Goal: Transaction & Acquisition: Purchase product/service

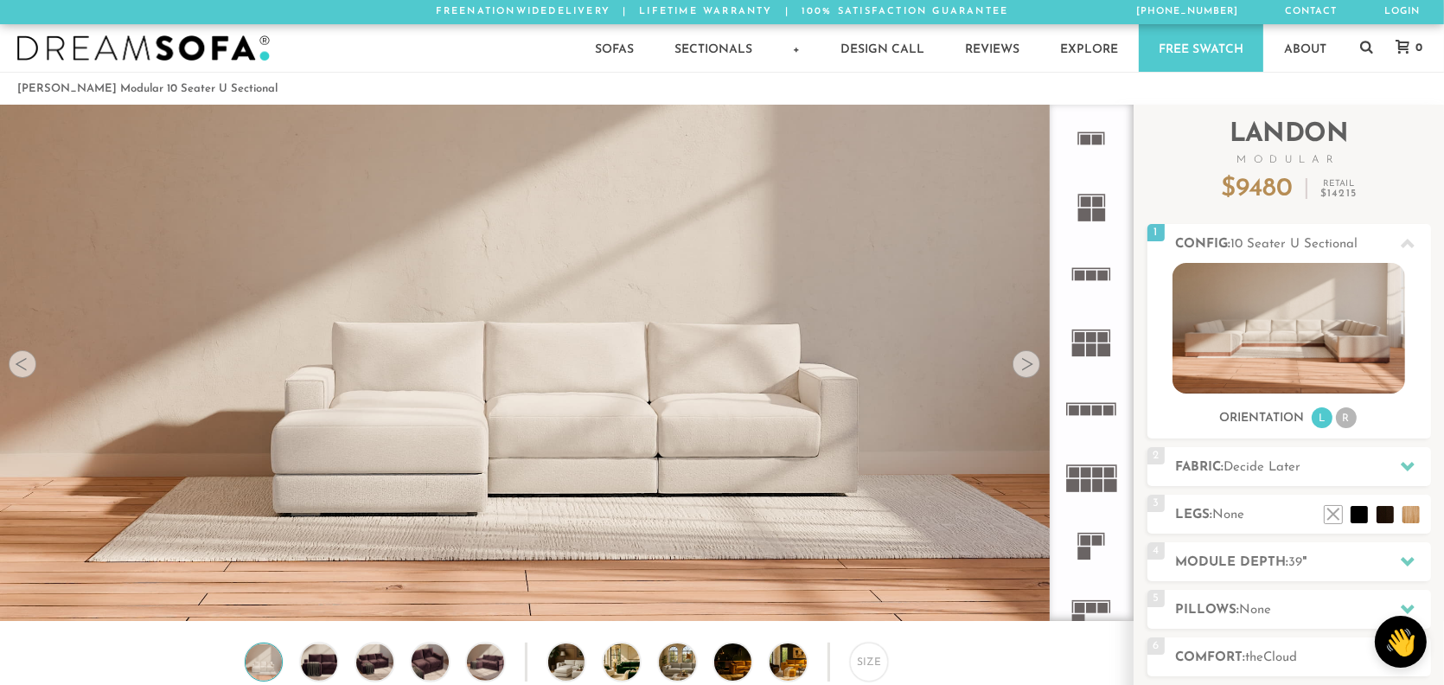
scroll to position [19570, 1431]
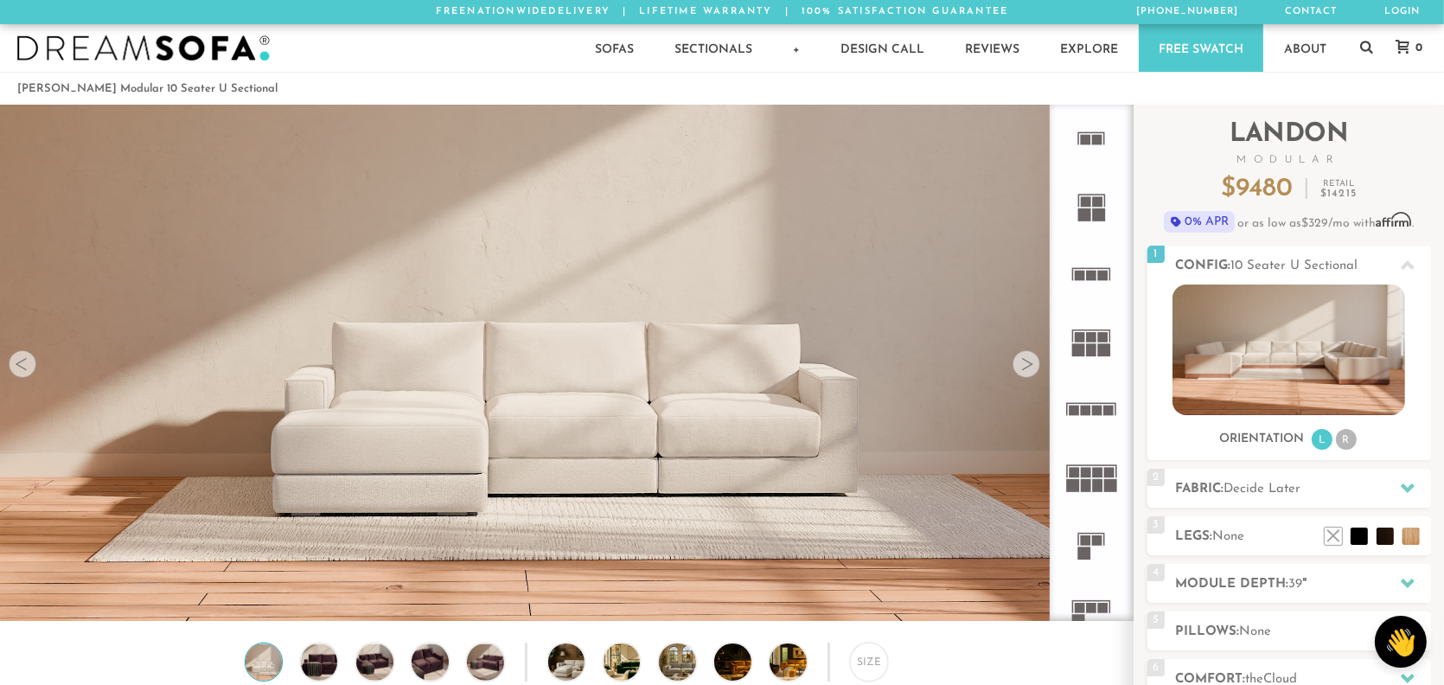
click at [1030, 371] on div at bounding box center [1026, 364] width 28 height 28
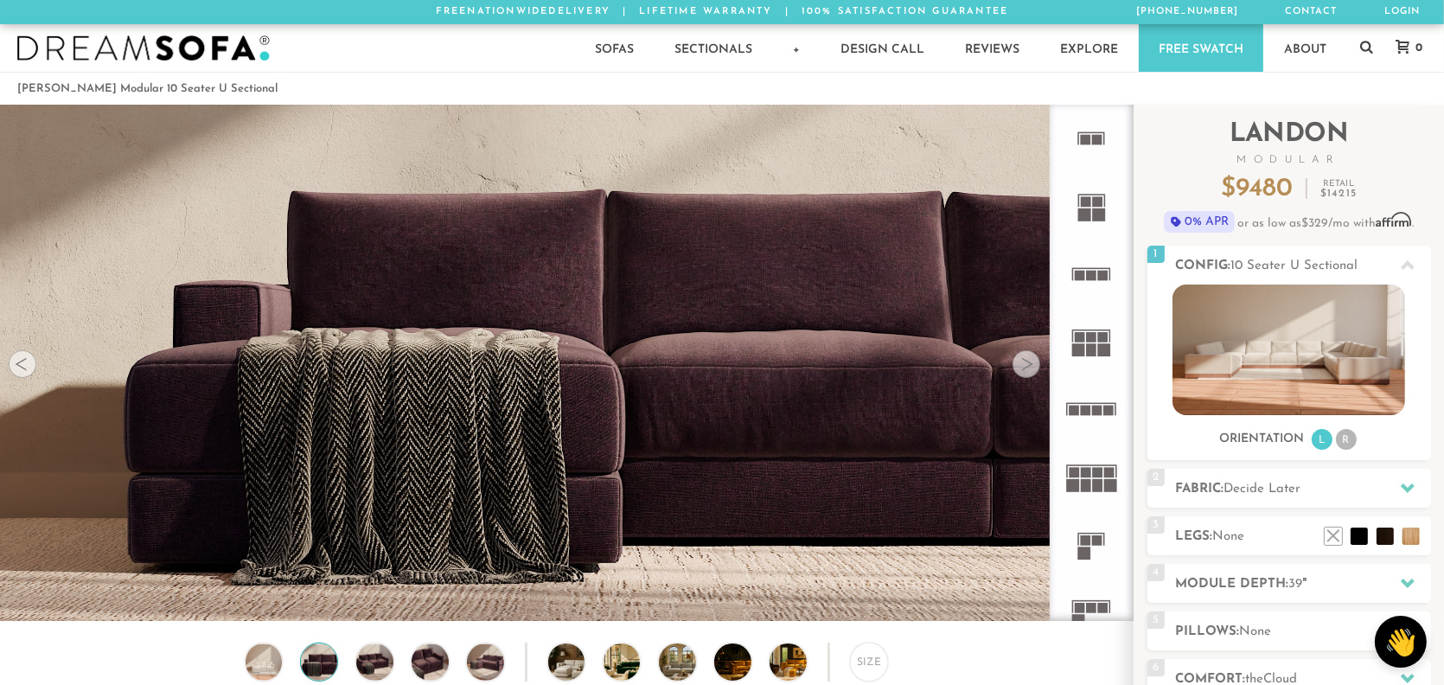
click at [1030, 371] on div at bounding box center [1026, 364] width 28 height 28
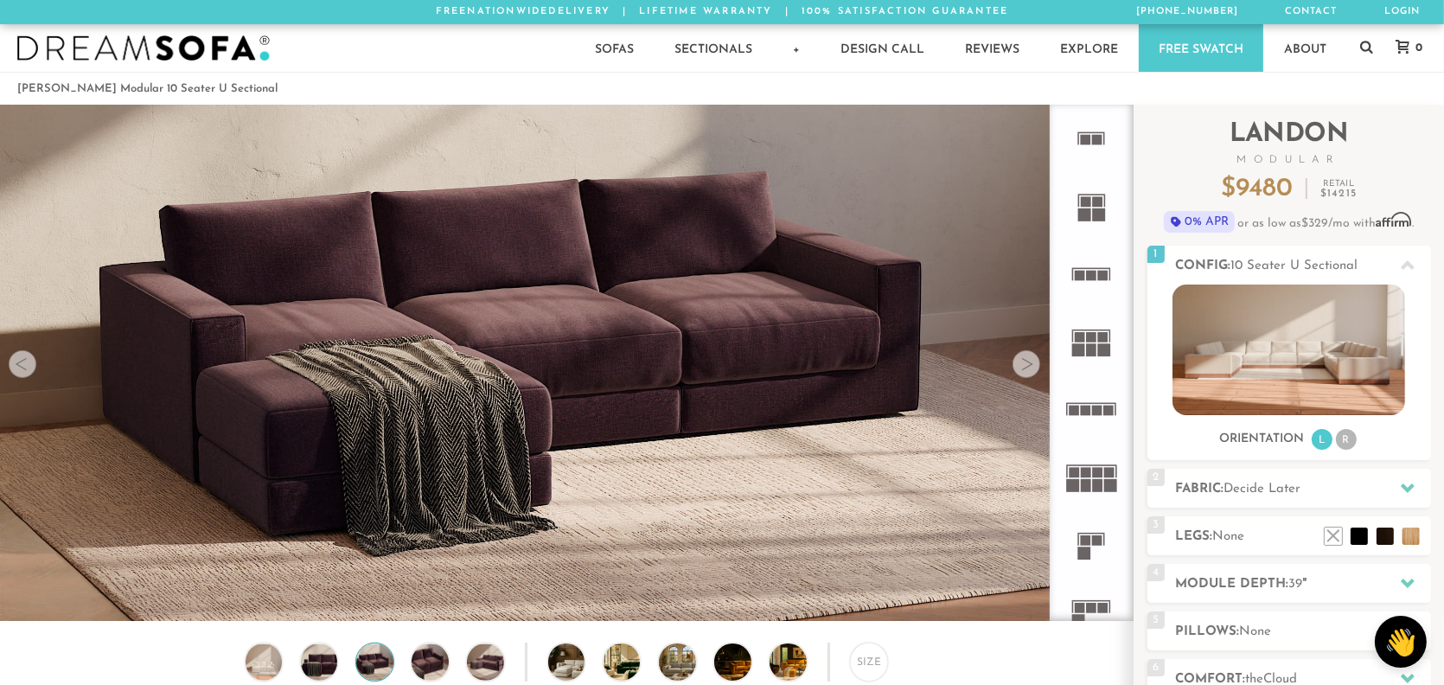
click at [1030, 371] on div at bounding box center [1026, 364] width 28 height 28
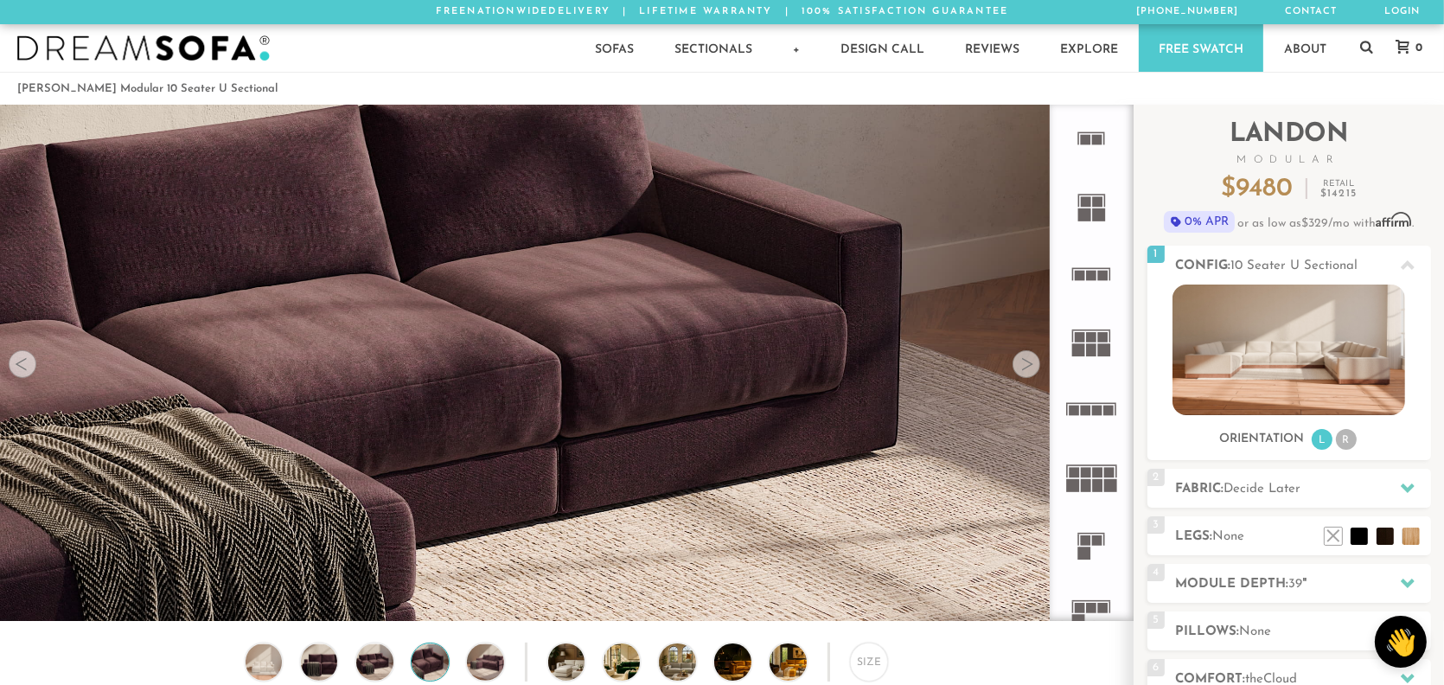
click at [1030, 371] on div at bounding box center [1026, 364] width 28 height 28
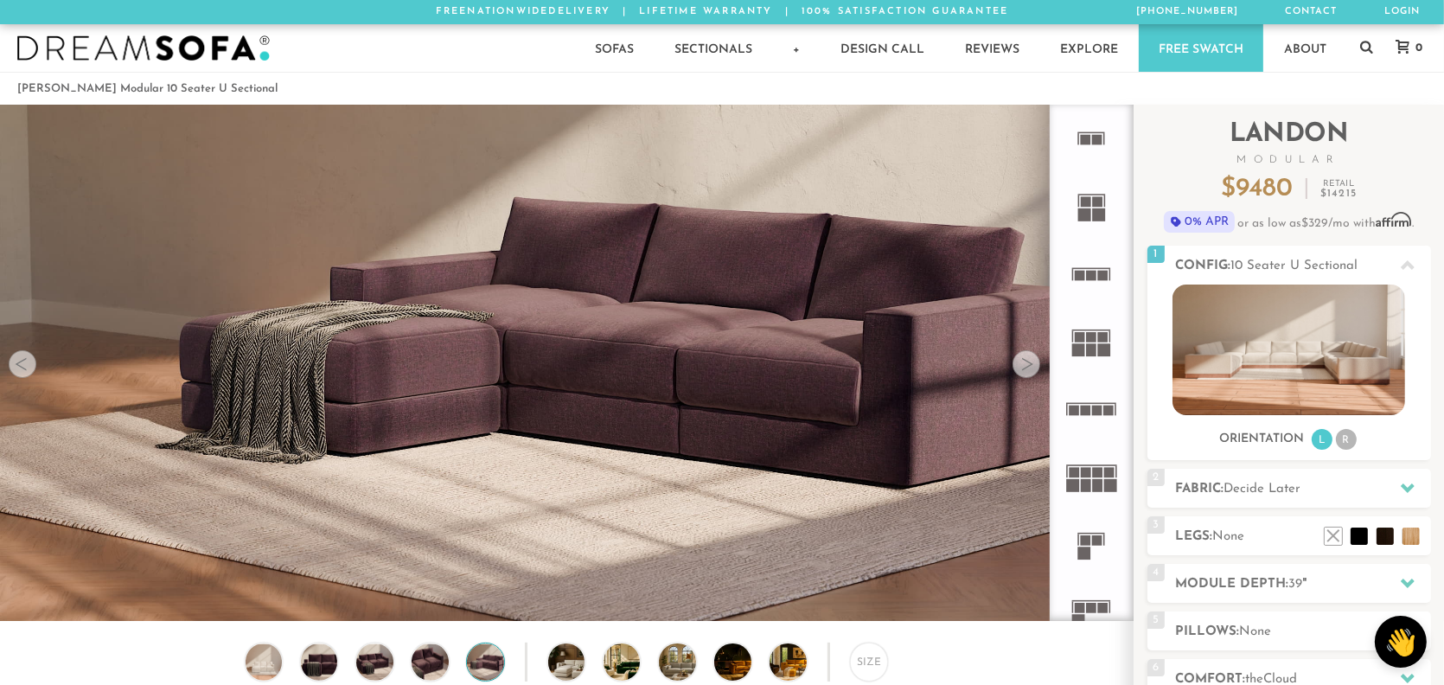
click at [1030, 371] on div at bounding box center [1026, 364] width 28 height 28
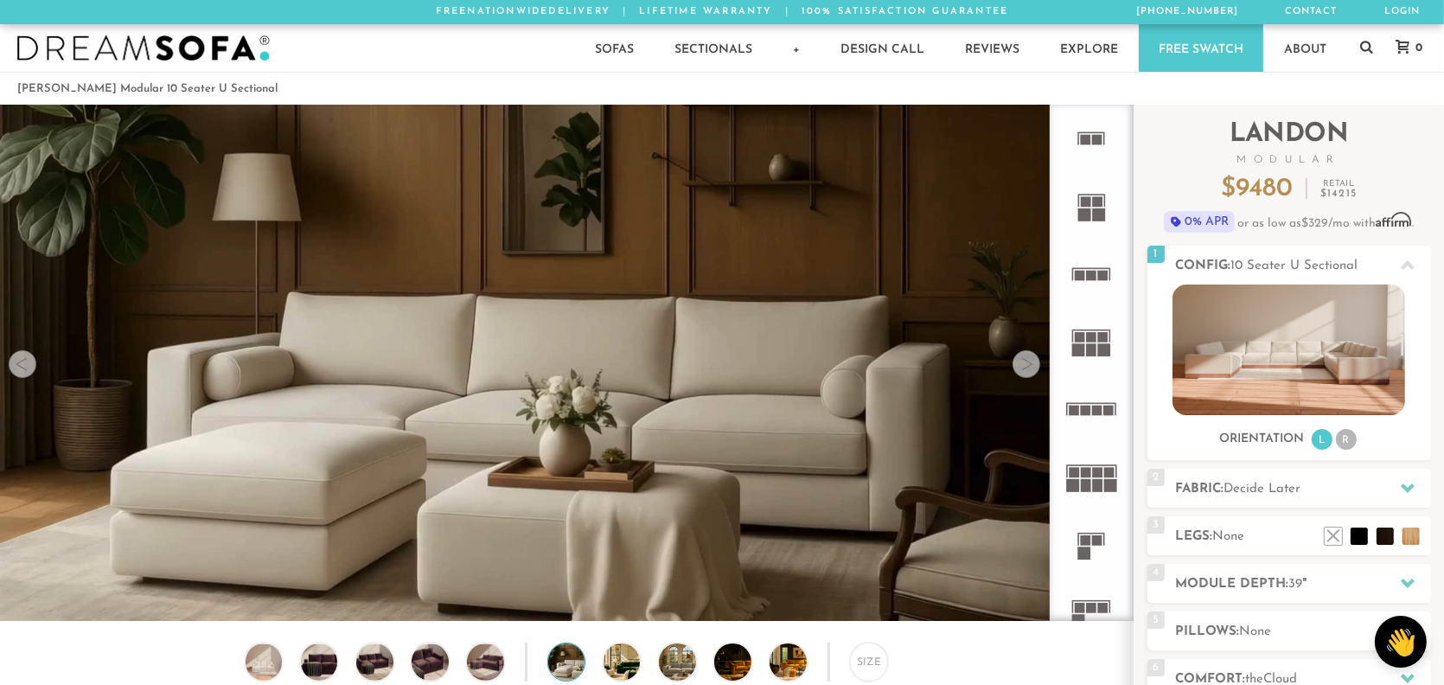
click at [1030, 371] on div at bounding box center [1026, 364] width 28 height 28
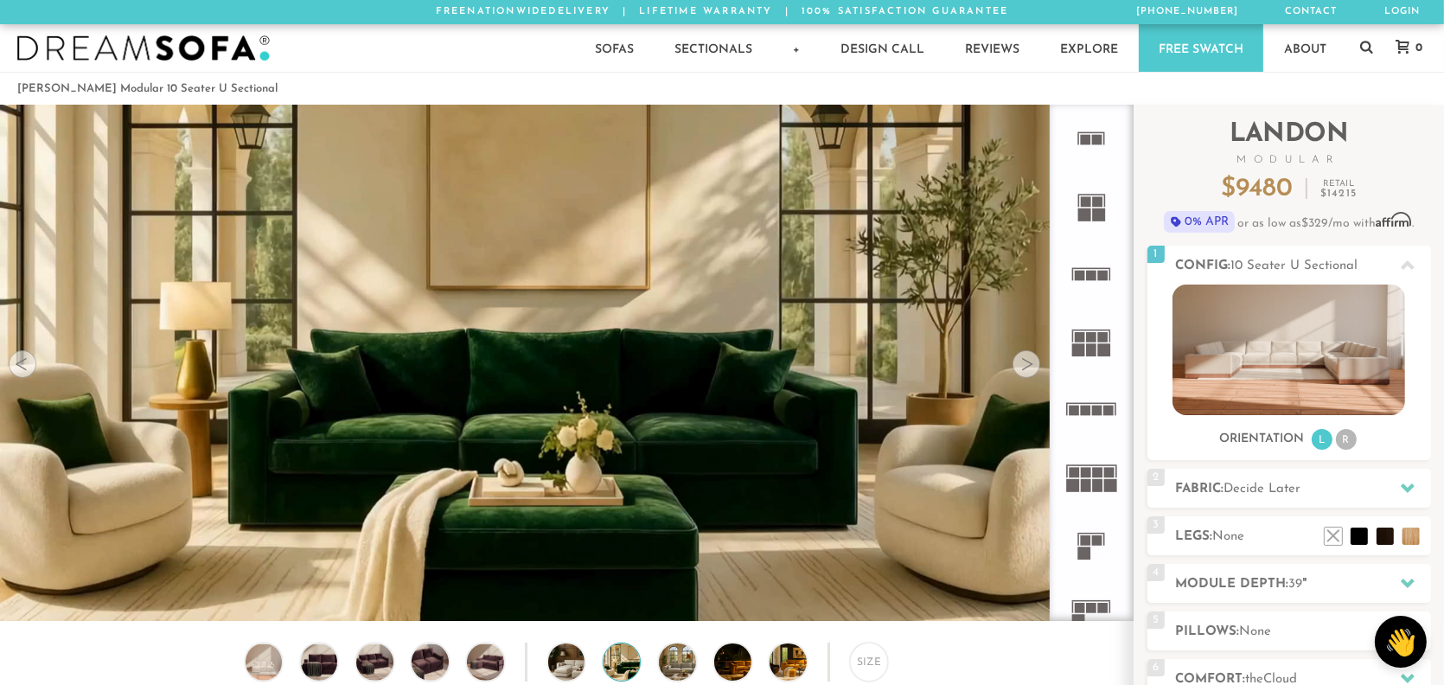
click at [1030, 371] on div at bounding box center [1026, 364] width 28 height 28
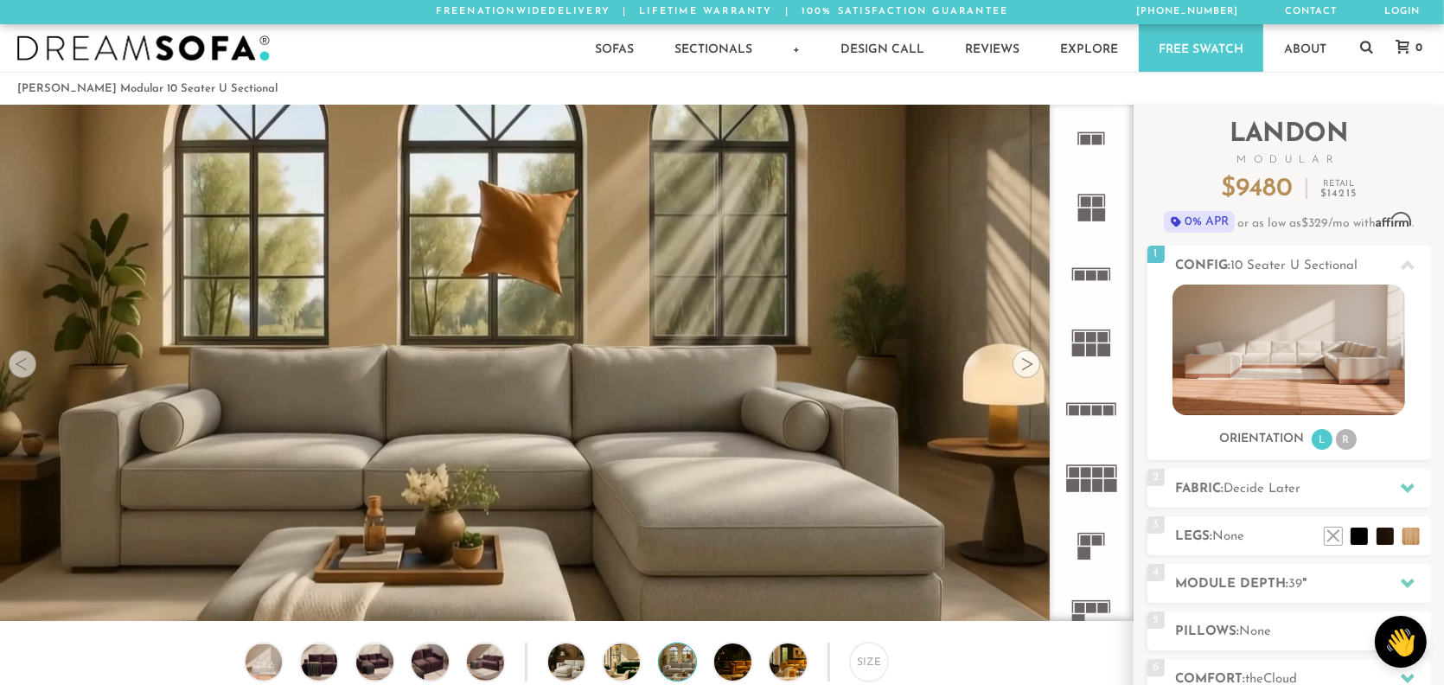
click at [1030, 371] on div at bounding box center [1026, 364] width 28 height 28
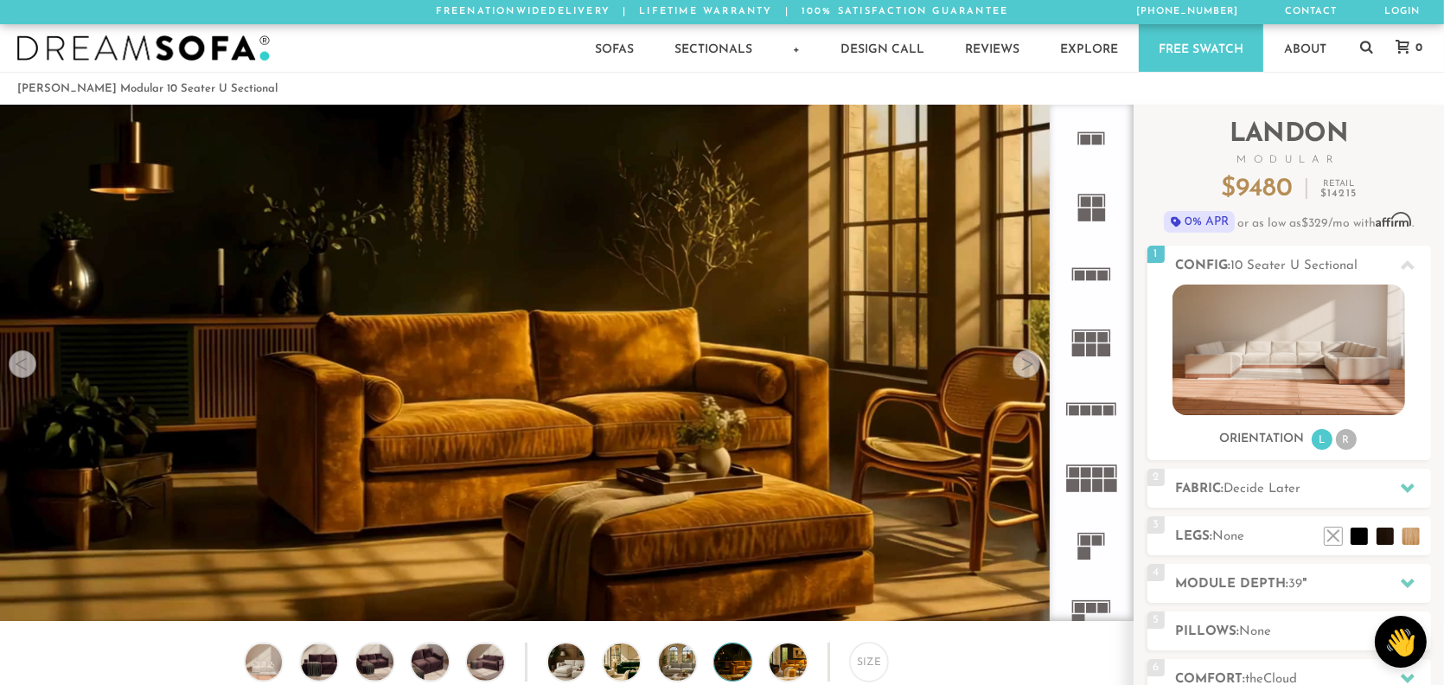
click at [1030, 371] on div at bounding box center [1026, 364] width 28 height 28
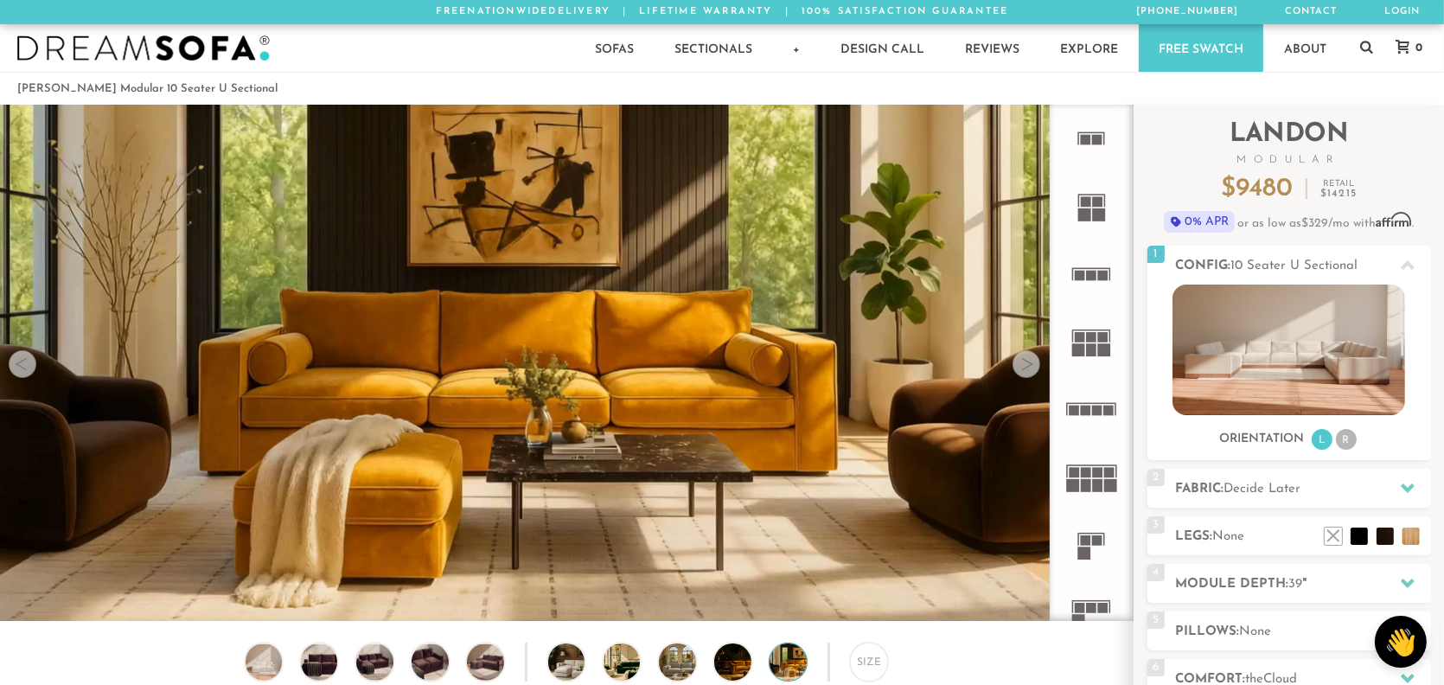
click at [1030, 371] on div at bounding box center [1026, 364] width 28 height 28
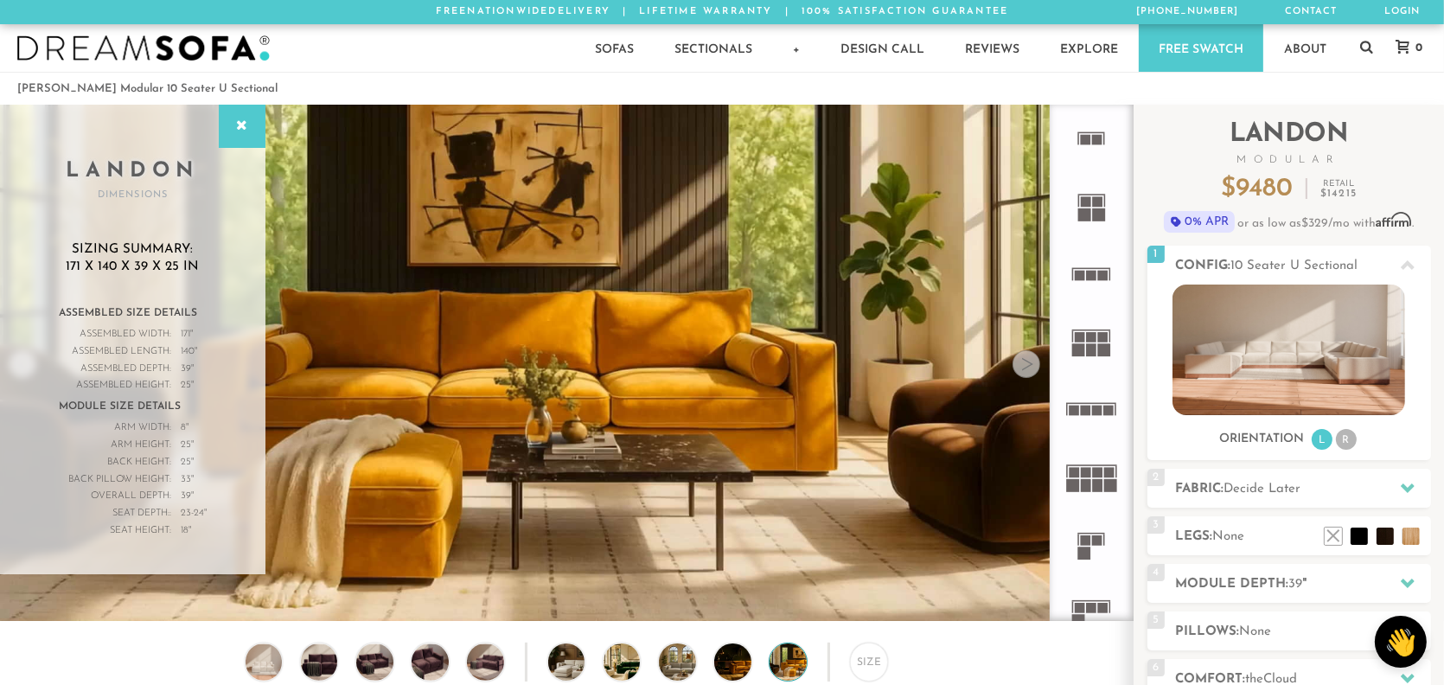
click at [358, 68] on div "Sofas Sofas Sofa Sleepers Modular Sofas Sectionals Sectionals Sectional Sleeper…" at bounding box center [722, 48] width 1444 height 48
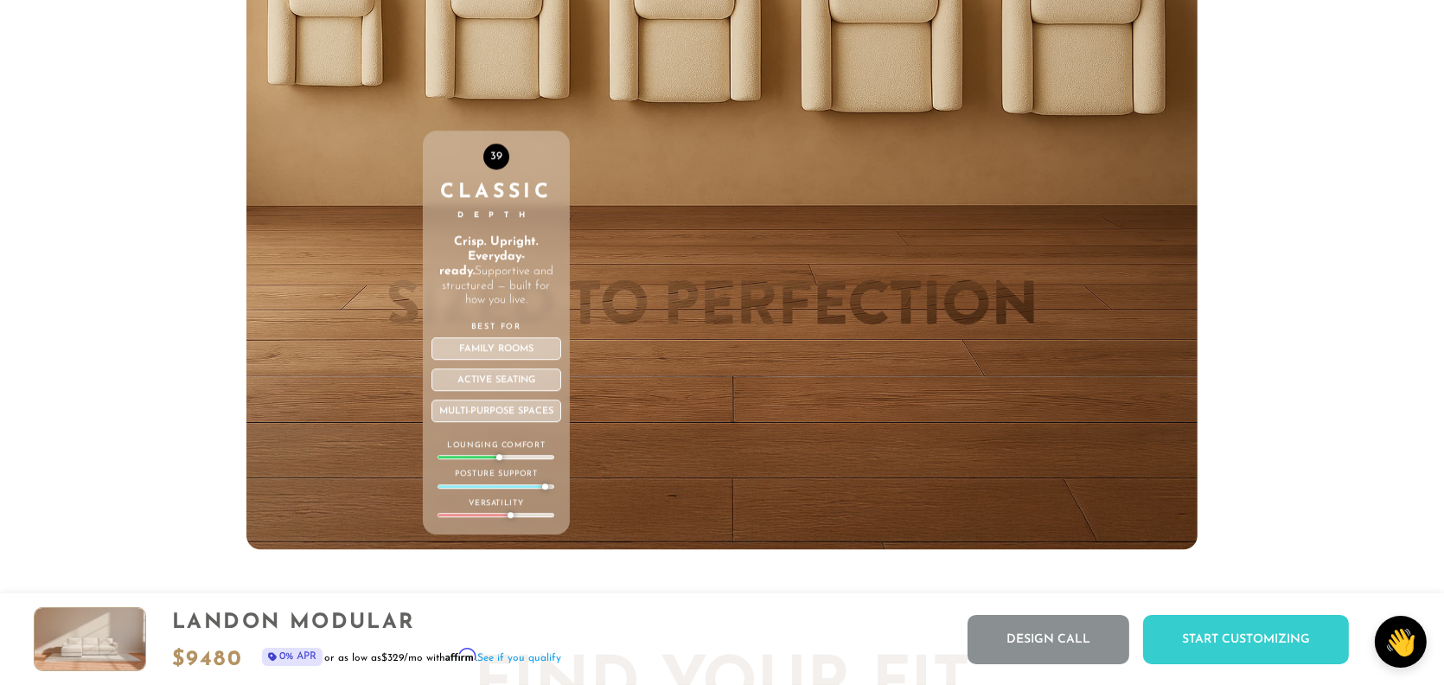
scroll to position [6290, 0]
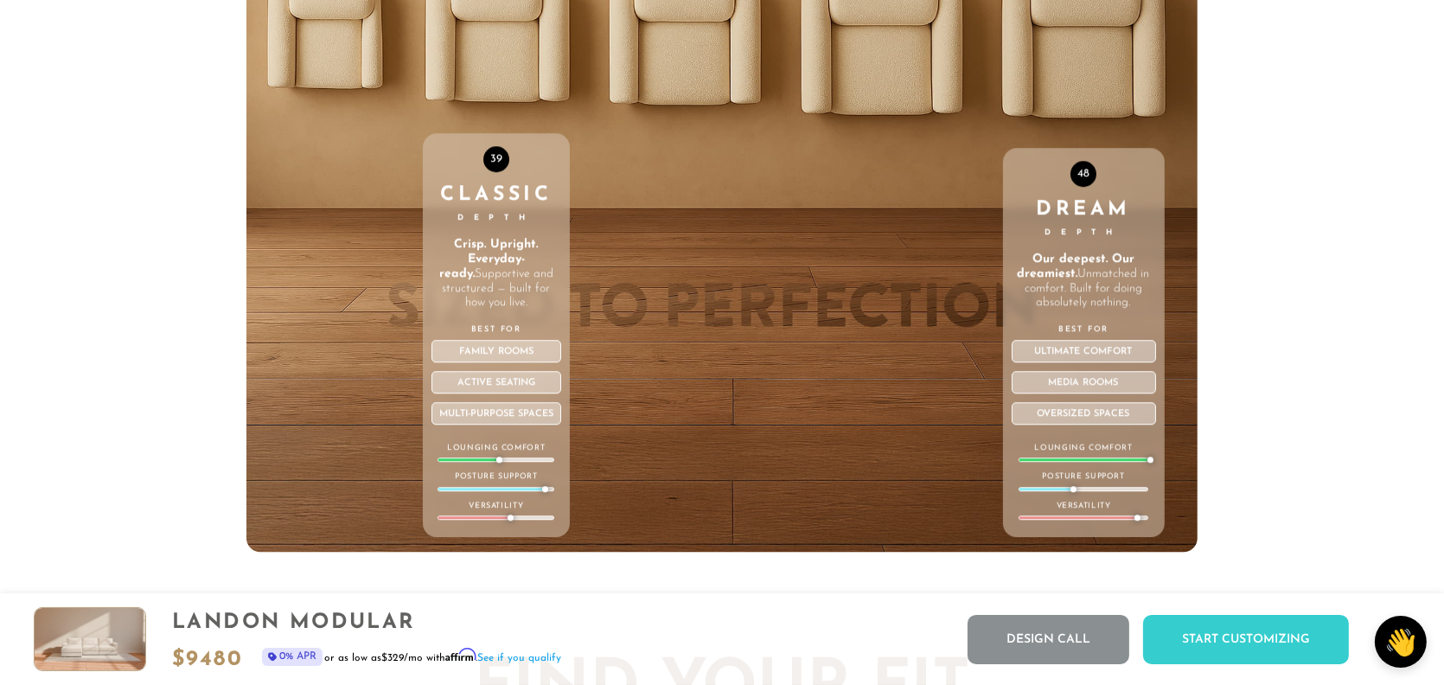
click at [1070, 64] on div "48 Dream Depth Our deepest. Our dreamiest. Unmatched in comfort. Built for doin…" at bounding box center [1084, 185] width 162 height 735
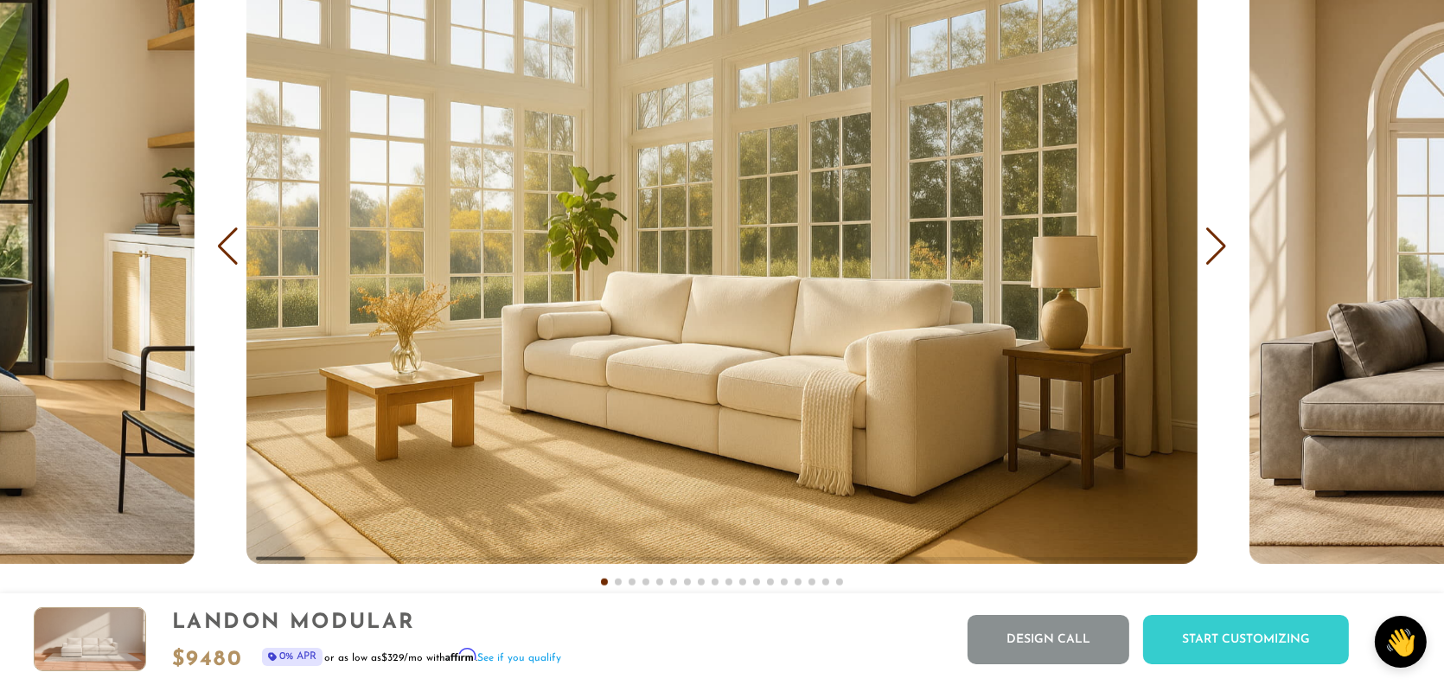
scroll to position [10636, 0]
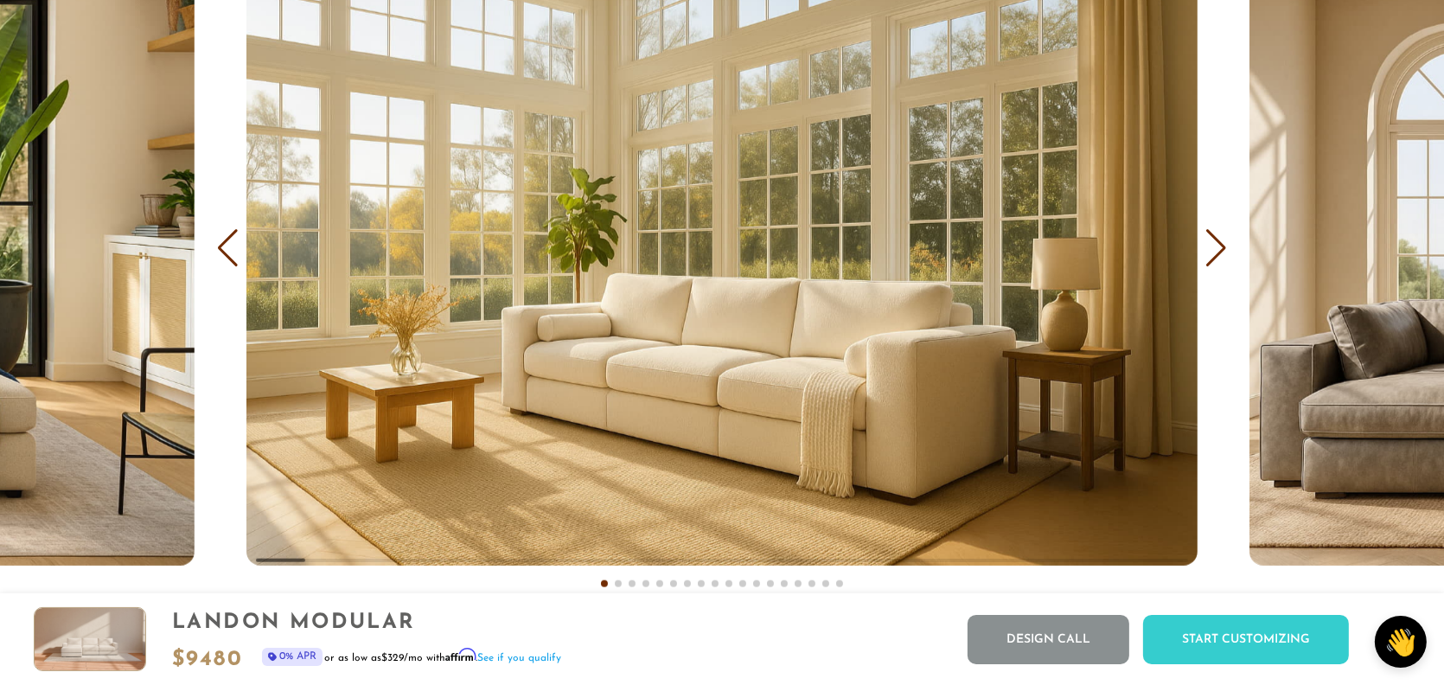
click at [1210, 245] on div "Next slide" at bounding box center [1215, 248] width 23 height 38
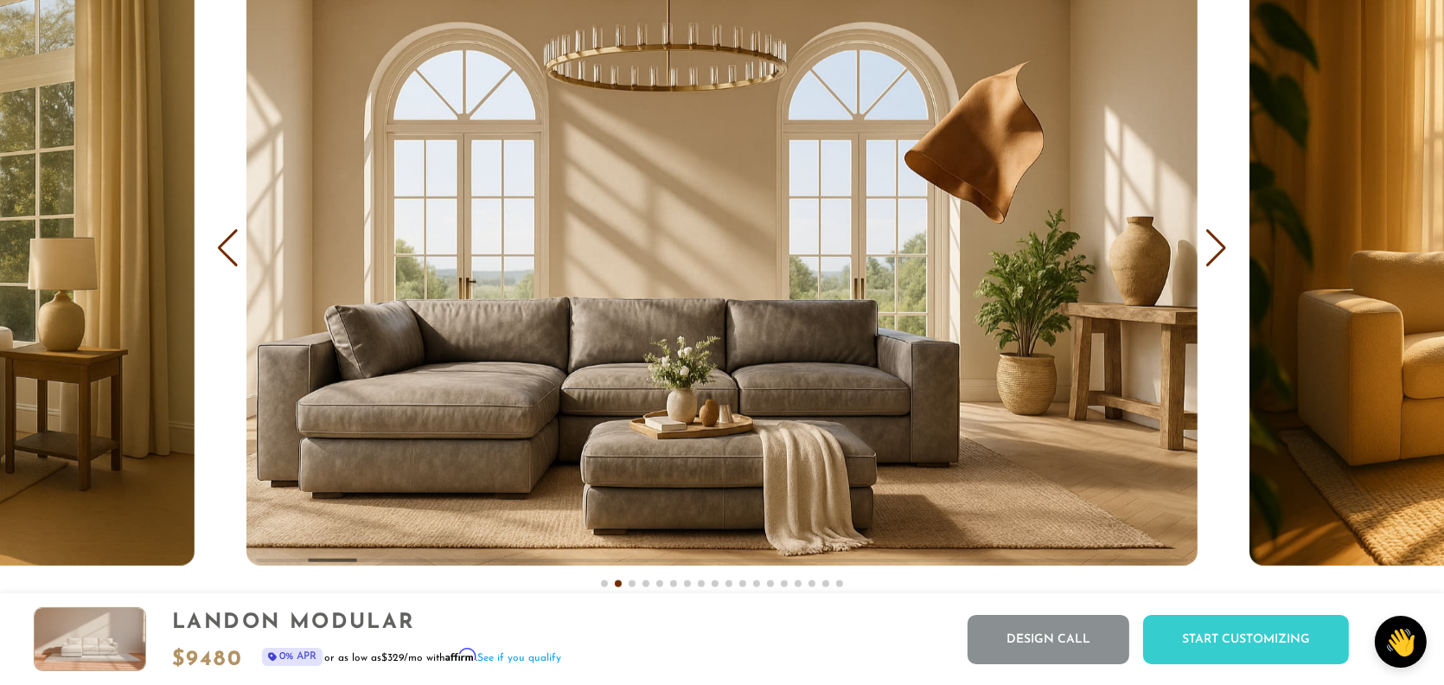
click at [1210, 245] on div "Next slide" at bounding box center [1215, 248] width 23 height 38
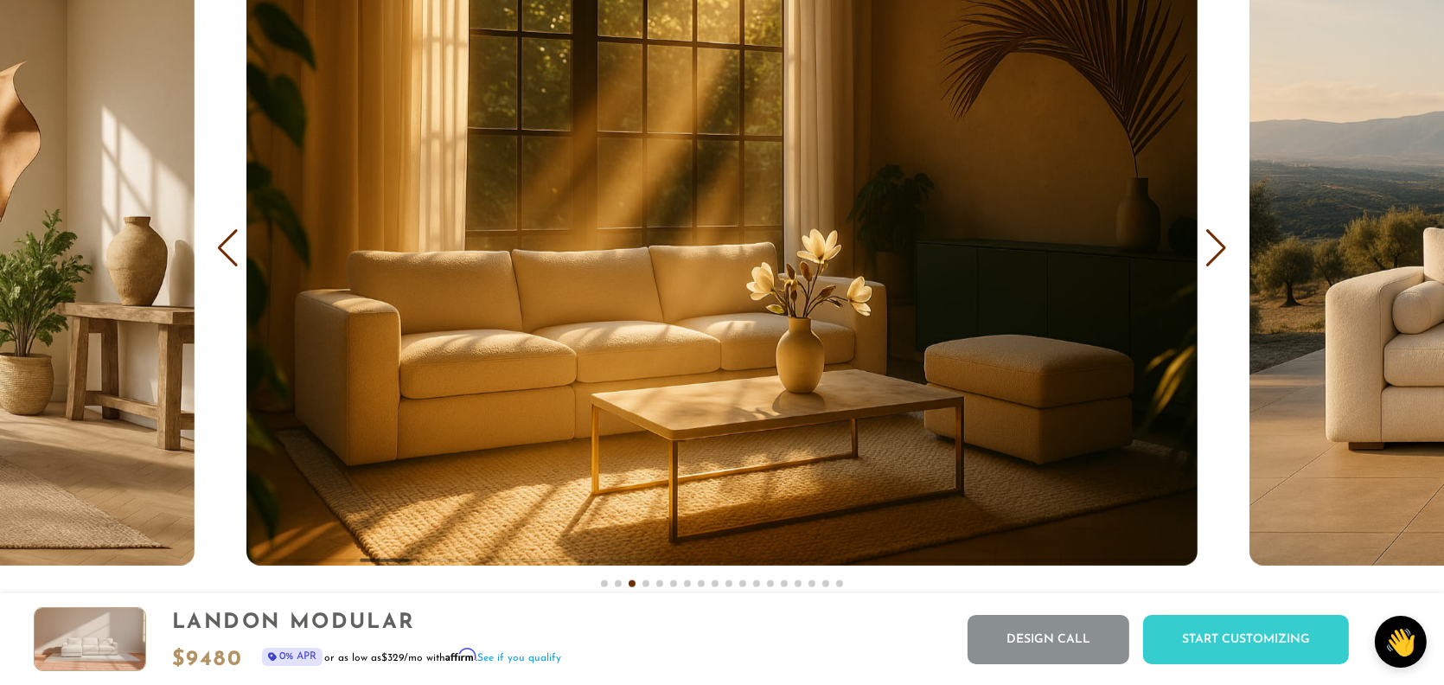
click at [1210, 245] on div "Next slide" at bounding box center [1215, 248] width 23 height 38
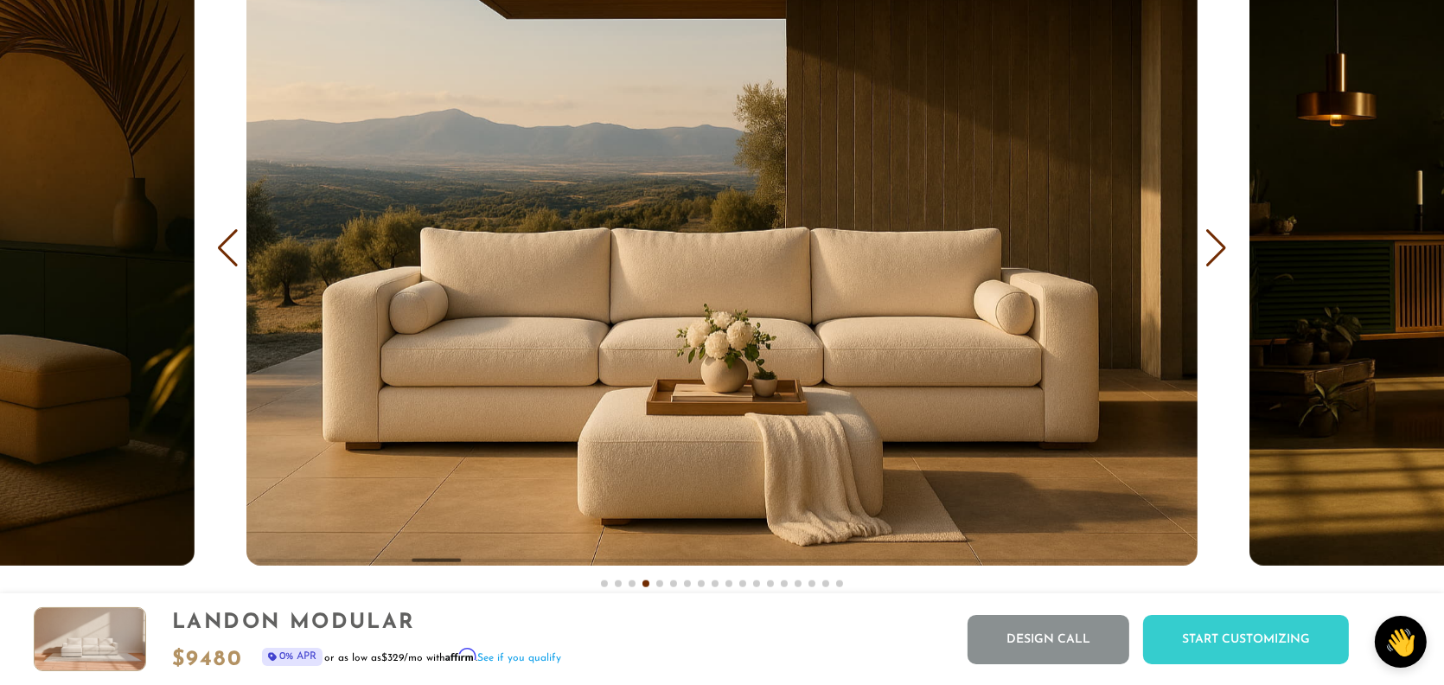
click at [1210, 245] on div "Next slide" at bounding box center [1215, 248] width 23 height 38
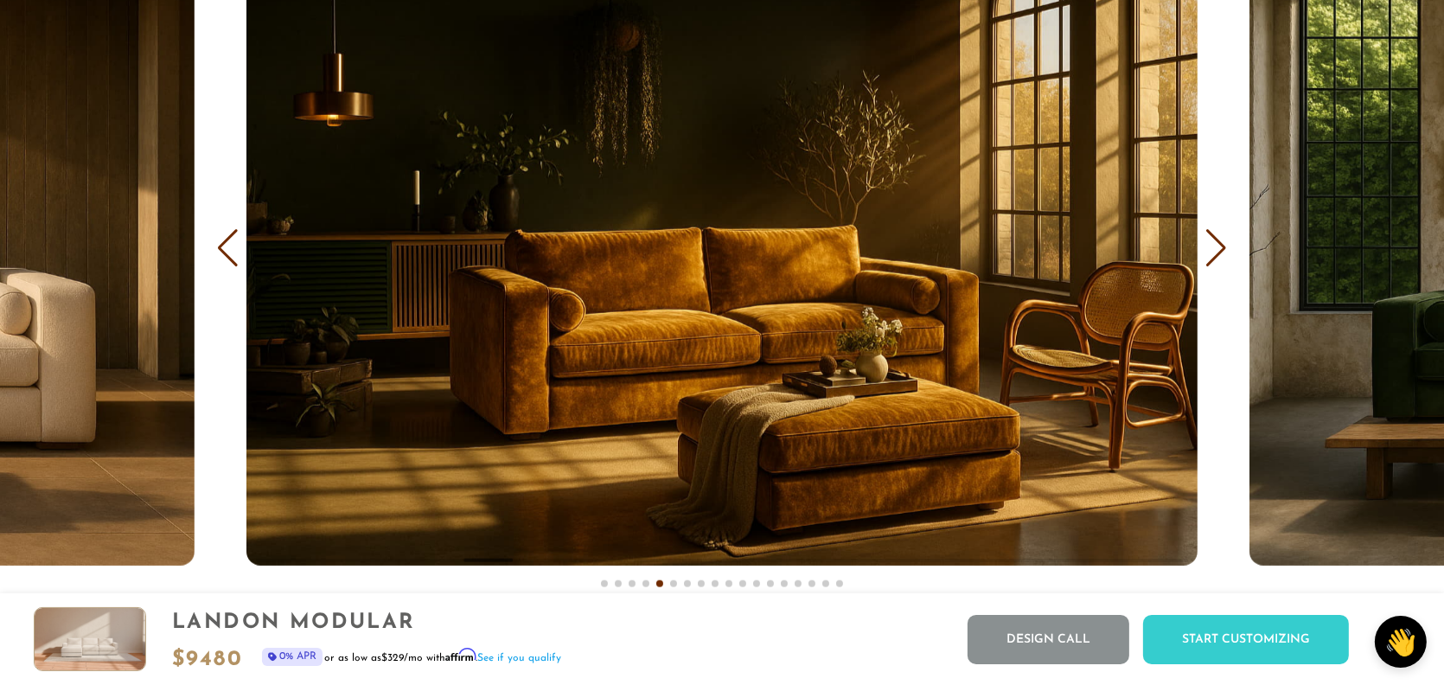
click at [1210, 245] on div "Next slide" at bounding box center [1215, 248] width 23 height 38
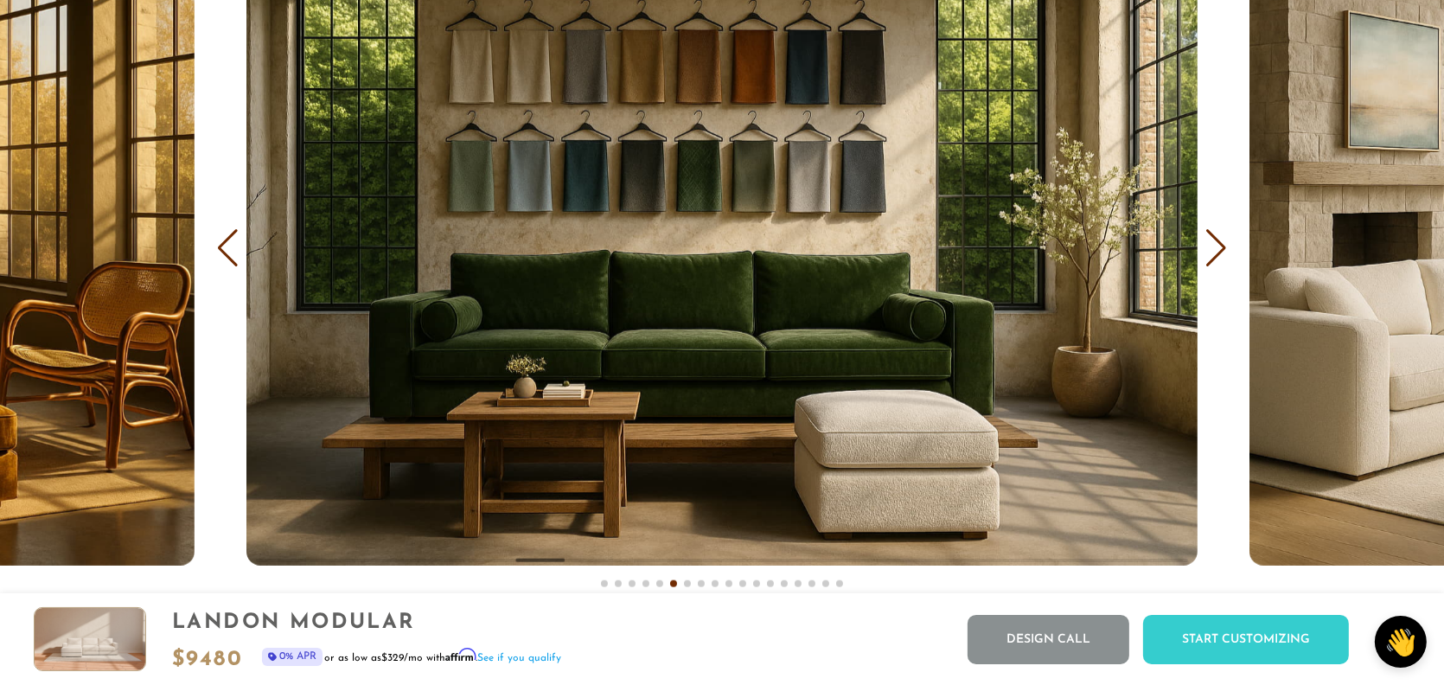
click at [1210, 245] on div "Next slide" at bounding box center [1215, 248] width 23 height 38
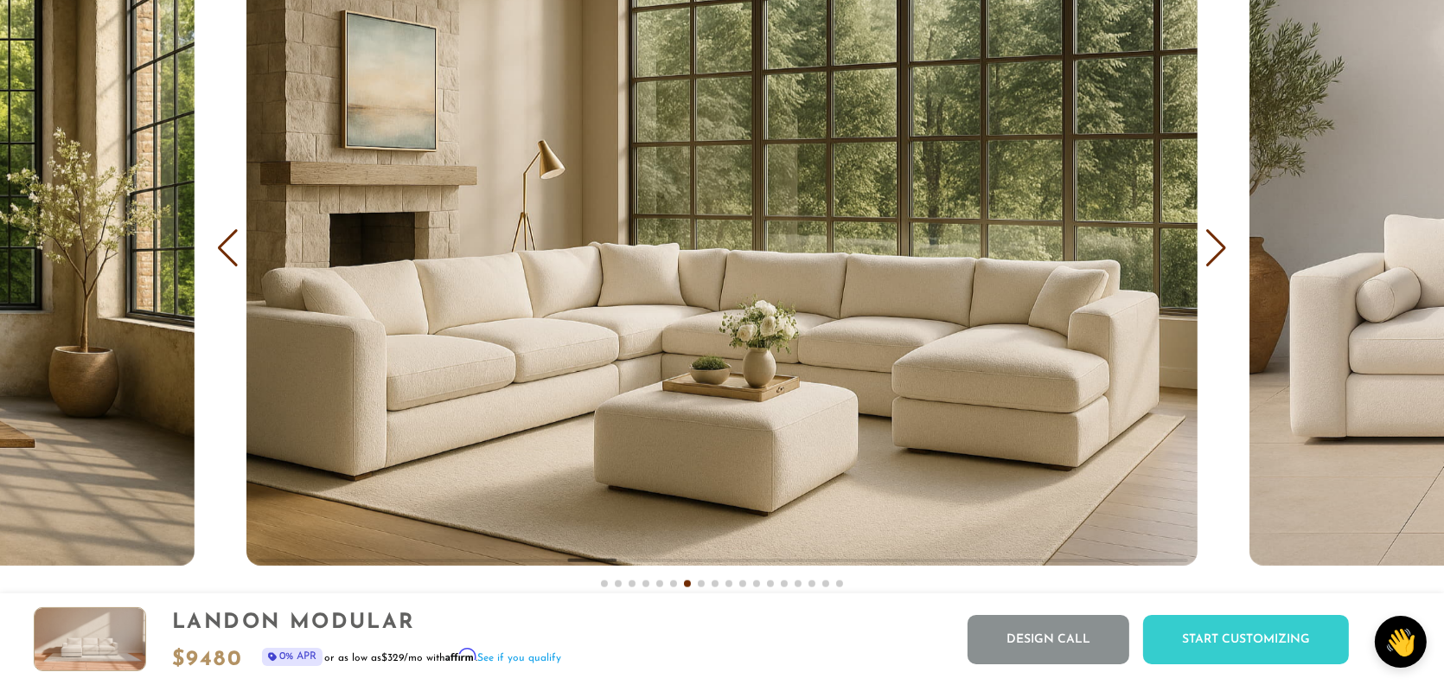
click at [1210, 245] on div "Next slide" at bounding box center [1215, 248] width 23 height 38
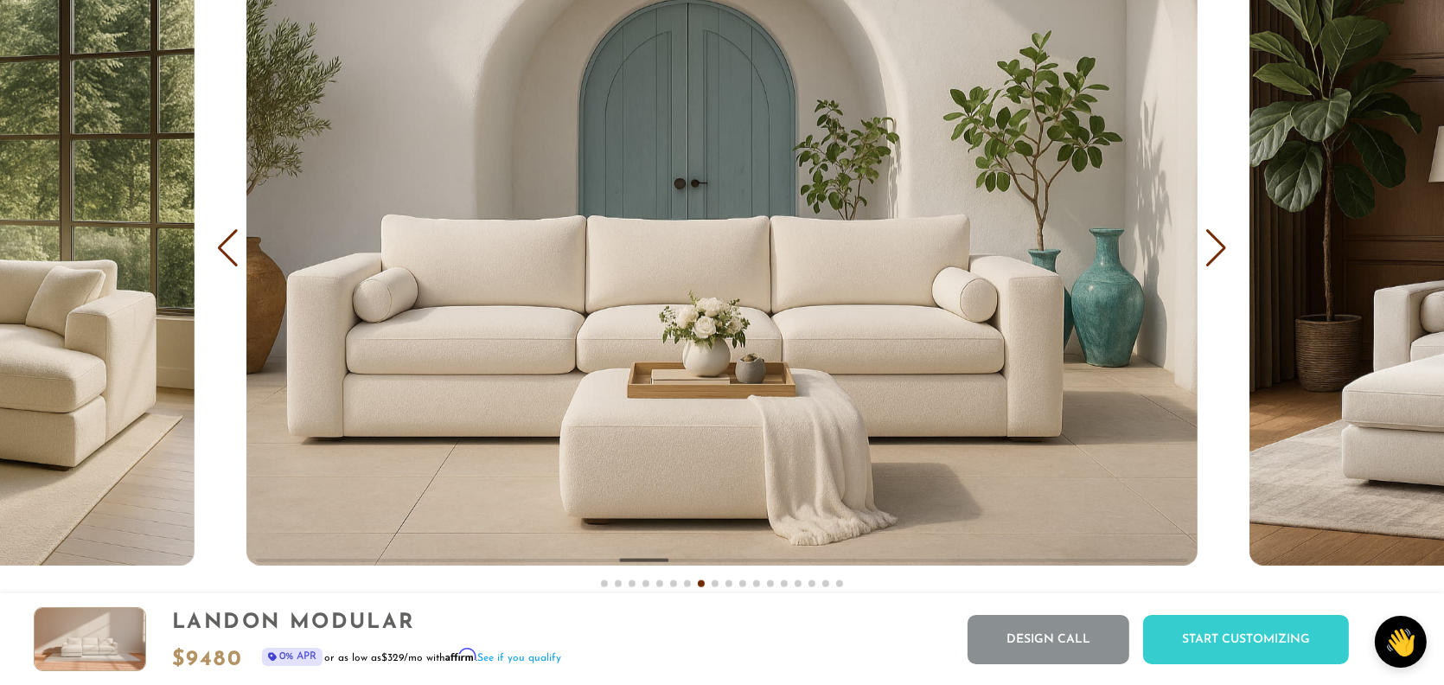
click at [232, 259] on div "Previous slide" at bounding box center [227, 248] width 23 height 38
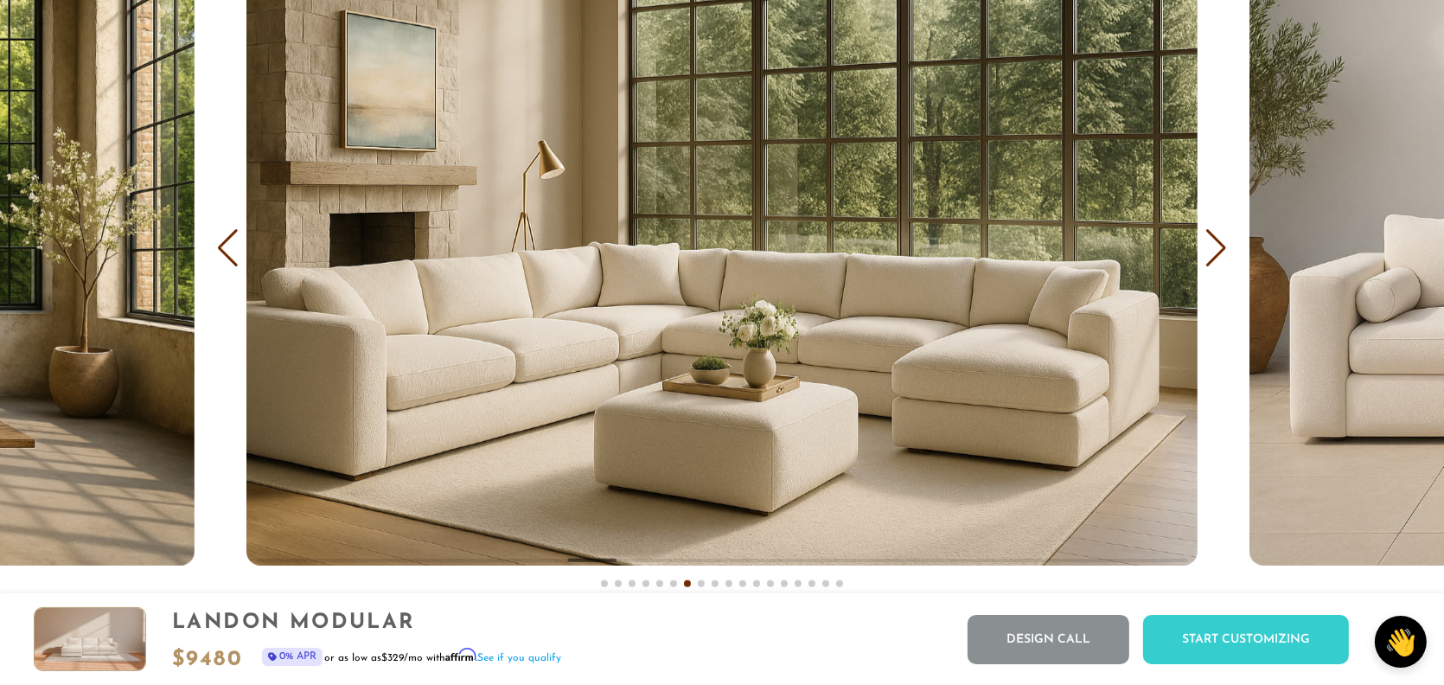
click at [1204, 244] on div "Next slide" at bounding box center [1215, 248] width 23 height 38
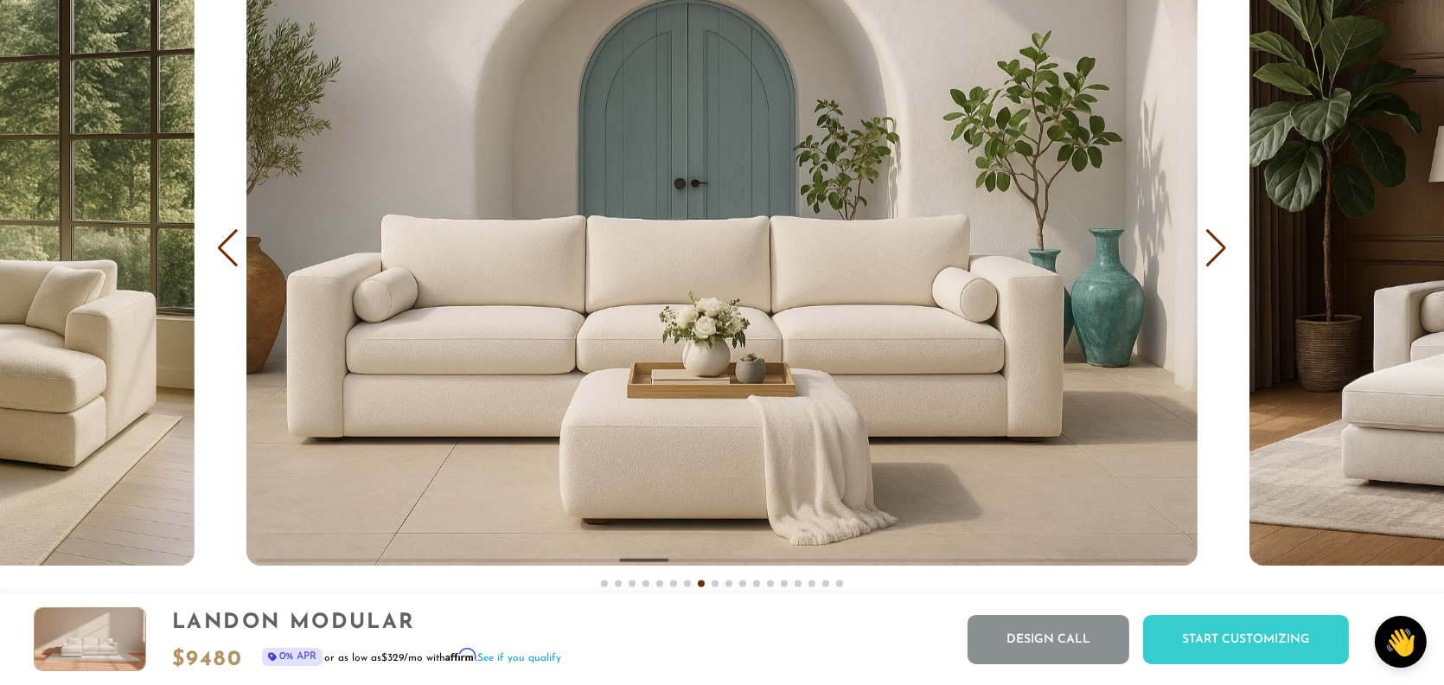
click at [1216, 247] on div "Next slide" at bounding box center [1215, 248] width 23 height 38
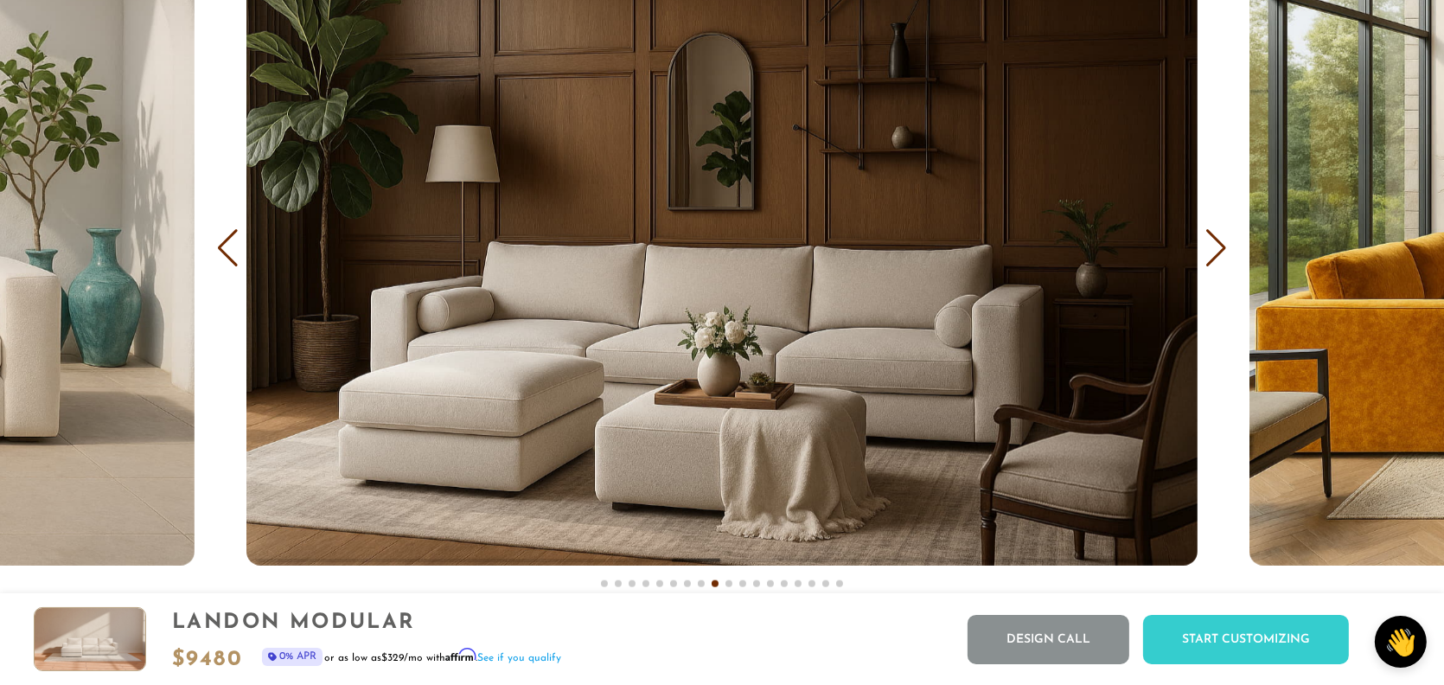
click at [1216, 247] on div "Next slide" at bounding box center [1215, 248] width 23 height 38
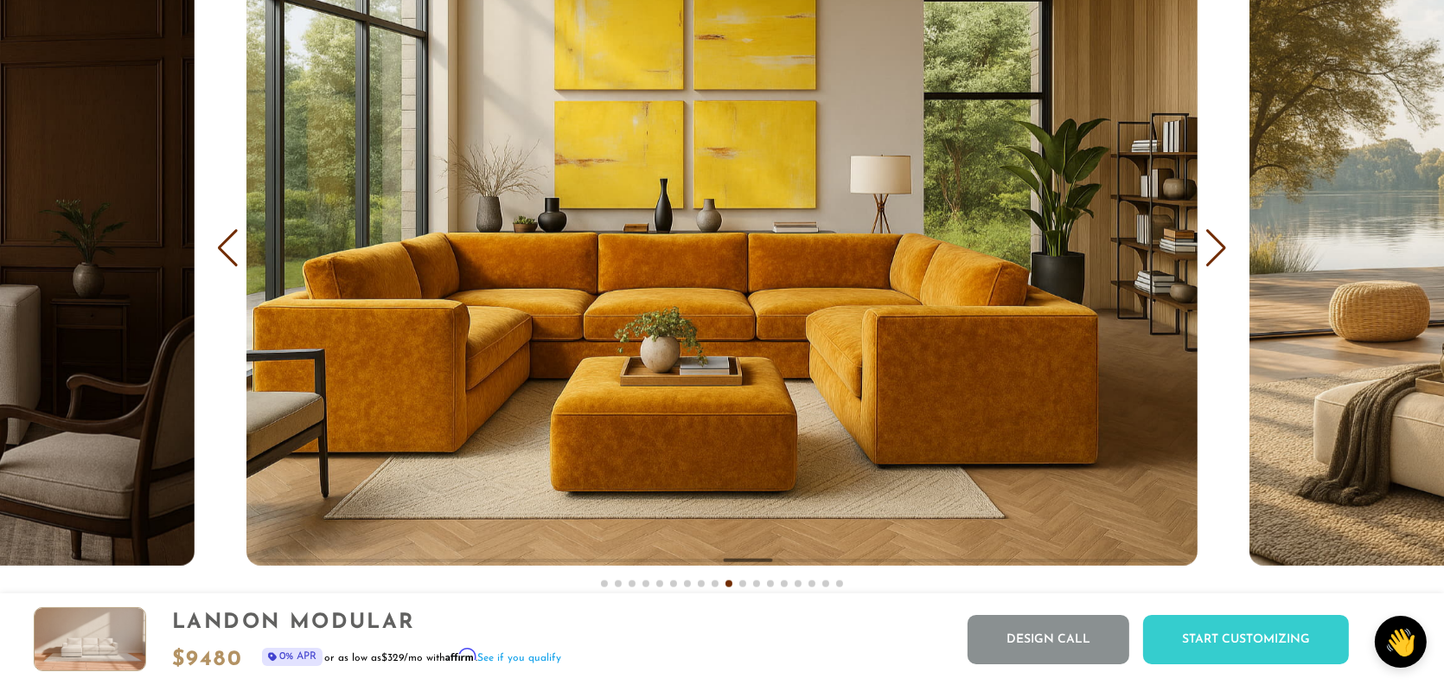
click at [1216, 247] on div "Next slide" at bounding box center [1215, 248] width 23 height 38
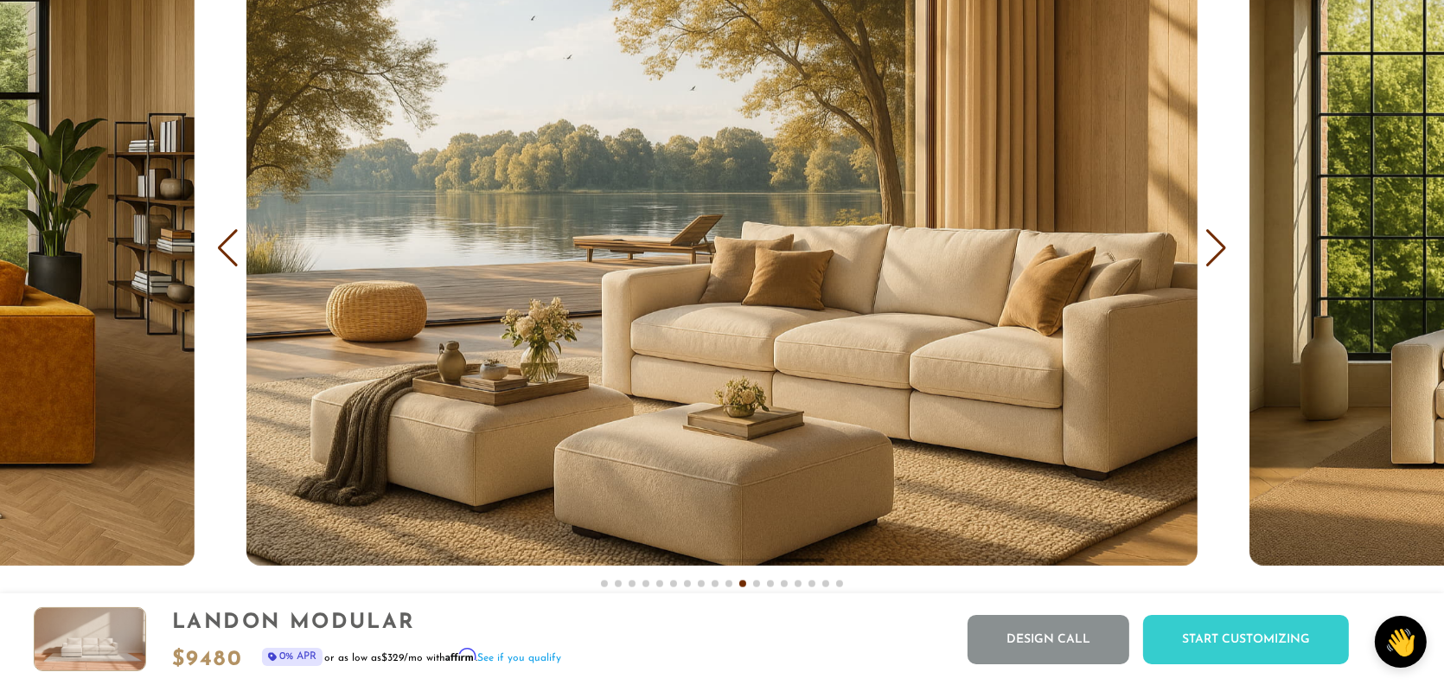
click at [1216, 247] on div "Next slide" at bounding box center [1215, 248] width 23 height 38
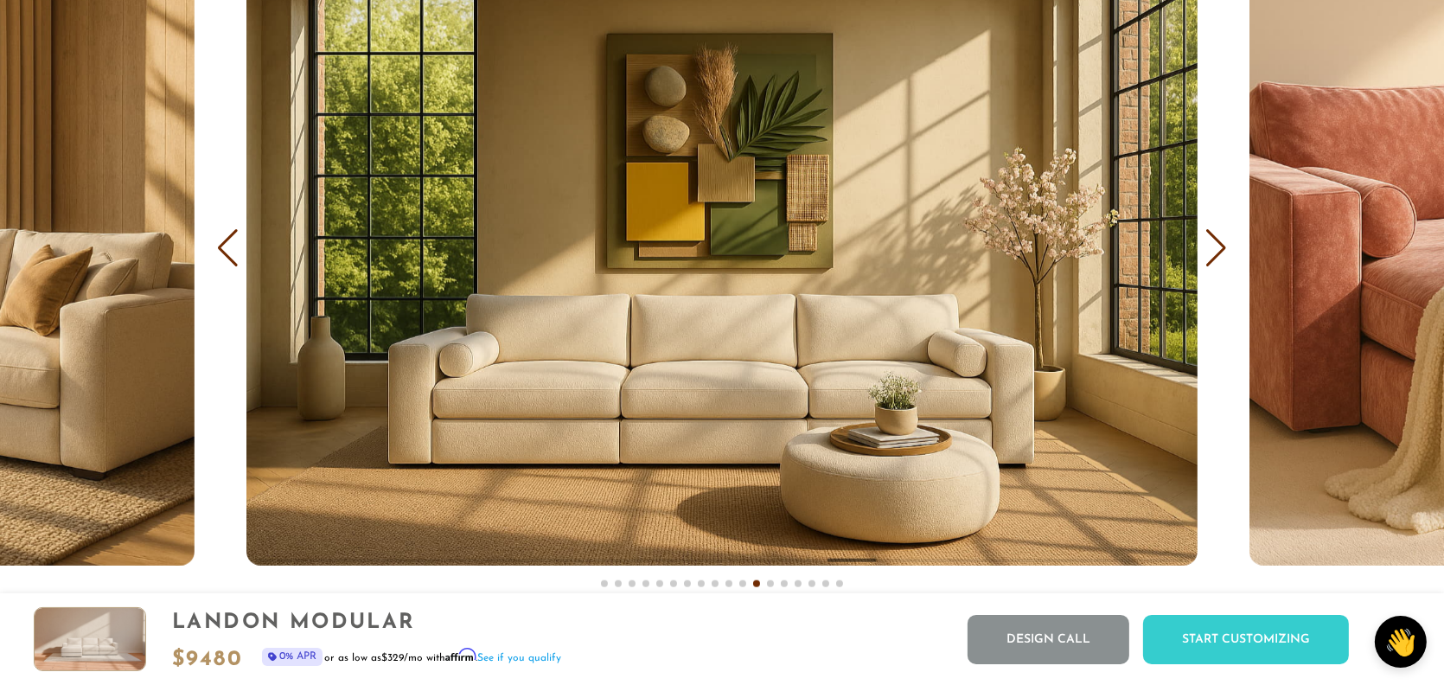
click at [1216, 247] on div "Next slide" at bounding box center [1215, 248] width 23 height 38
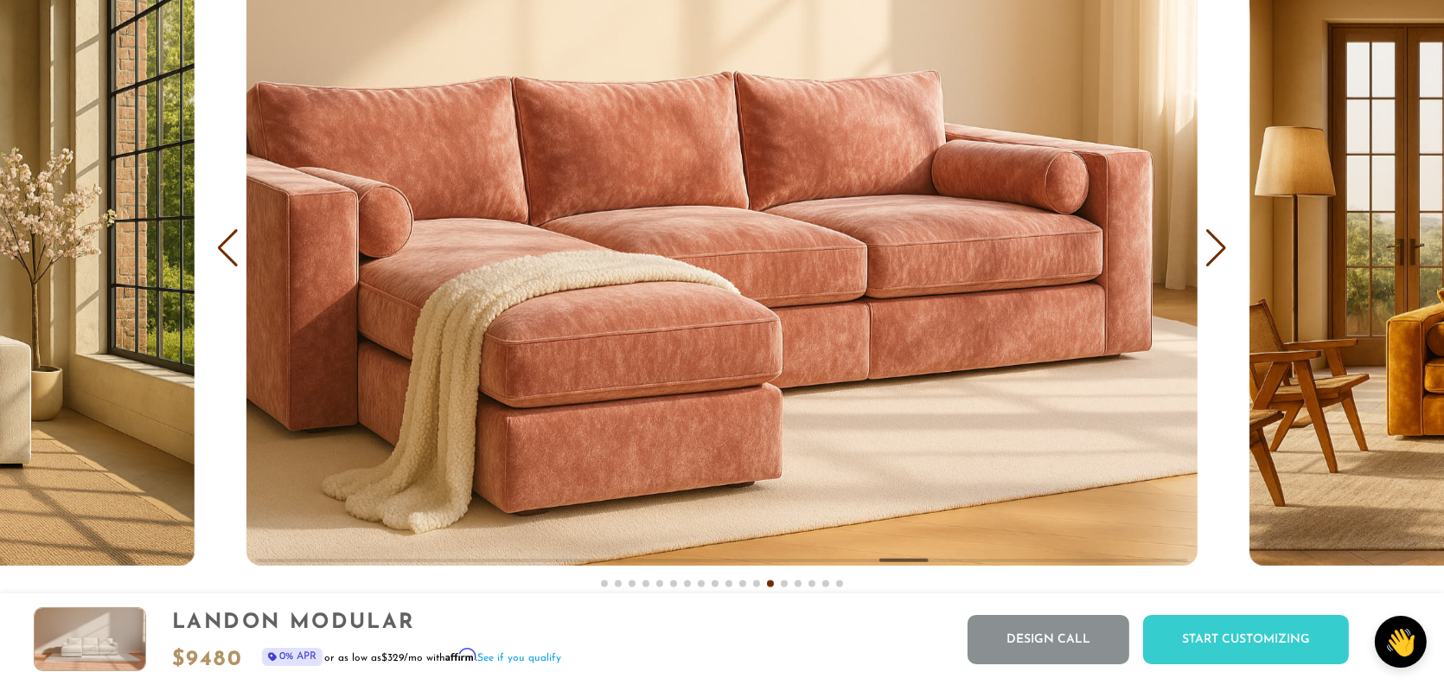
click at [1216, 247] on div "Next slide" at bounding box center [1215, 248] width 23 height 38
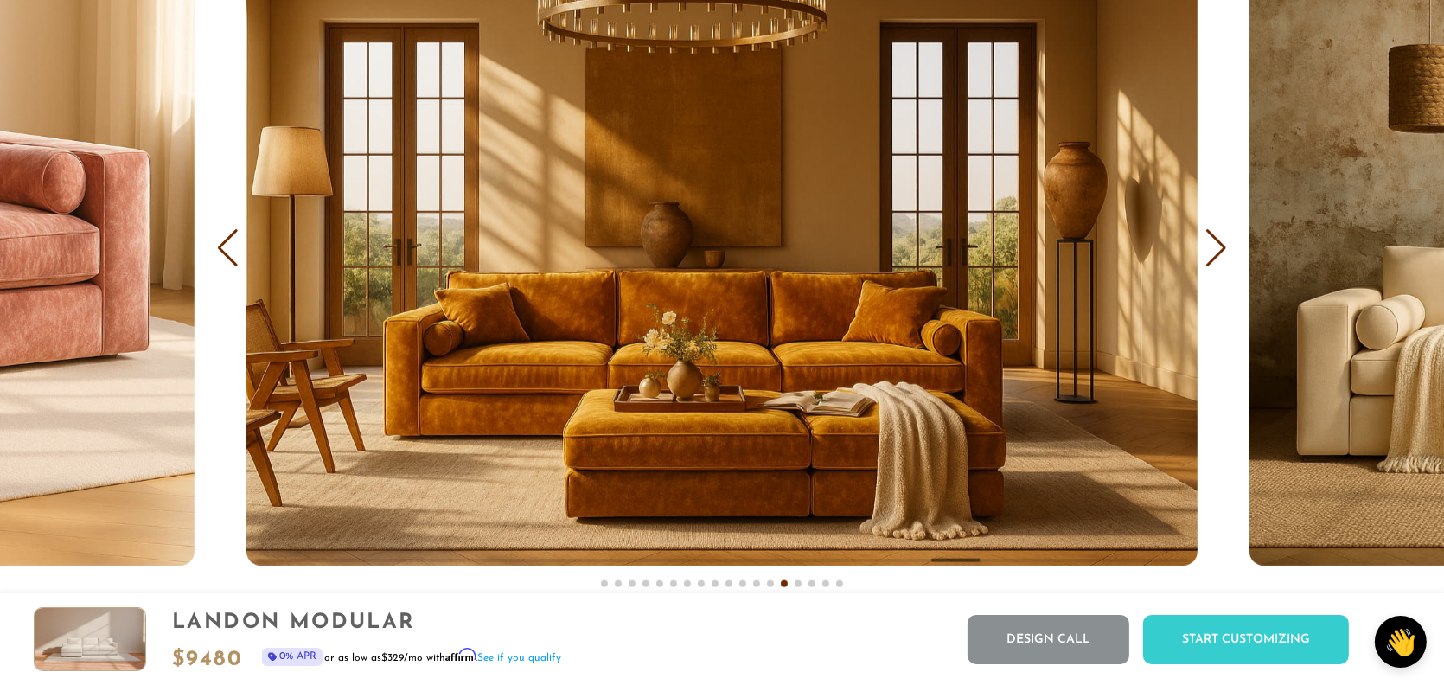
click at [1216, 247] on div "Next slide" at bounding box center [1215, 248] width 23 height 38
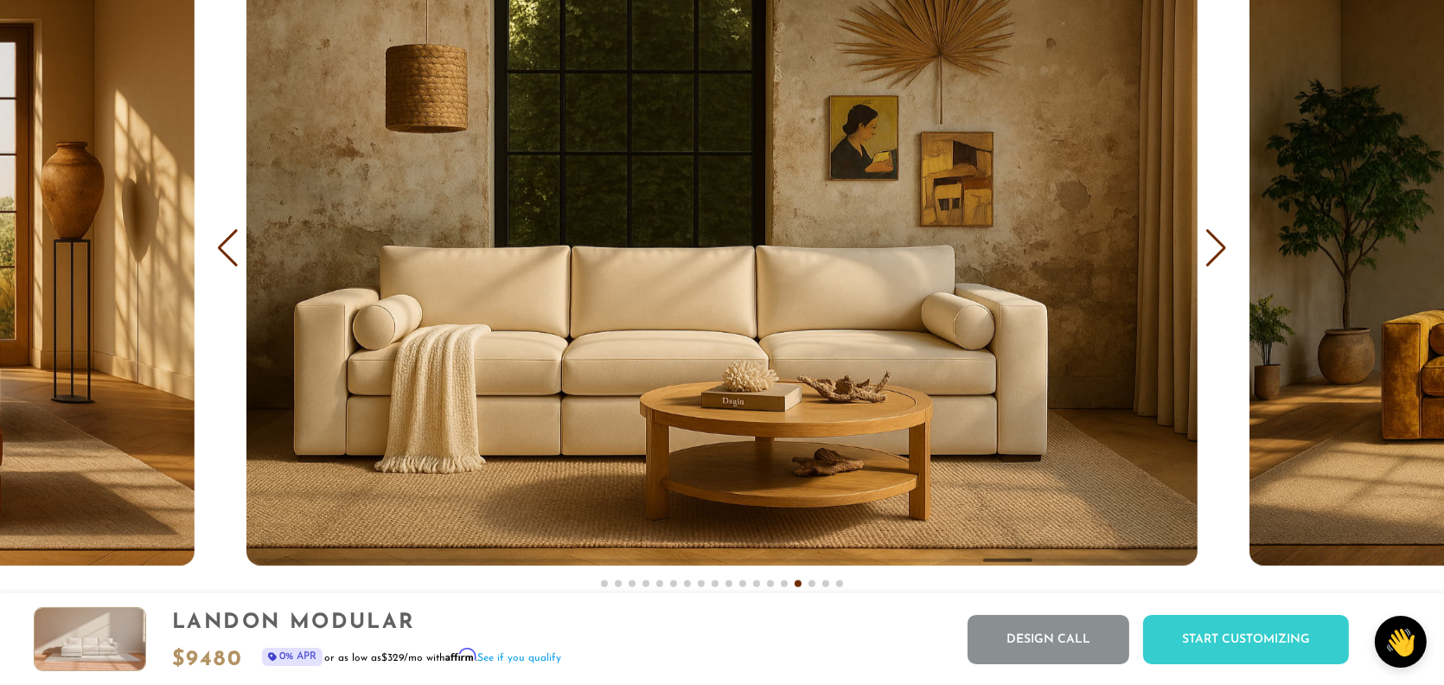
click at [1216, 247] on div "Next slide" at bounding box center [1215, 248] width 23 height 38
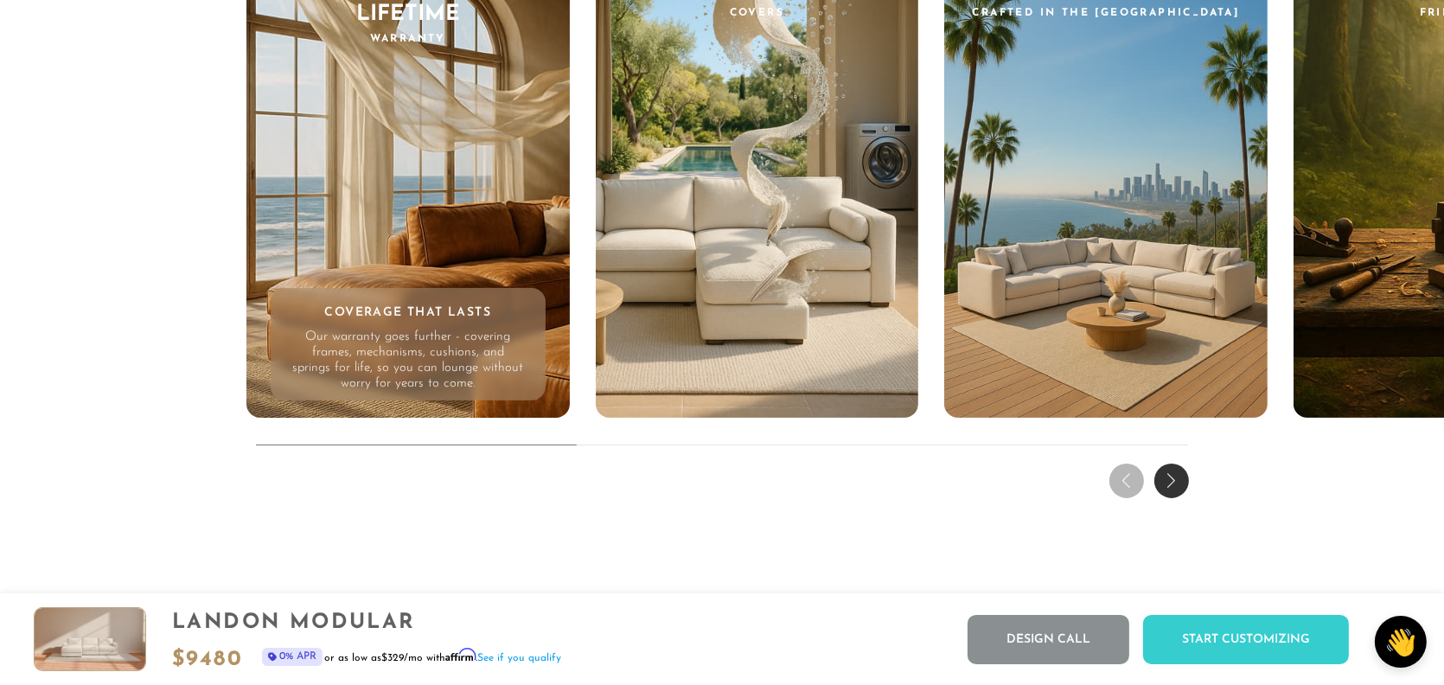
scroll to position [16917, 0]
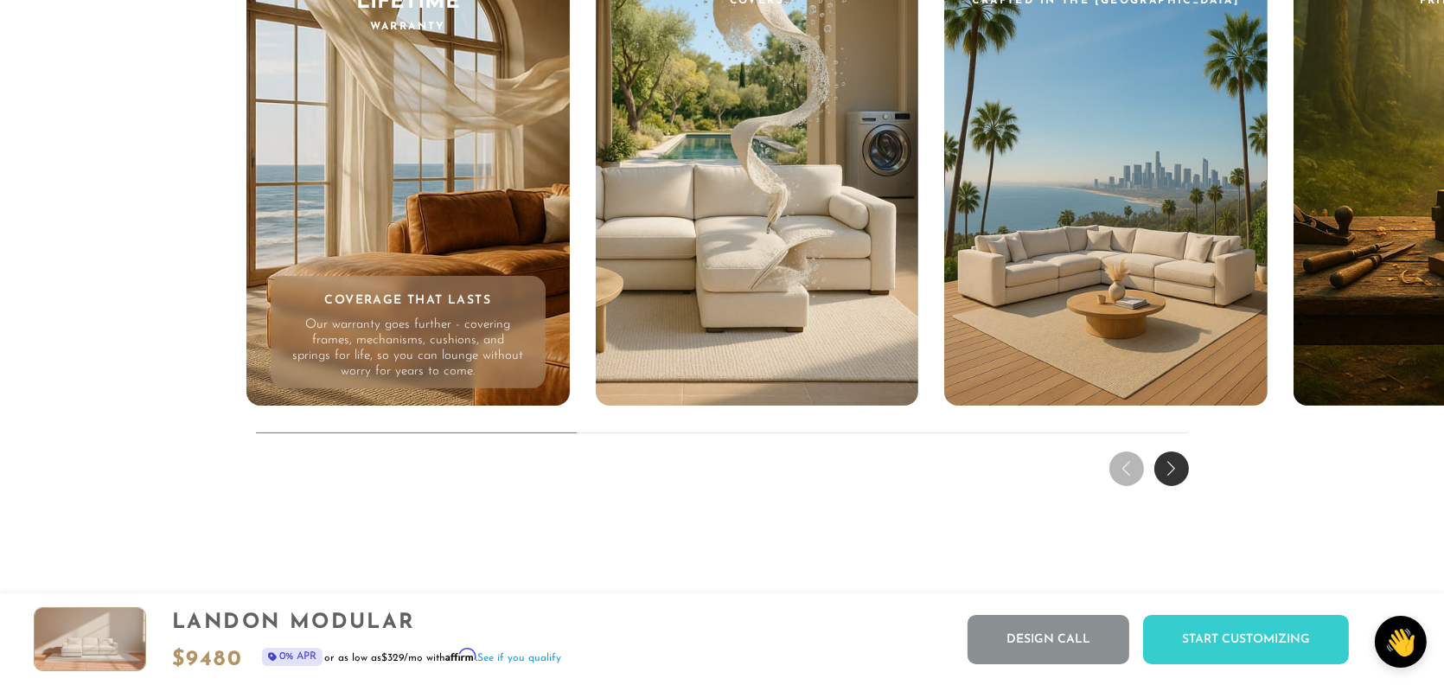
click at [1174, 472] on div "Next slide" at bounding box center [1171, 468] width 35 height 35
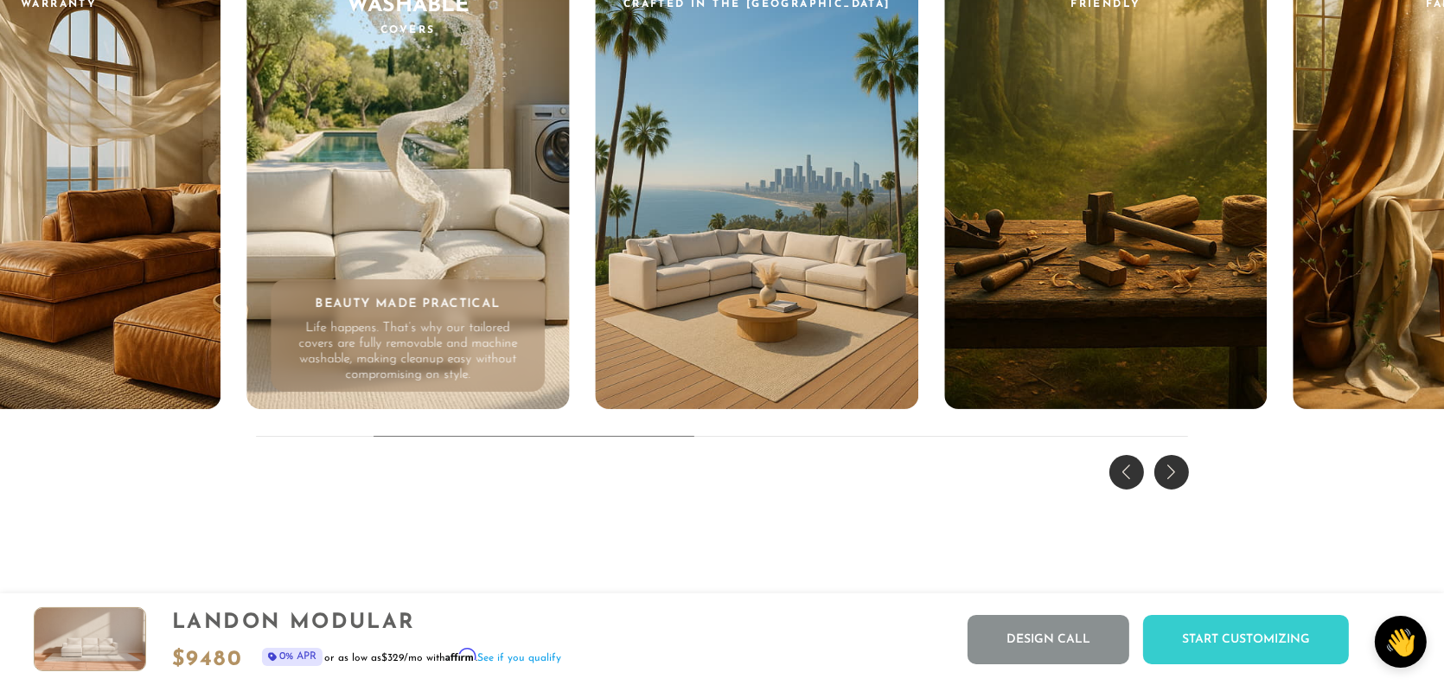
scroll to position [16916, 0]
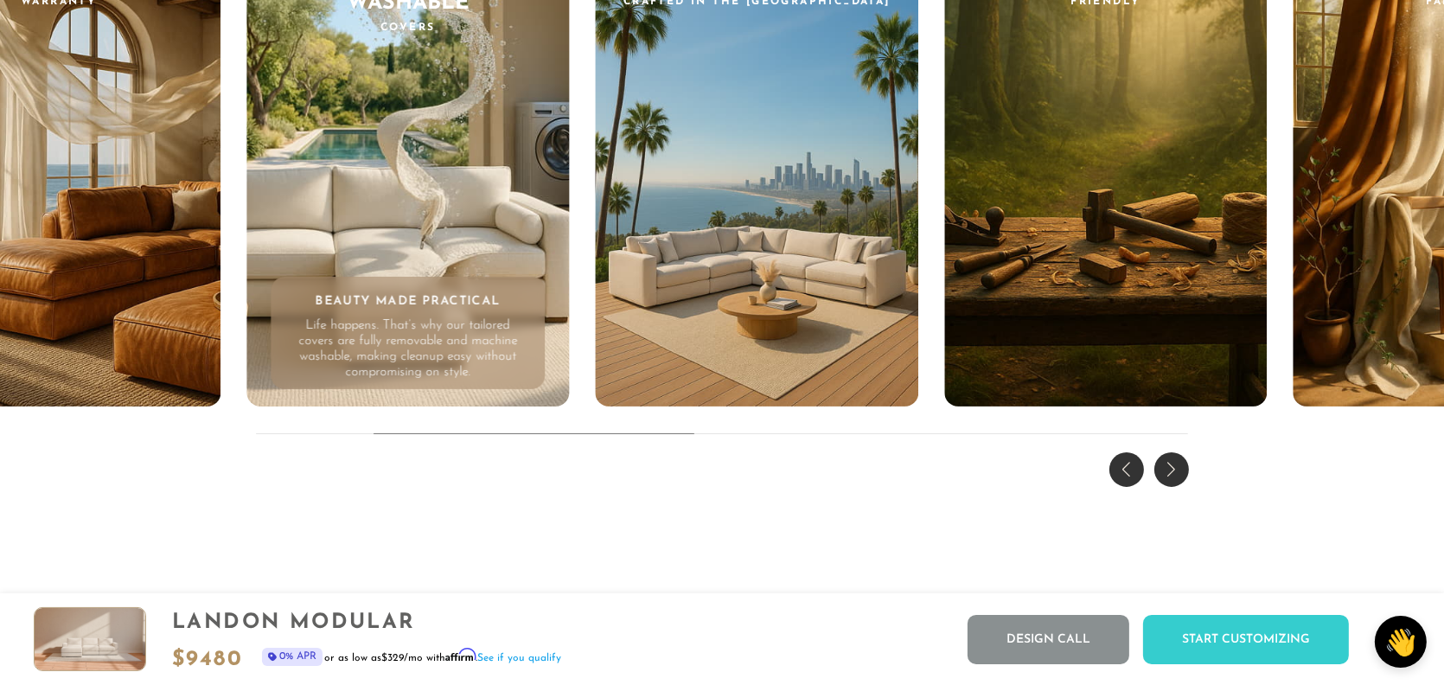
click at [1173, 481] on div "Next slide" at bounding box center [1171, 469] width 35 height 35
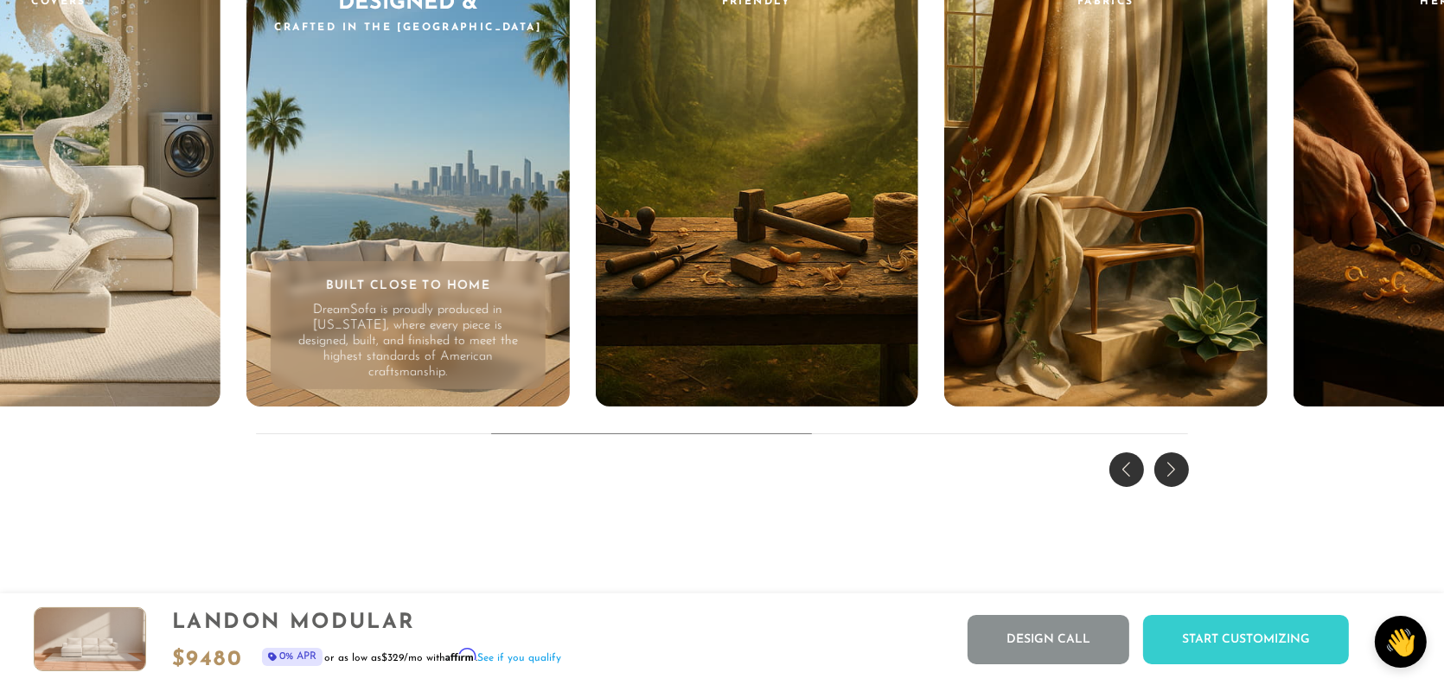
click at [1173, 481] on div "Next slide" at bounding box center [1171, 469] width 35 height 35
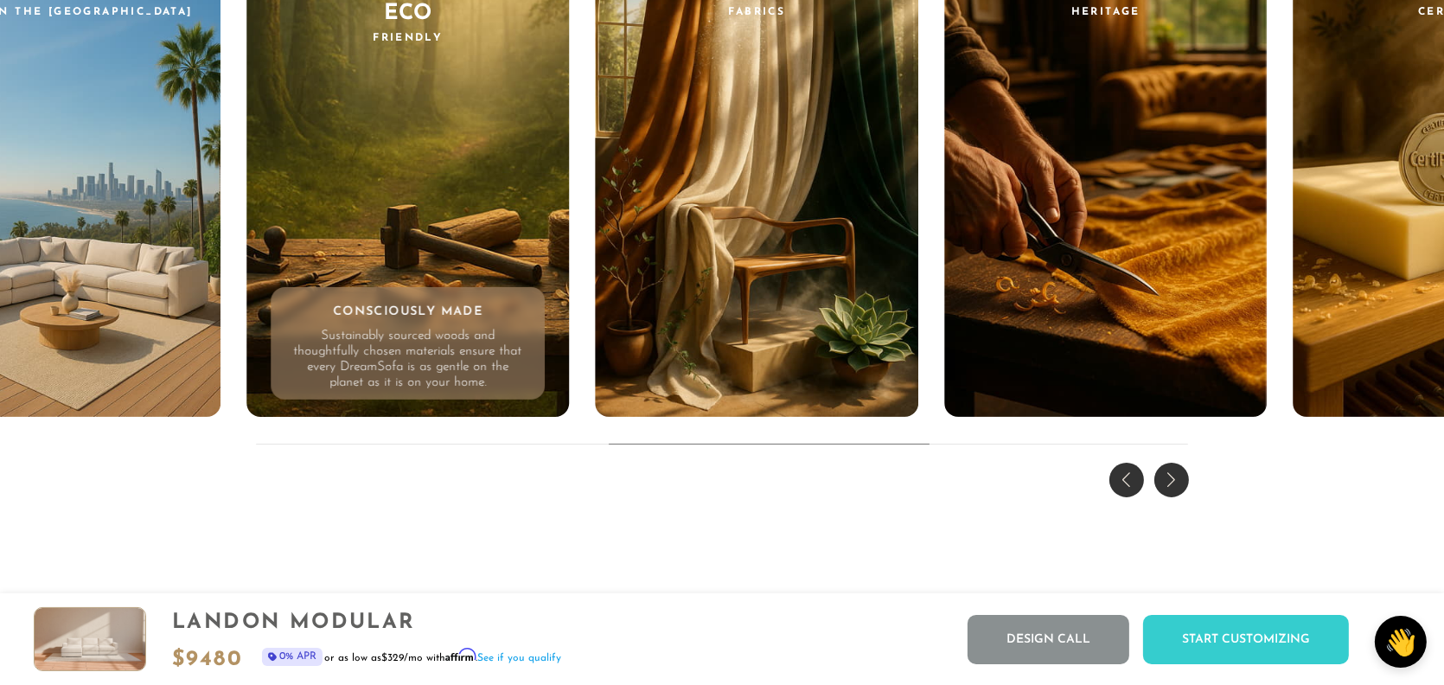
scroll to position [16918, 0]
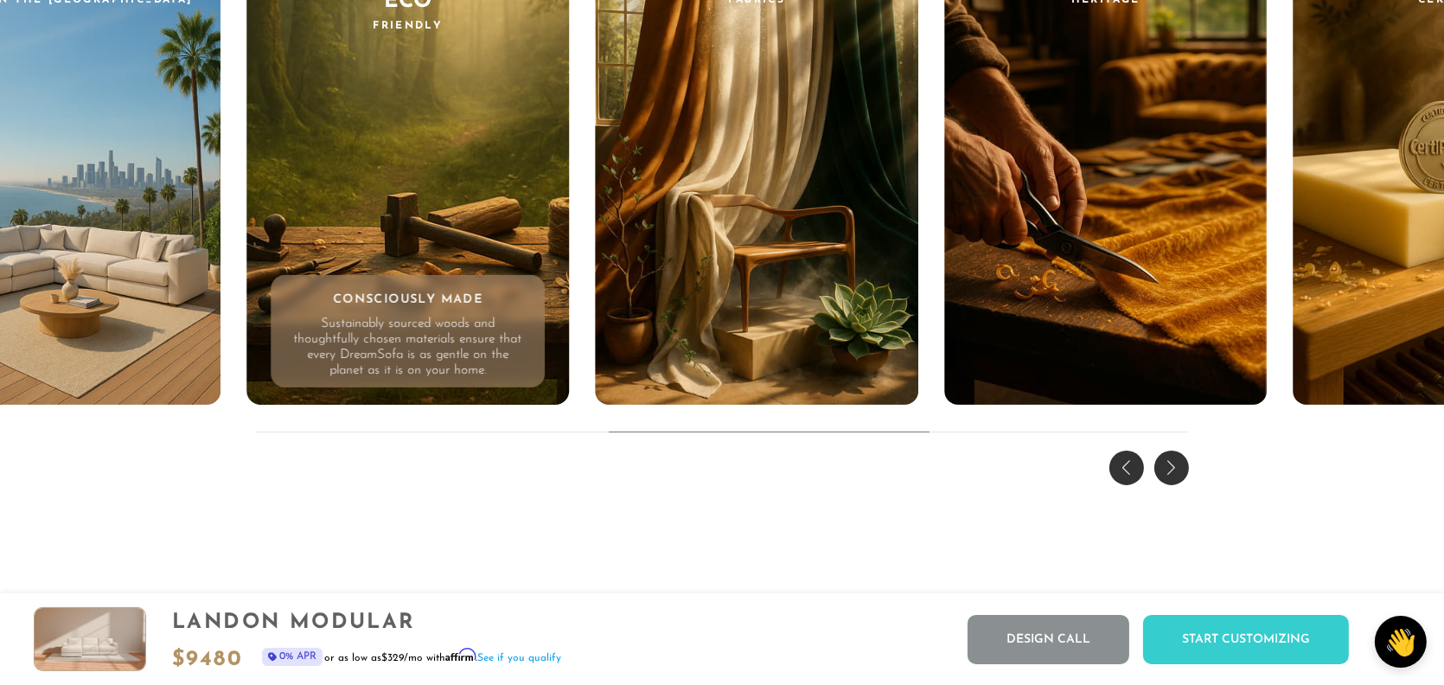
click at [1173, 481] on div "Next slide" at bounding box center [1171, 467] width 35 height 35
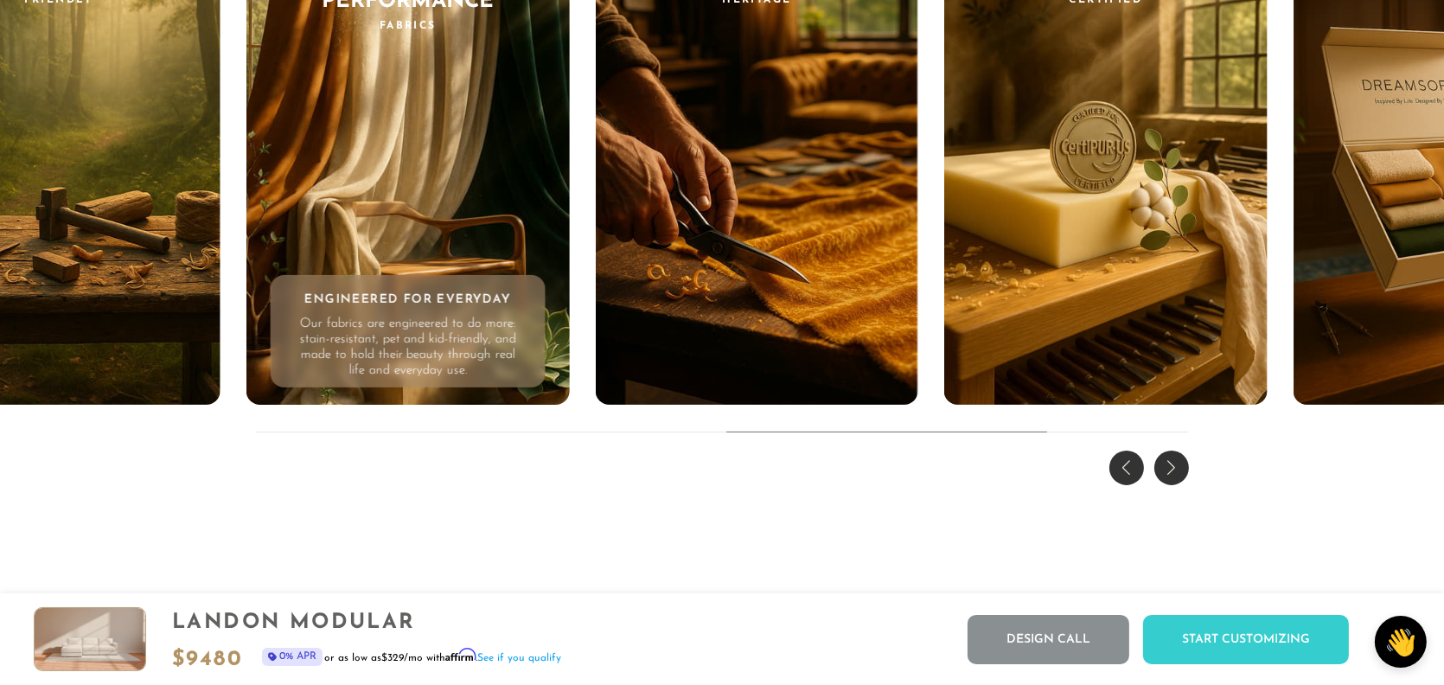
click at [1173, 481] on div "Next slide" at bounding box center [1171, 467] width 35 height 35
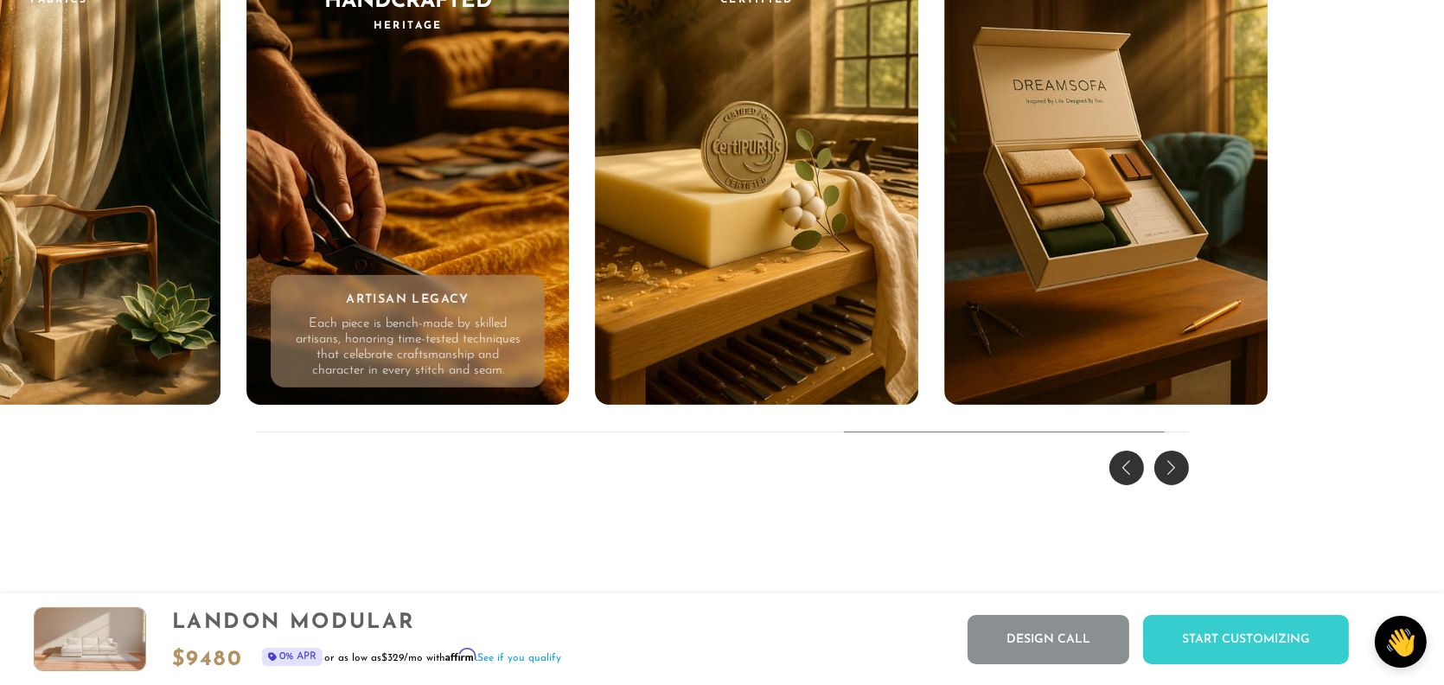
click at [1173, 481] on div "Next slide" at bounding box center [1171, 467] width 35 height 35
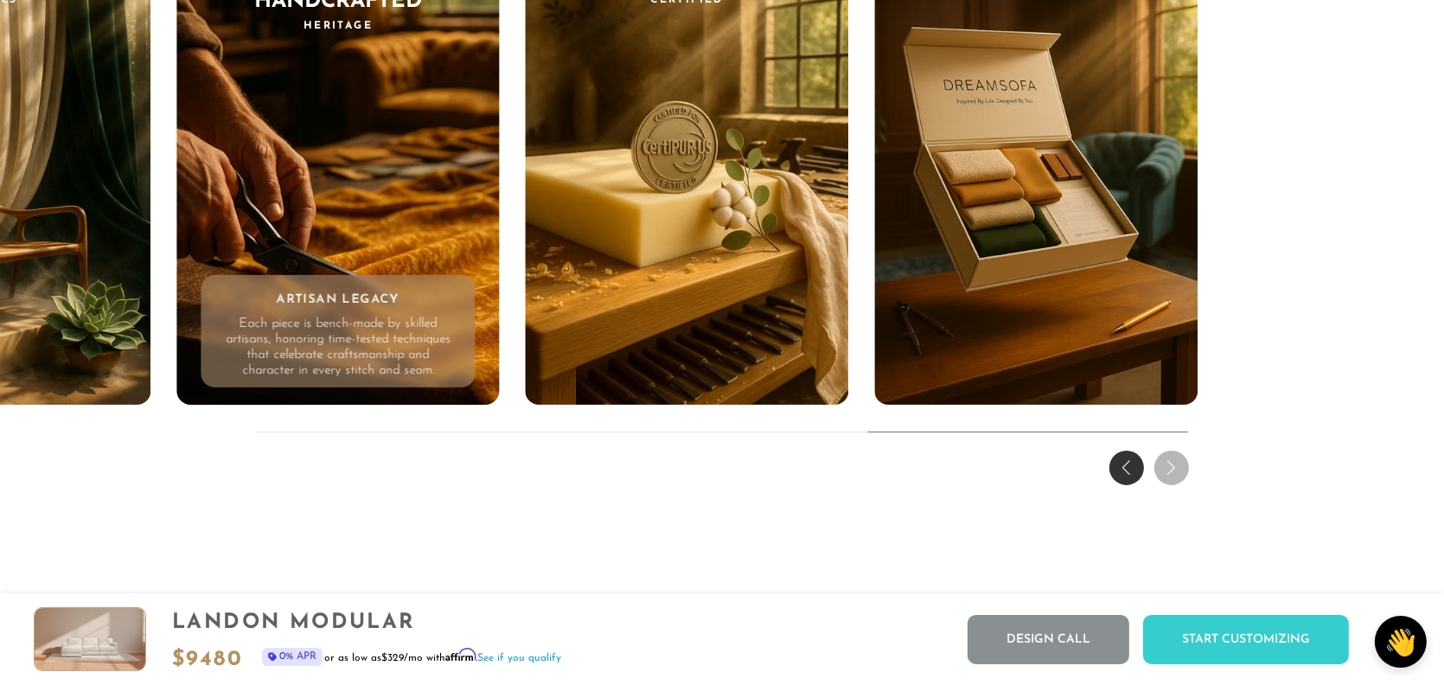
click at [1173, 481] on div "THE DREAM EXPERIENCE Every Feature, Every Feeling - Reimagined. Enduring frames…" at bounding box center [722, 100] width 1444 height 784
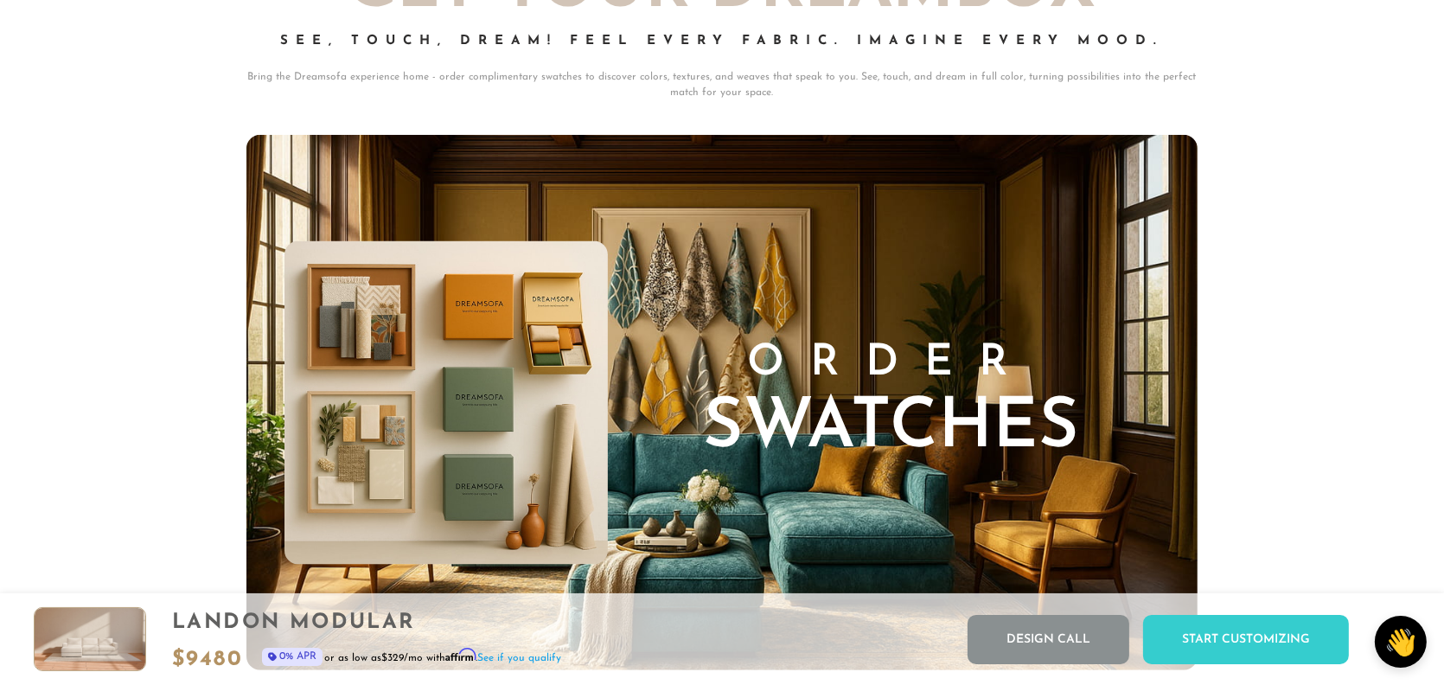
scroll to position [17520, 0]
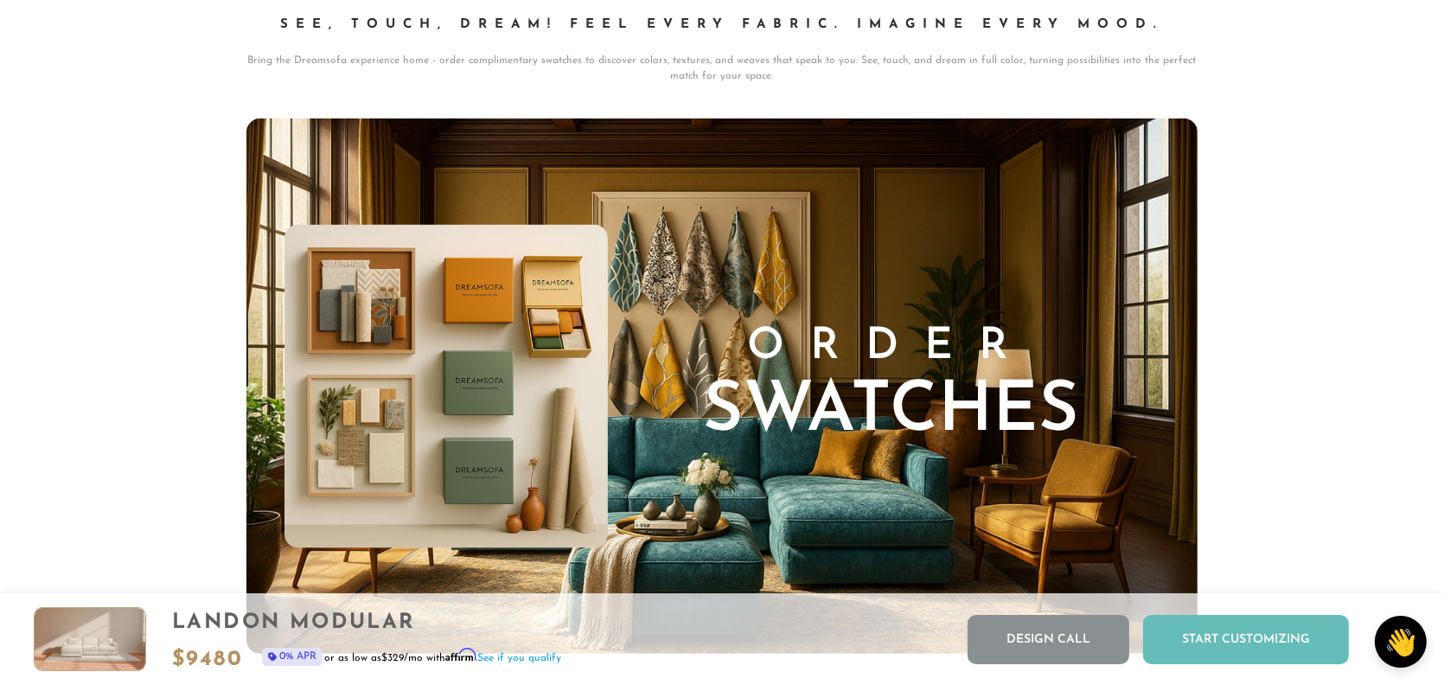
click at [1246, 634] on div "Start Customizing" at bounding box center [1246, 639] width 206 height 49
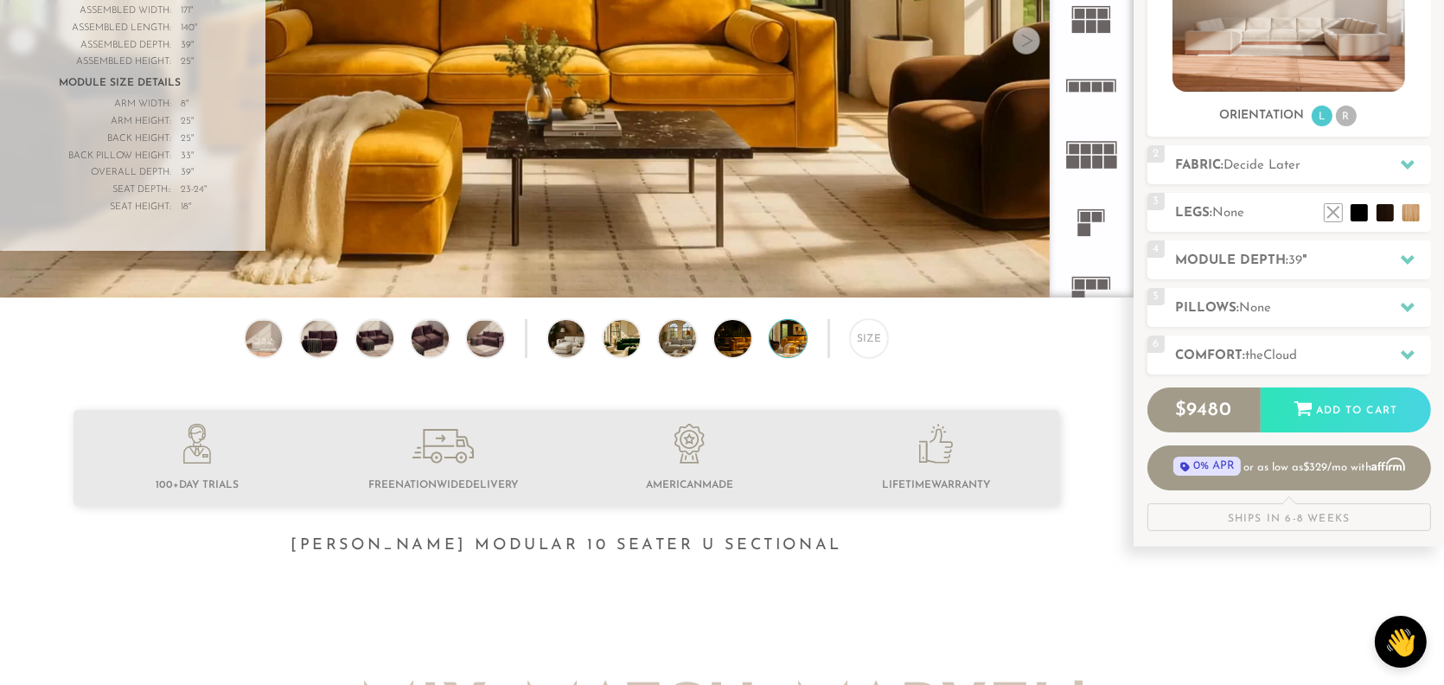
scroll to position [288, 0]
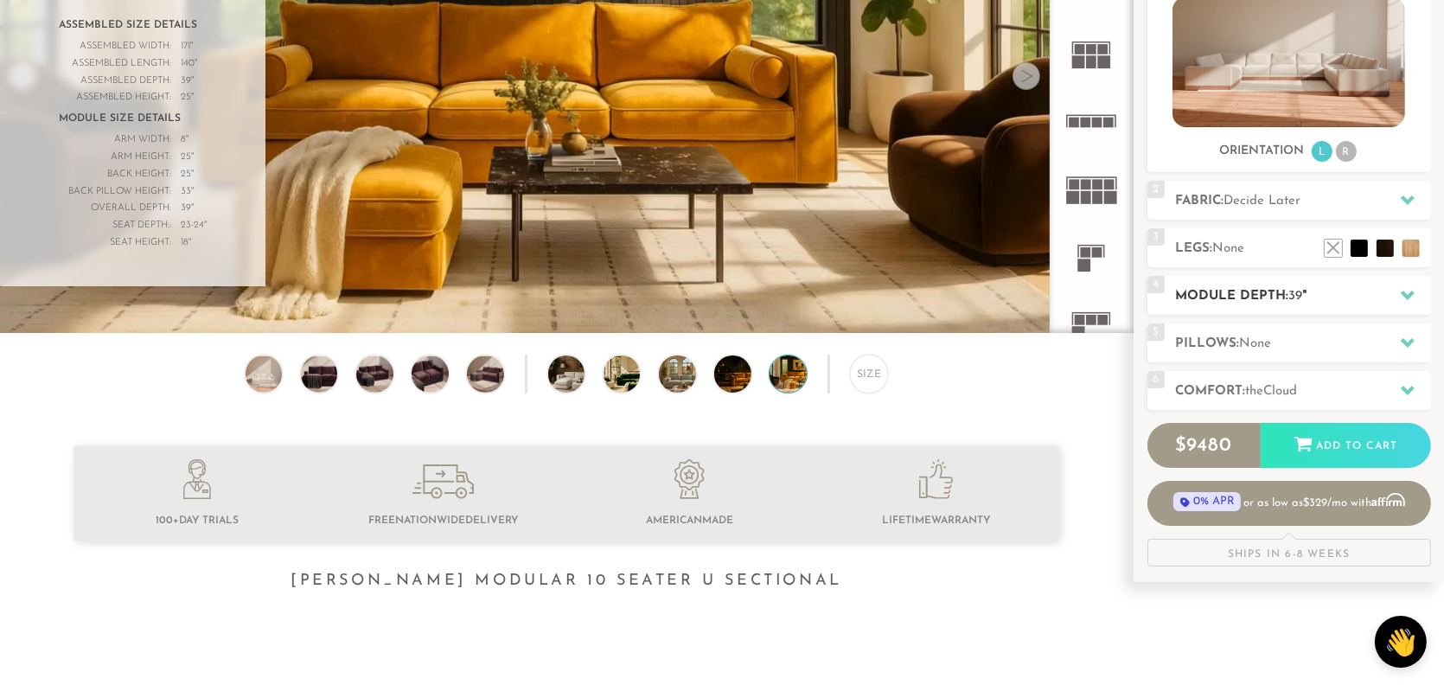
click at [1405, 290] on icon at bounding box center [1407, 295] width 14 height 14
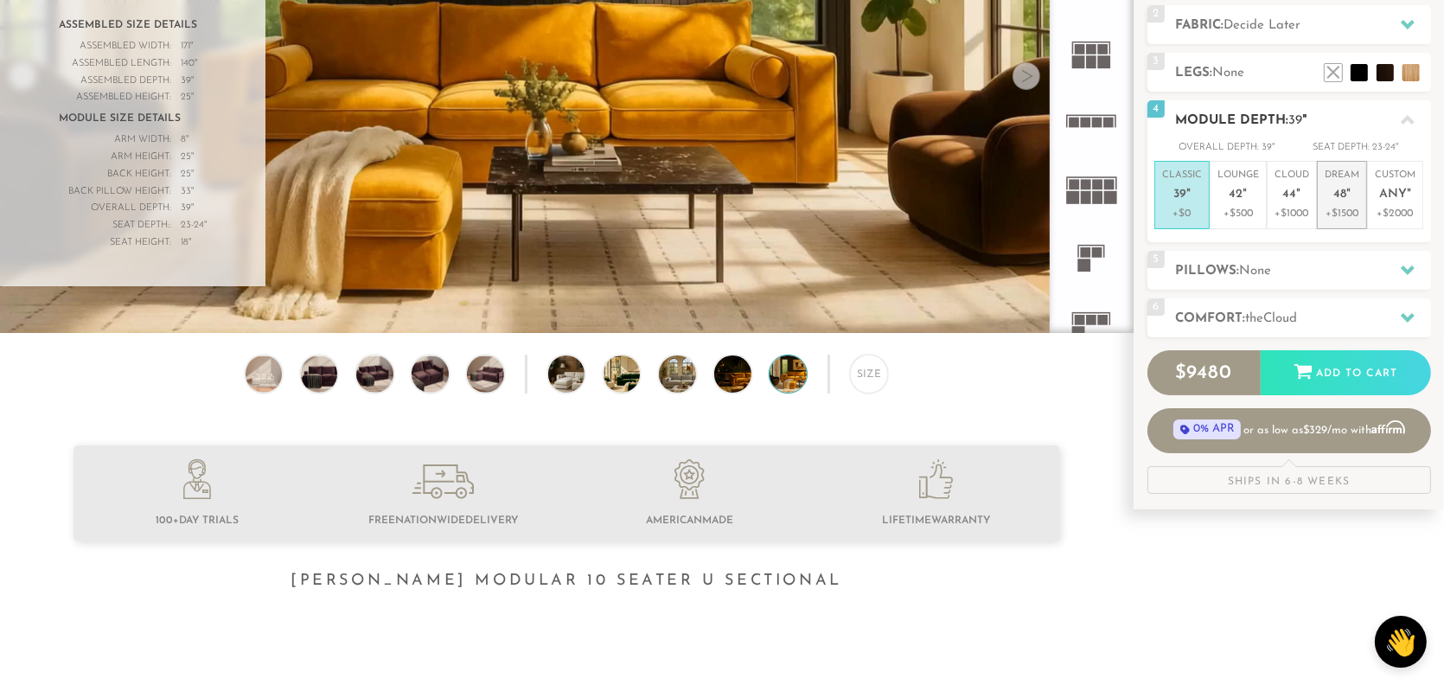
click at [1344, 183] on p "Dream 48 "" at bounding box center [1341, 187] width 35 height 37
click at [1296, 184] on p "Cloud 44 "" at bounding box center [1291, 187] width 35 height 37
click at [1334, 188] on span "48" at bounding box center [1339, 195] width 13 height 15
click at [1400, 273] on icon at bounding box center [1407, 270] width 14 height 14
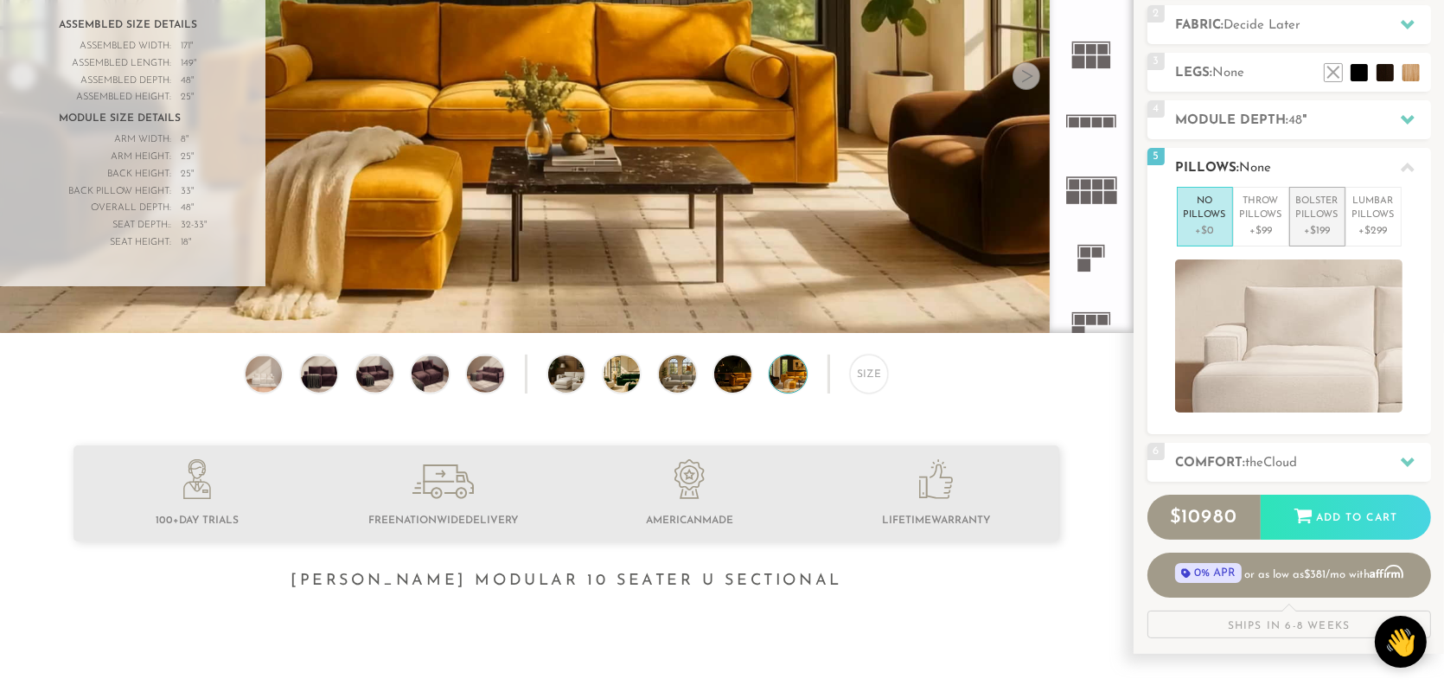
click at [1322, 226] on p "+$199" at bounding box center [1317, 231] width 42 height 16
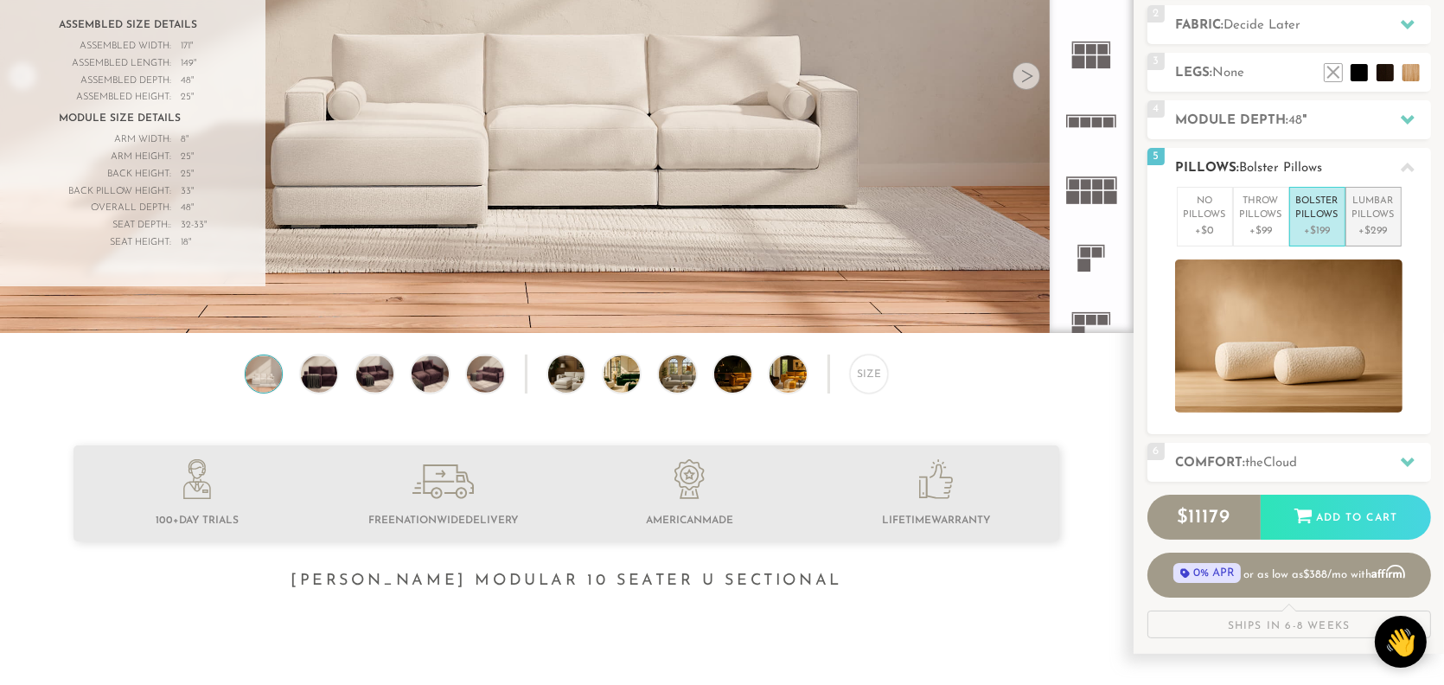
click at [1383, 223] on p "+$299" at bounding box center [1373, 231] width 42 height 16
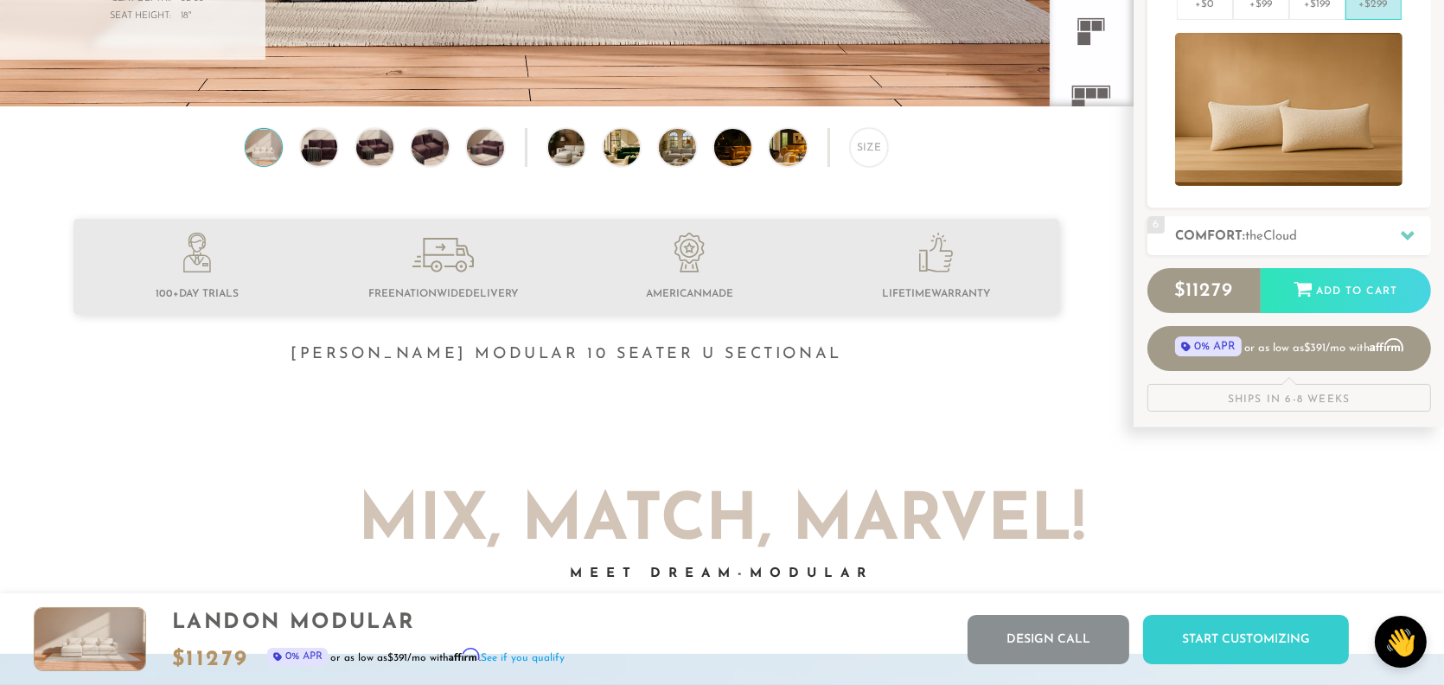
scroll to position [513, 0]
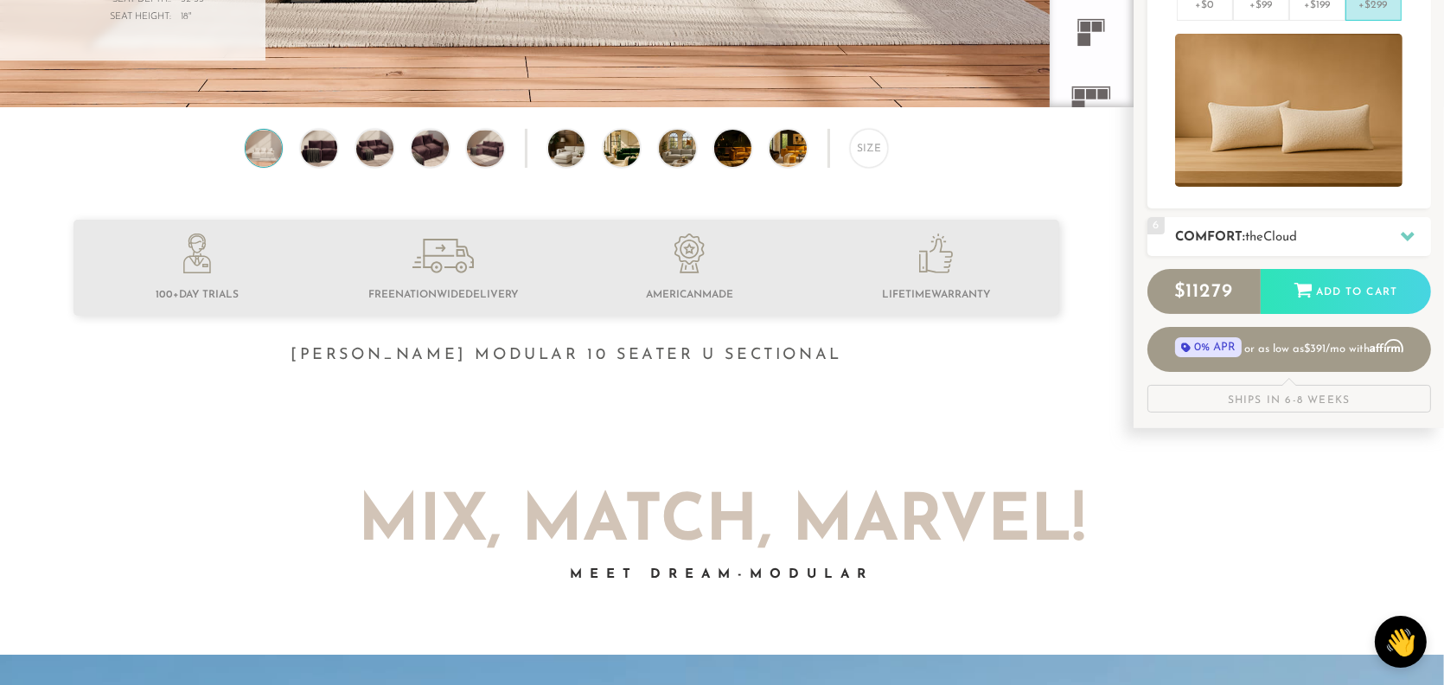
click at [1410, 239] on icon at bounding box center [1407, 236] width 14 height 14
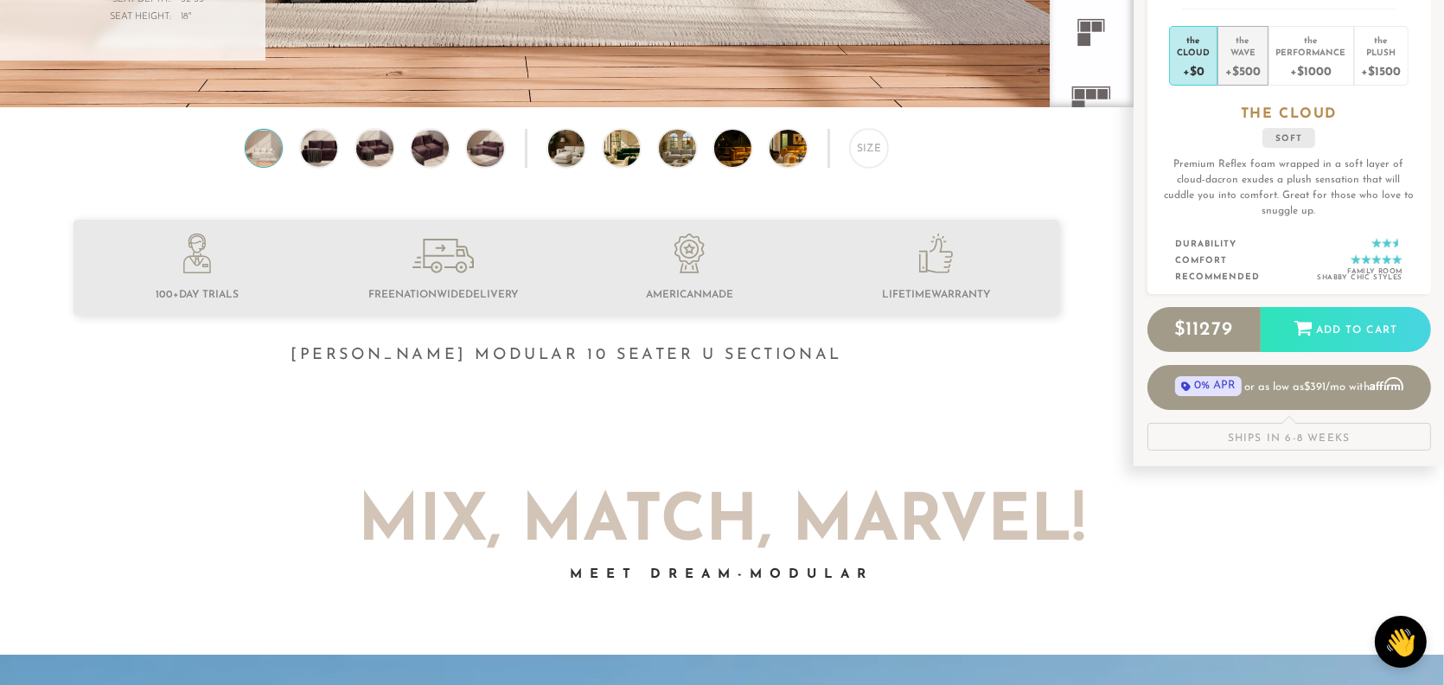
click at [1238, 55] on div "Wave" at bounding box center [1242, 52] width 35 height 12
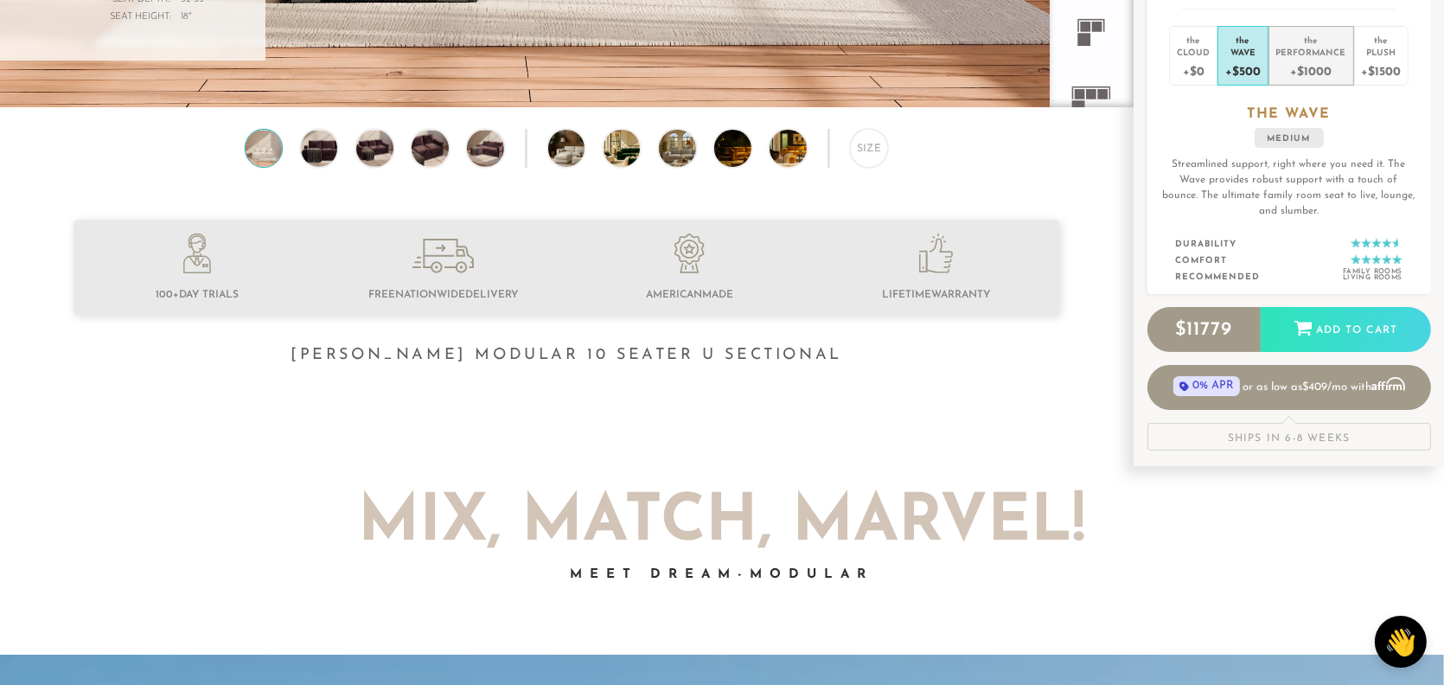
click at [1297, 48] on div "Performance" at bounding box center [1311, 52] width 70 height 12
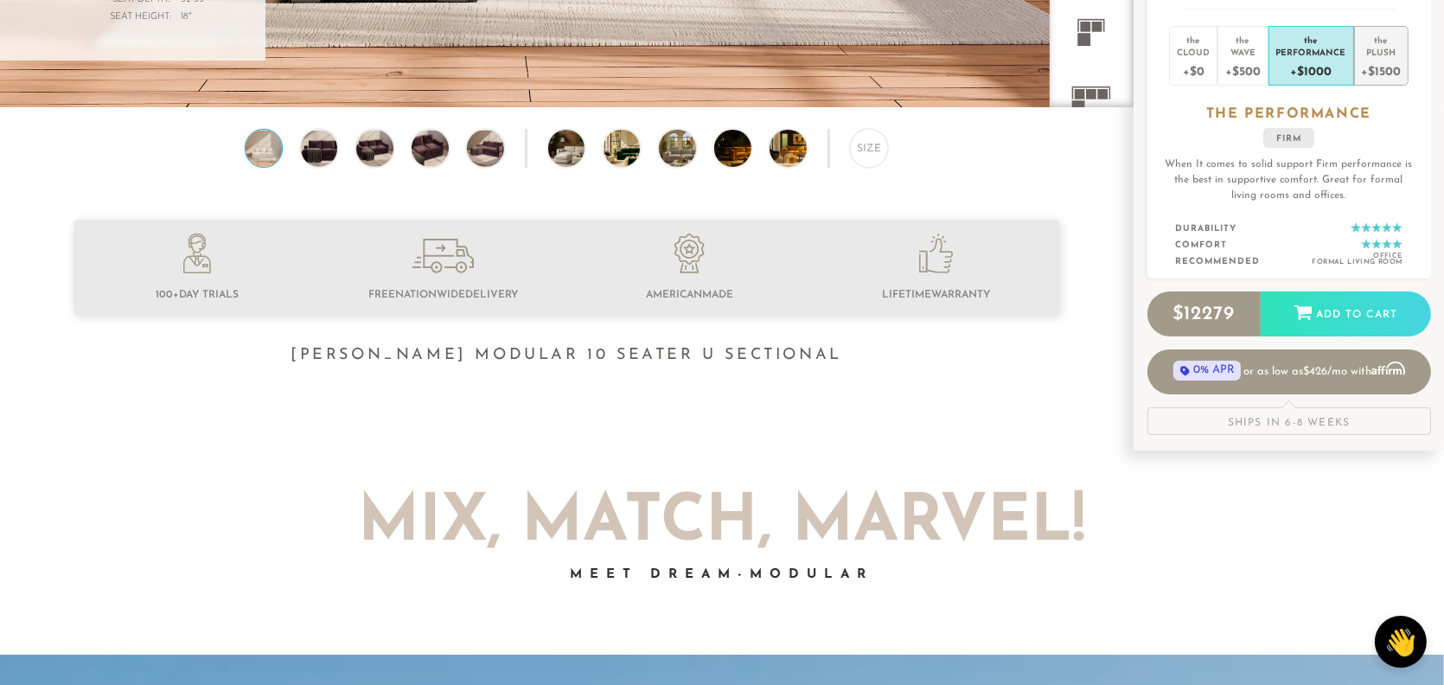
click at [1385, 49] on div "Plush" at bounding box center [1380, 52] width 39 height 12
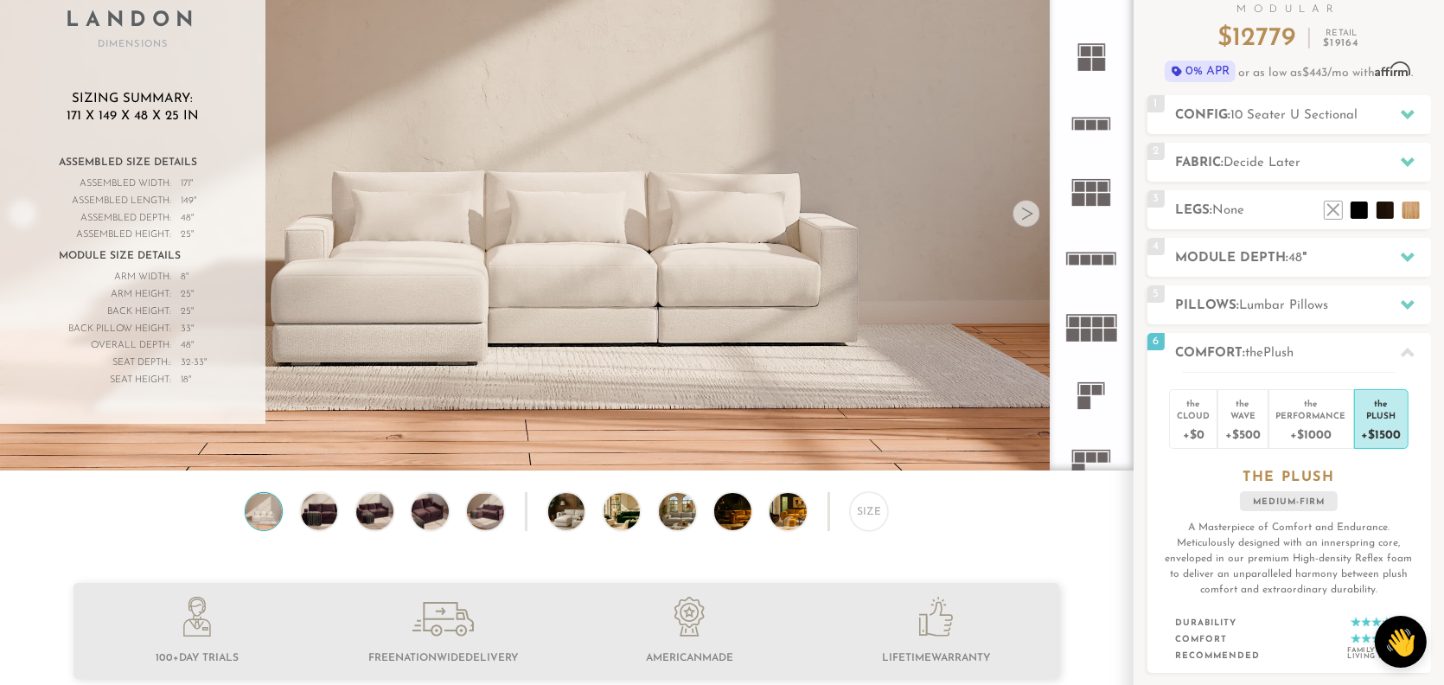
scroll to position [0, 0]
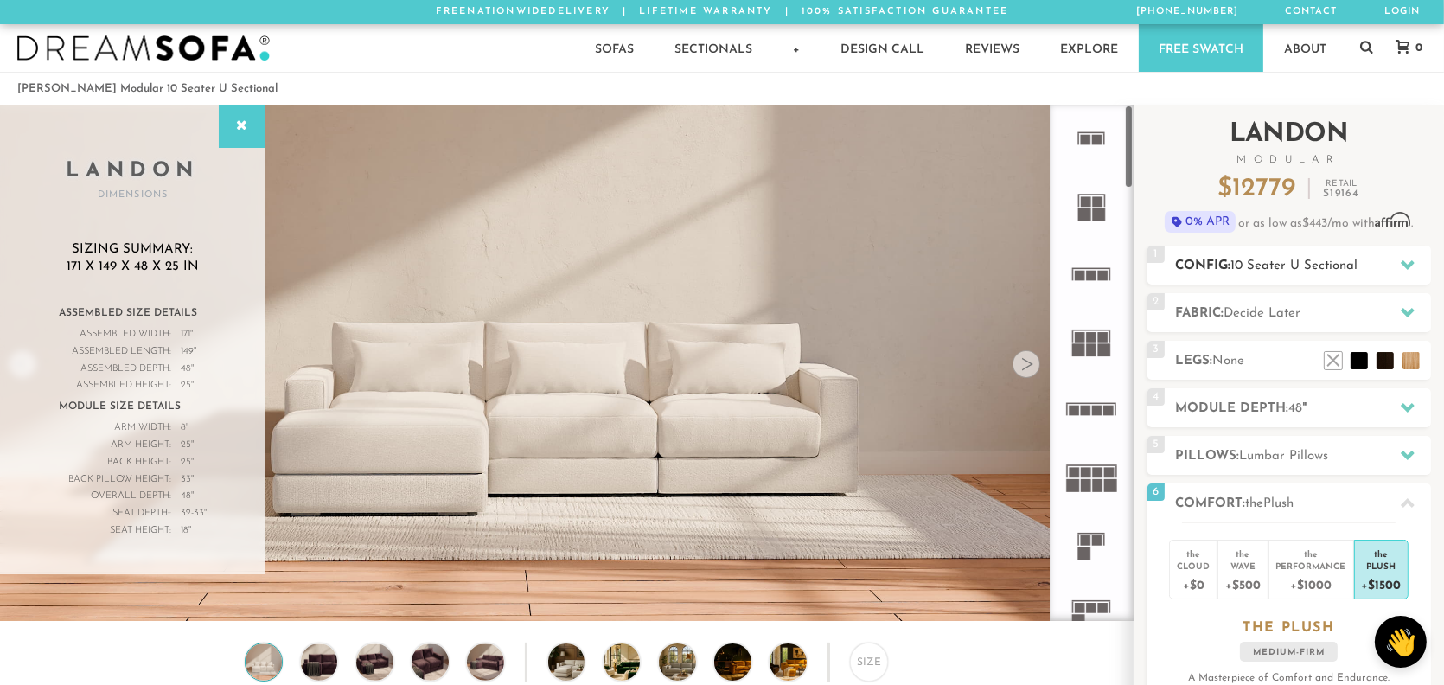
click at [1397, 264] on div at bounding box center [1407, 264] width 36 height 35
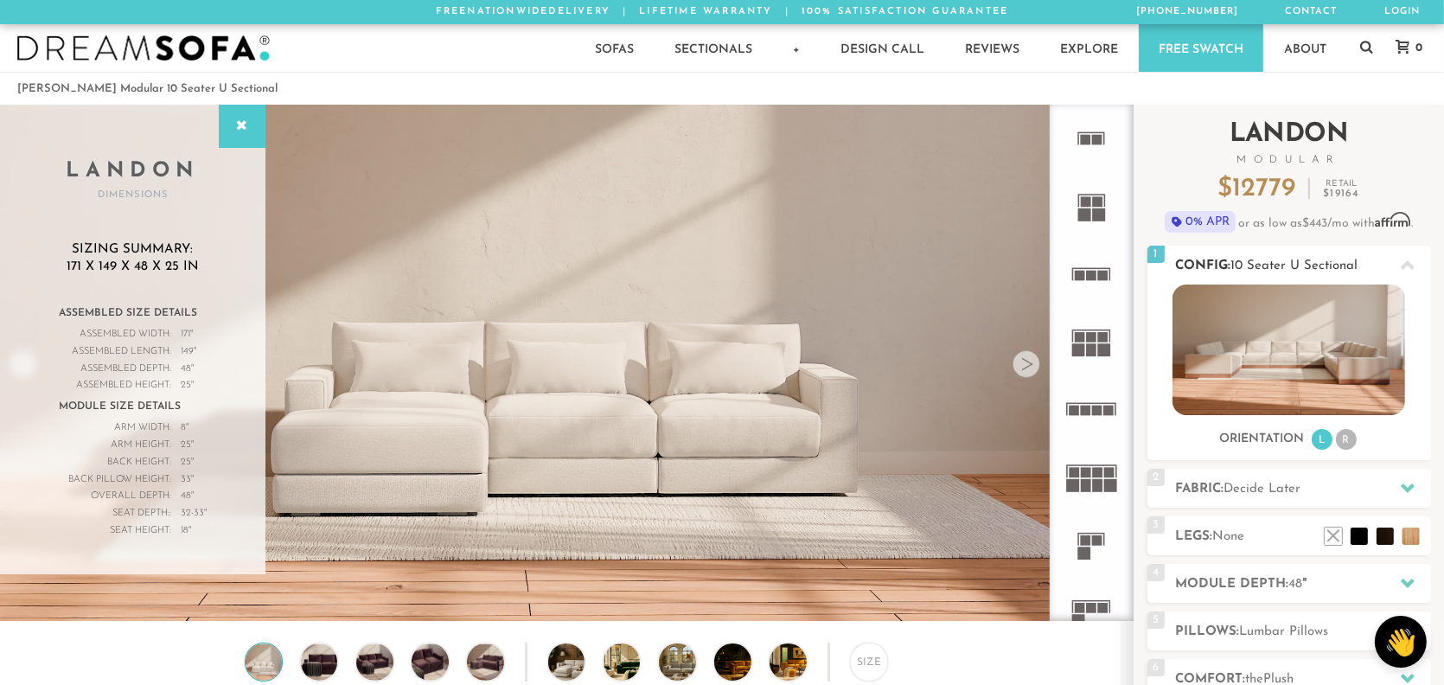
click at [1397, 264] on div at bounding box center [1407, 264] width 36 height 35
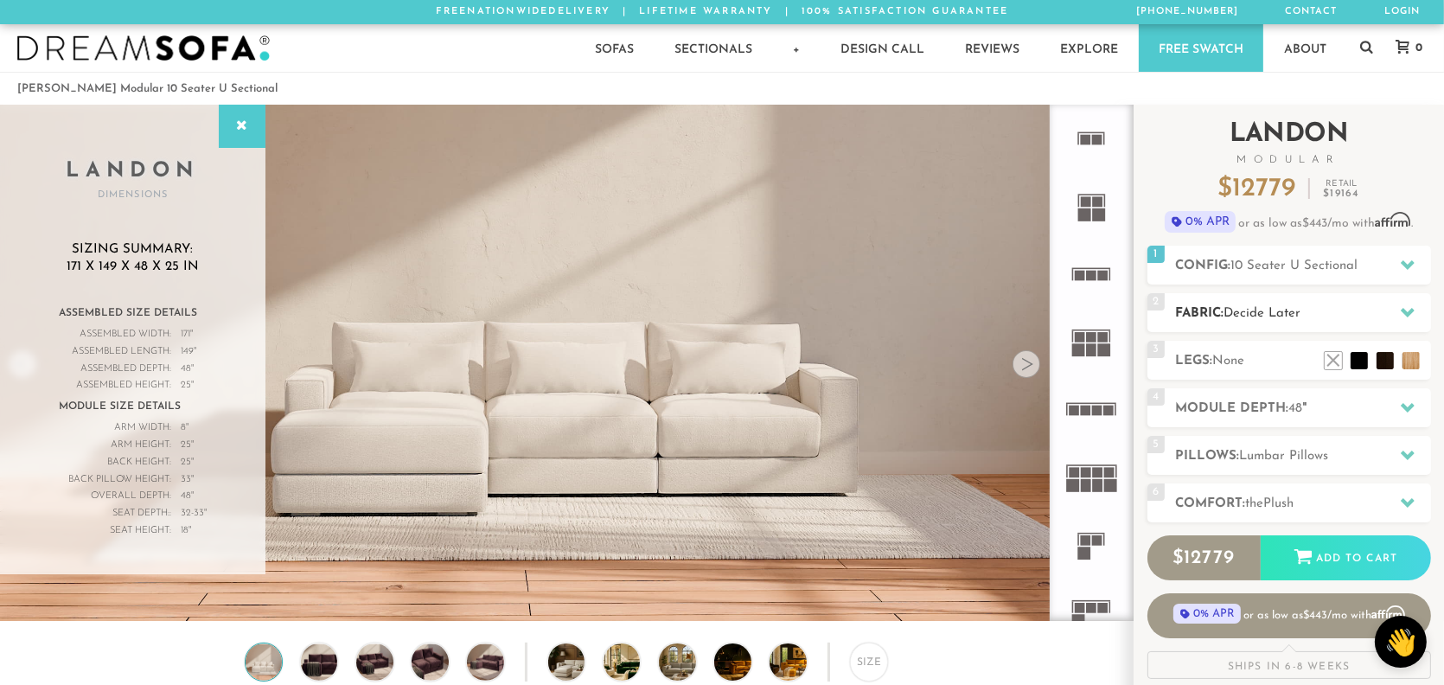
click at [1406, 309] on icon at bounding box center [1407, 312] width 14 height 14
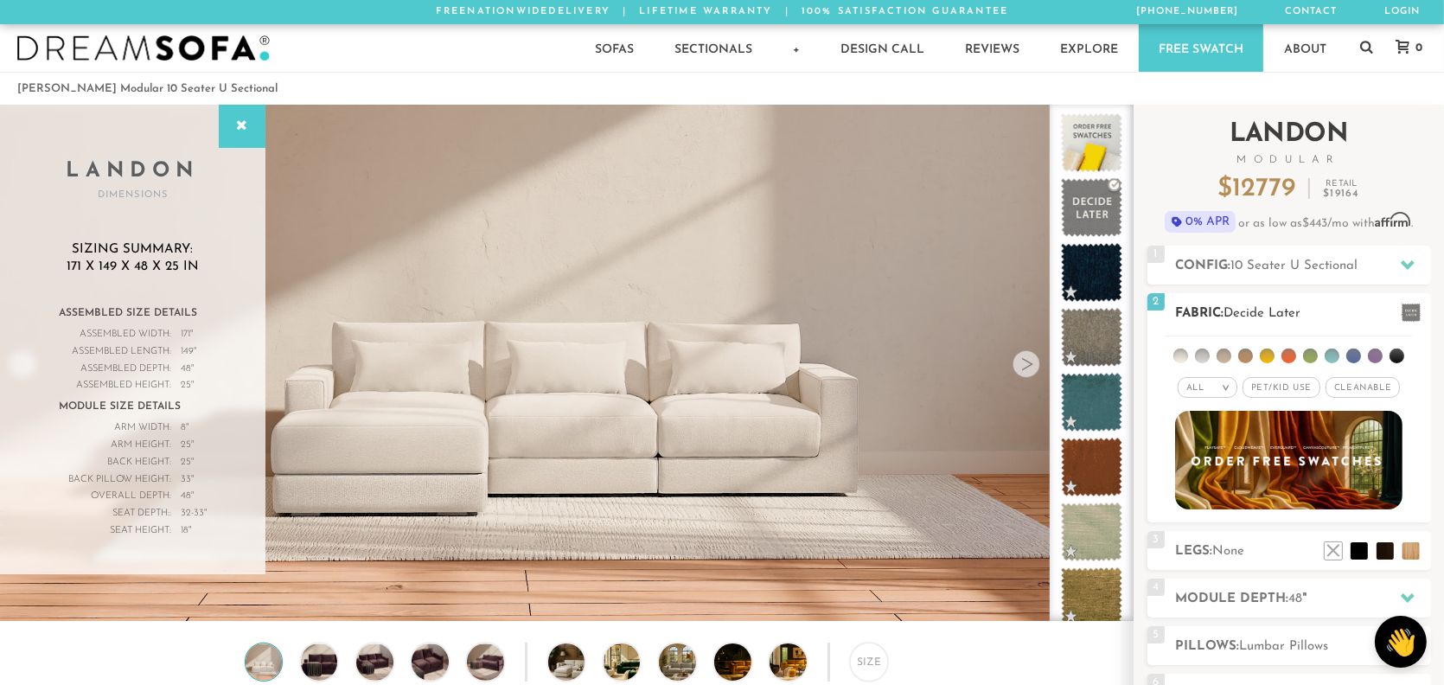
click at [1246, 357] on li at bounding box center [1245, 355] width 15 height 15
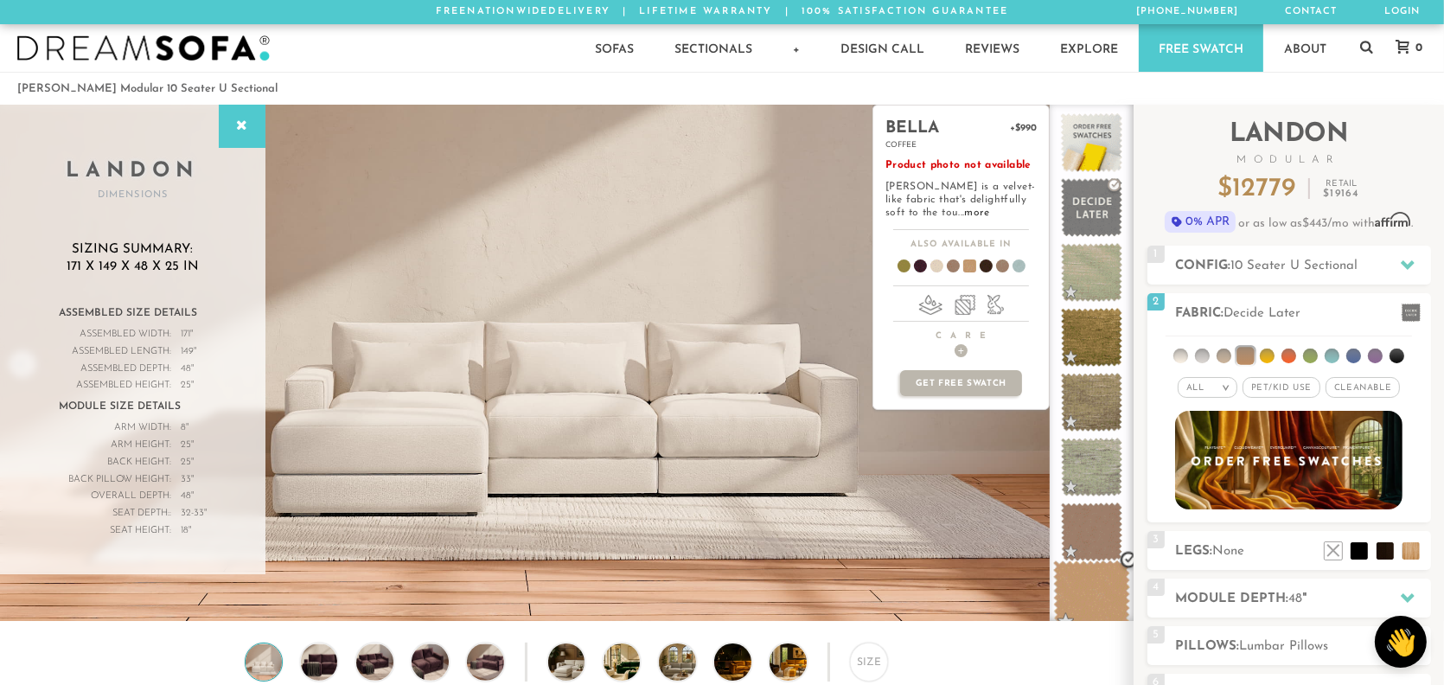
click at [1101, 587] on span at bounding box center [1091, 596] width 77 height 73
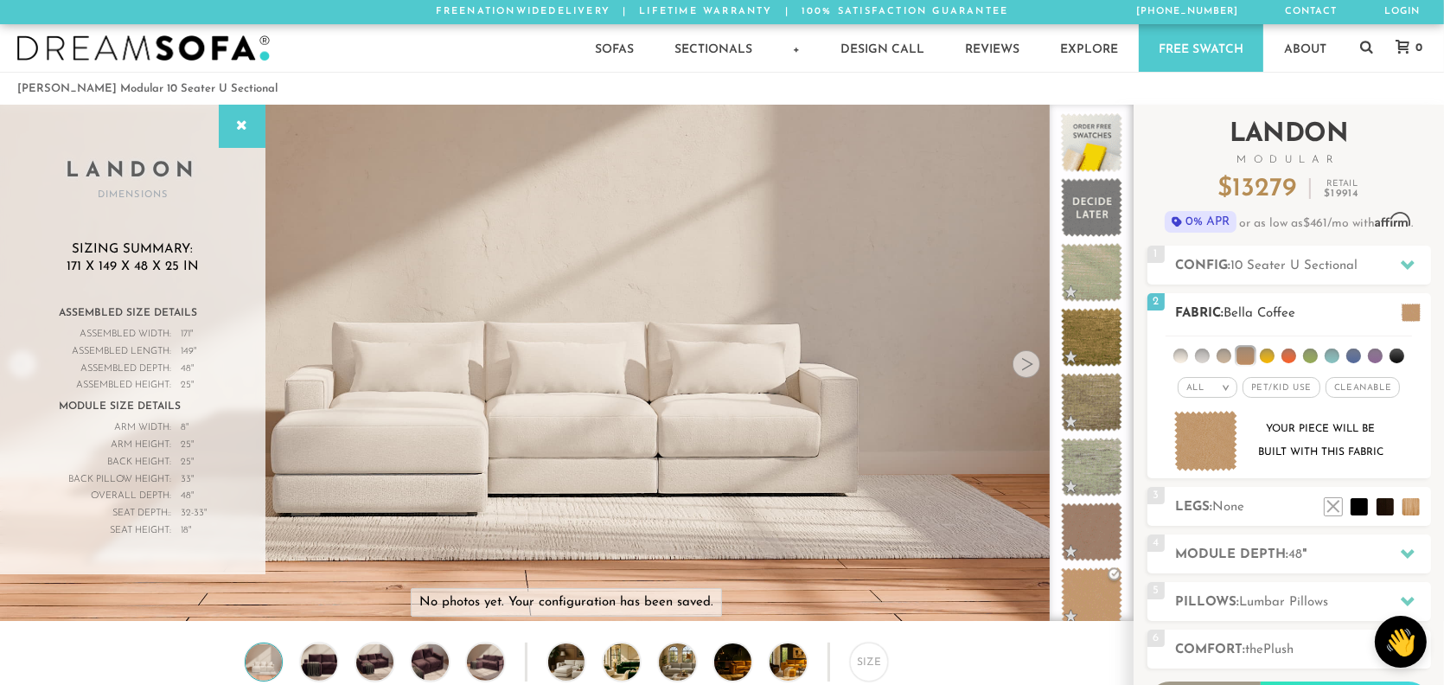
click at [1227, 383] on em ">" at bounding box center [1225, 387] width 13 height 9
click at [1194, 528] on li "Luxury" at bounding box center [1207, 533] width 60 height 24
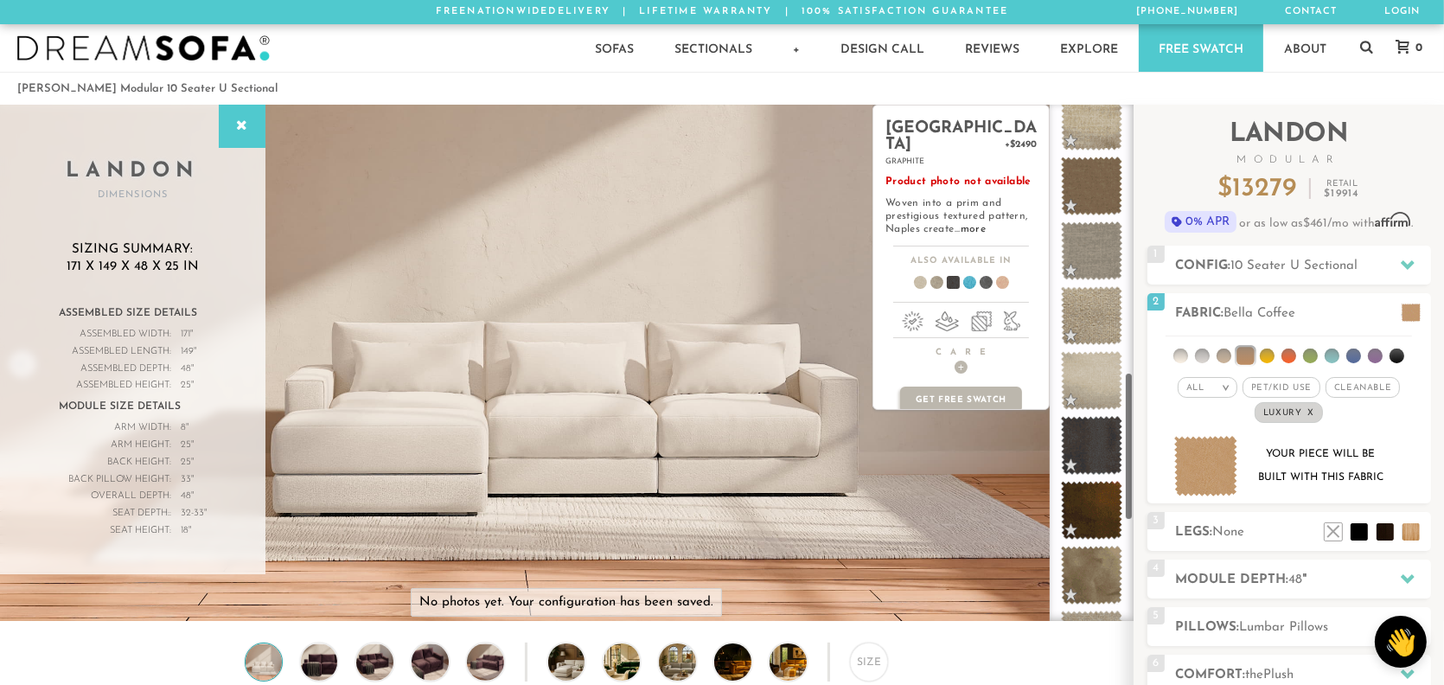
scroll to position [936, 0]
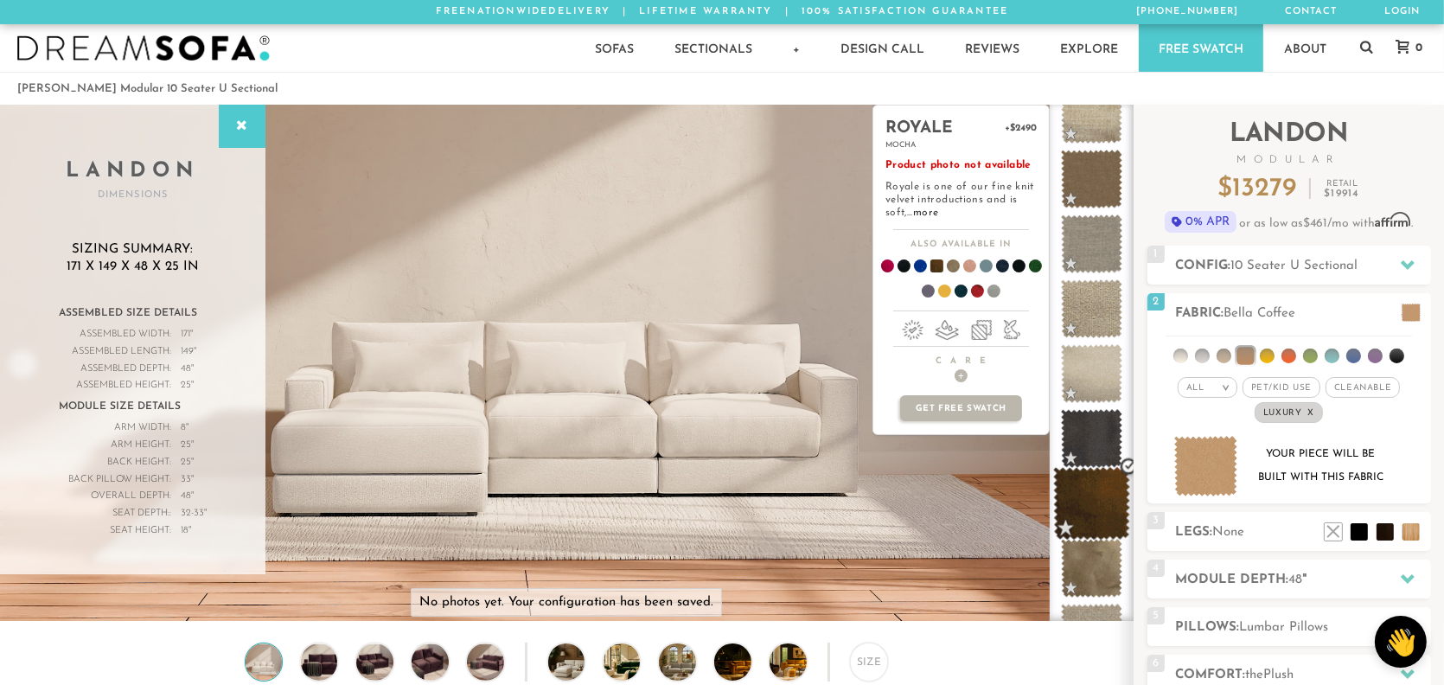
click at [1096, 498] on span at bounding box center [1091, 503] width 77 height 73
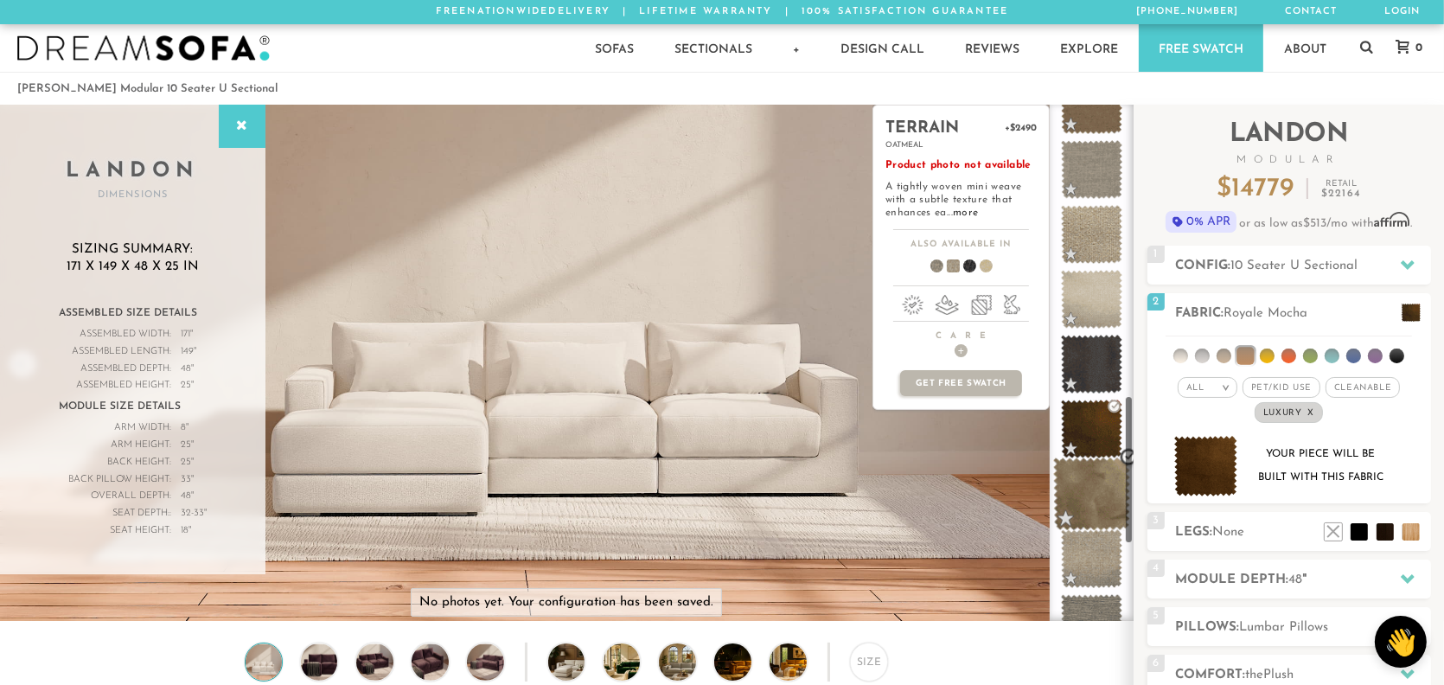
scroll to position [1022, 0]
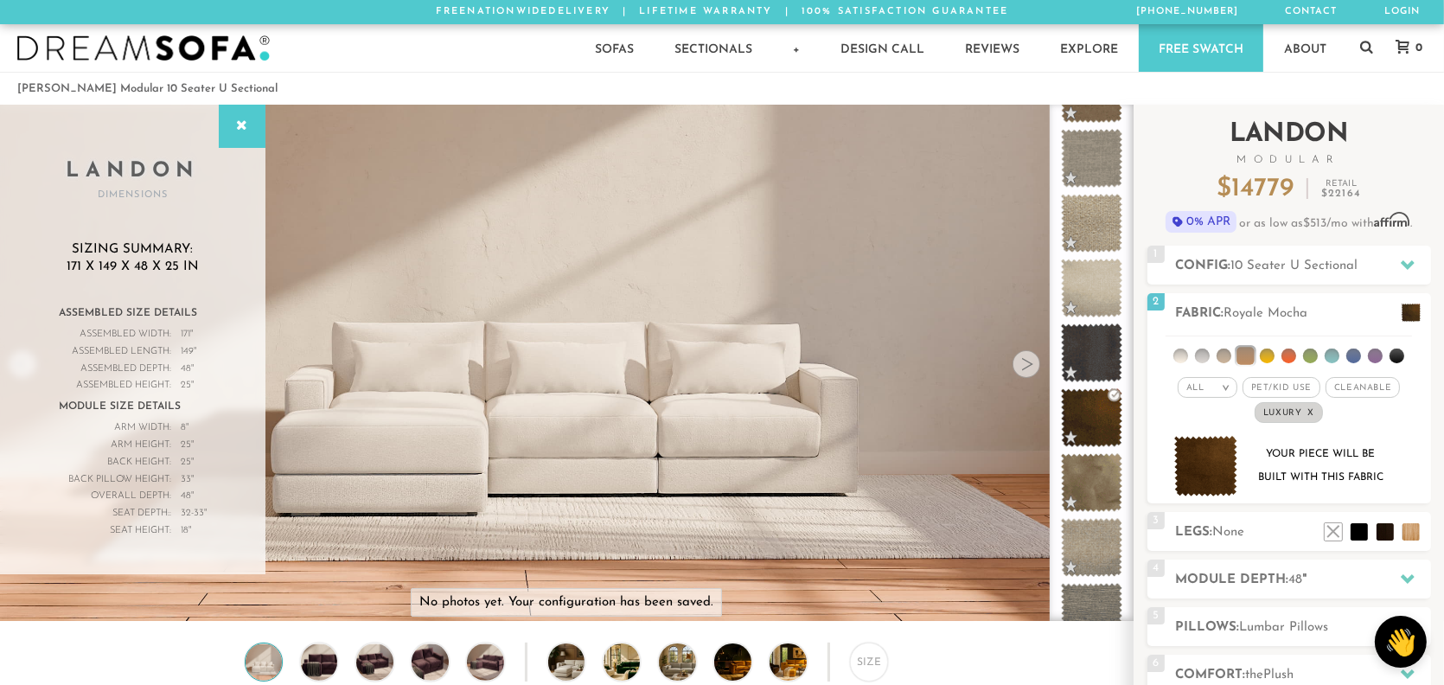
click at [1433, 434] on div "Introducing [PERSON_NAME] Modular $ 14779 Retail $ 22164 $ 14779 Retail $ 22164…" at bounding box center [1288, 477] width 310 height 745
click at [1384, 537] on li at bounding box center [1358, 505] width 69 height 69
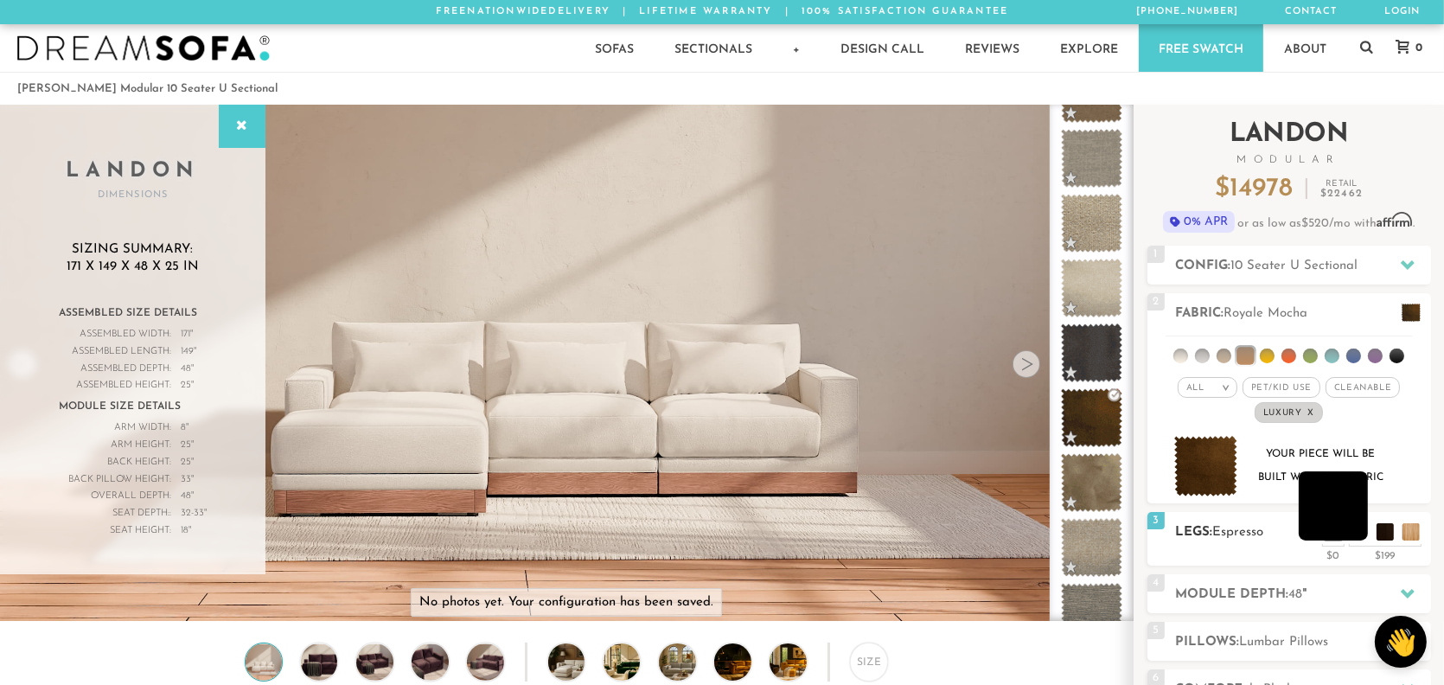
click at [1353, 534] on li at bounding box center [1332, 505] width 69 height 69
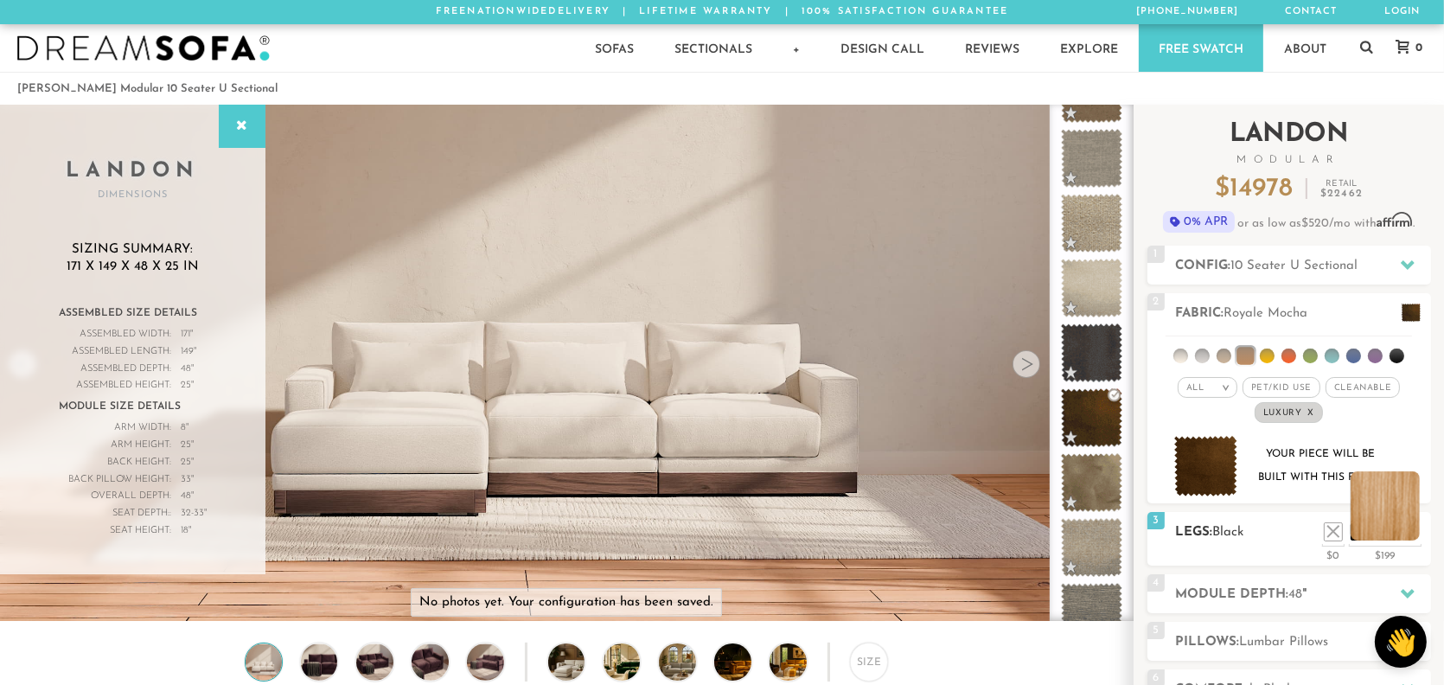
click at [1413, 537] on li at bounding box center [1384, 505] width 69 height 69
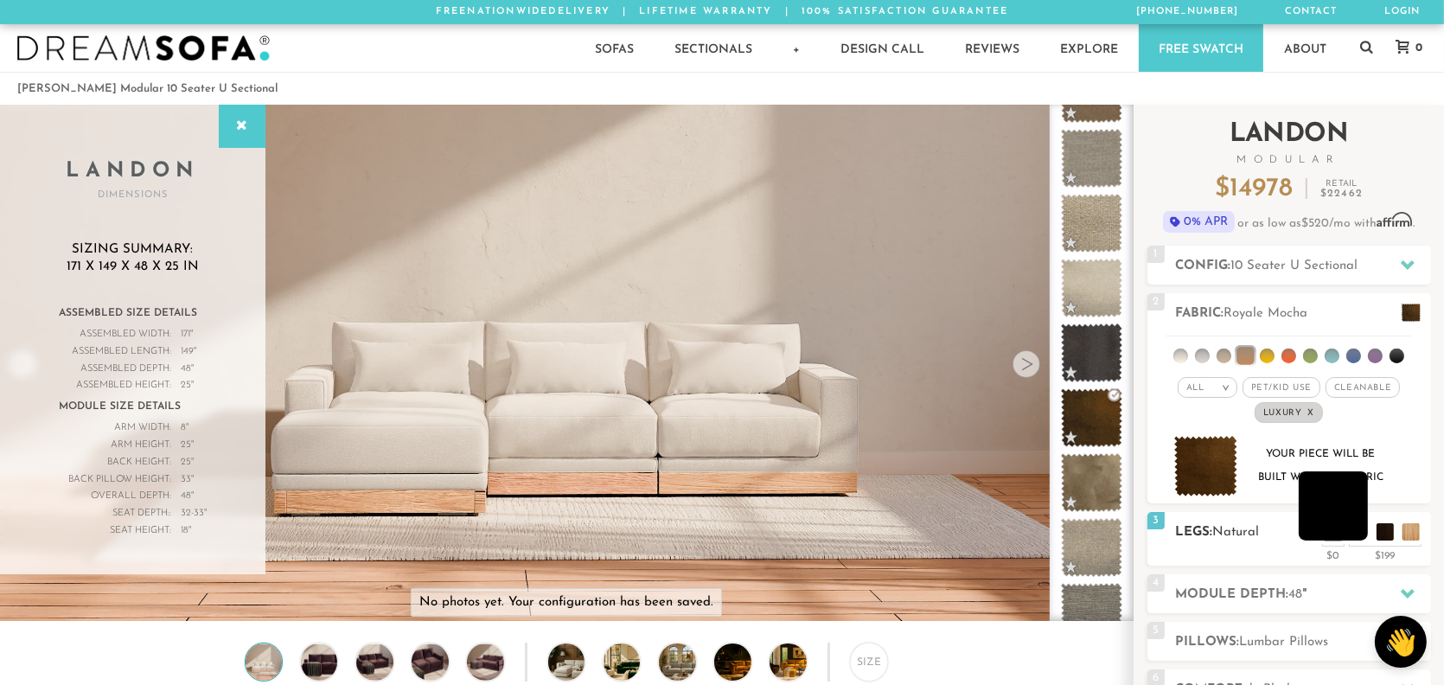
click at [1361, 530] on li at bounding box center [1332, 505] width 69 height 69
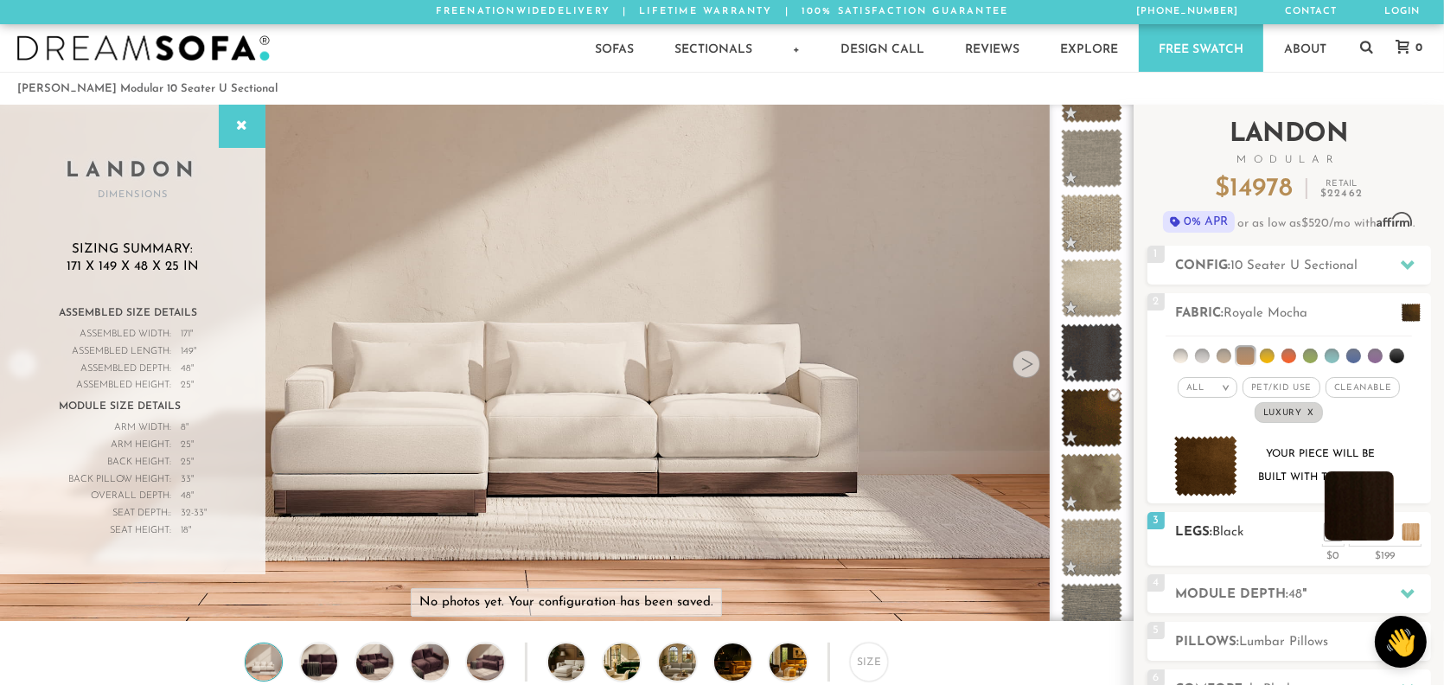
click at [1393, 535] on ul at bounding box center [1372, 527] width 104 height 26
click at [1383, 529] on li at bounding box center [1358, 505] width 69 height 69
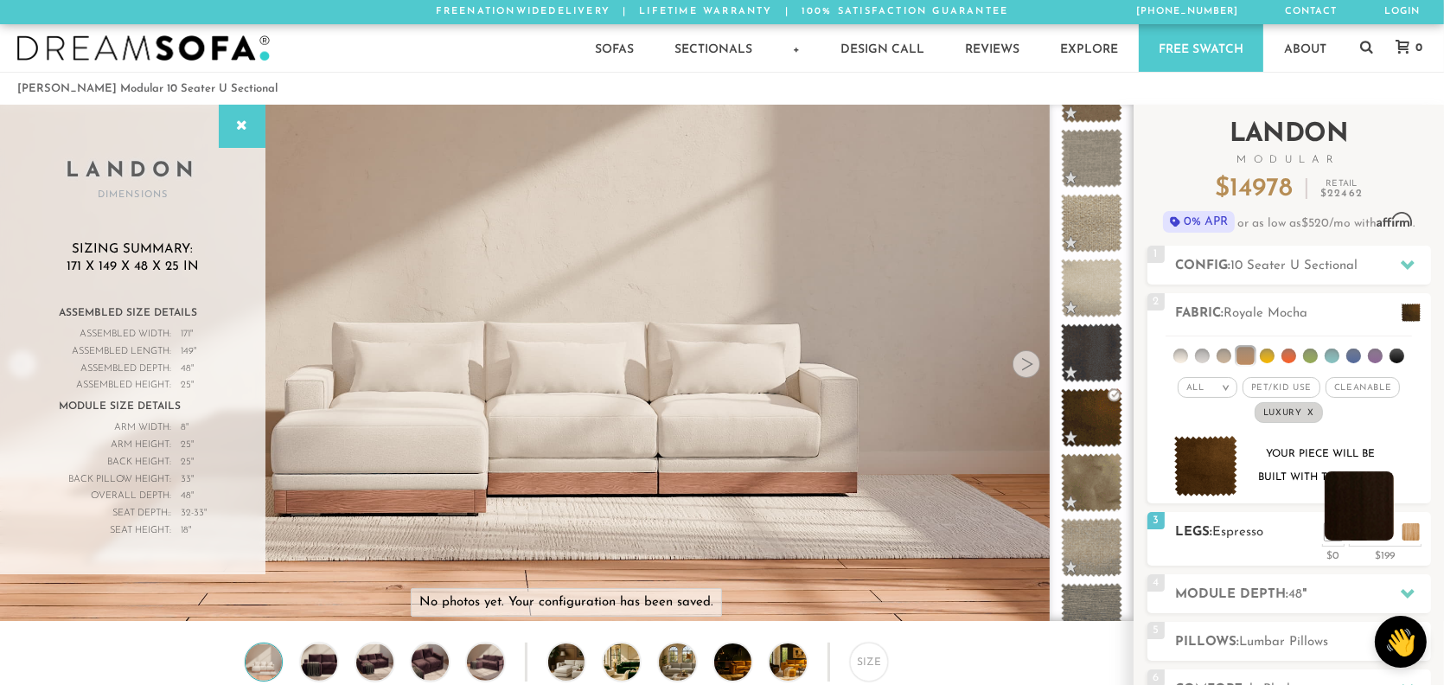
click at [1383, 532] on li at bounding box center [1358, 505] width 69 height 69
click at [1382, 535] on li at bounding box center [1358, 505] width 69 height 69
click at [1353, 532] on li at bounding box center [1332, 505] width 69 height 69
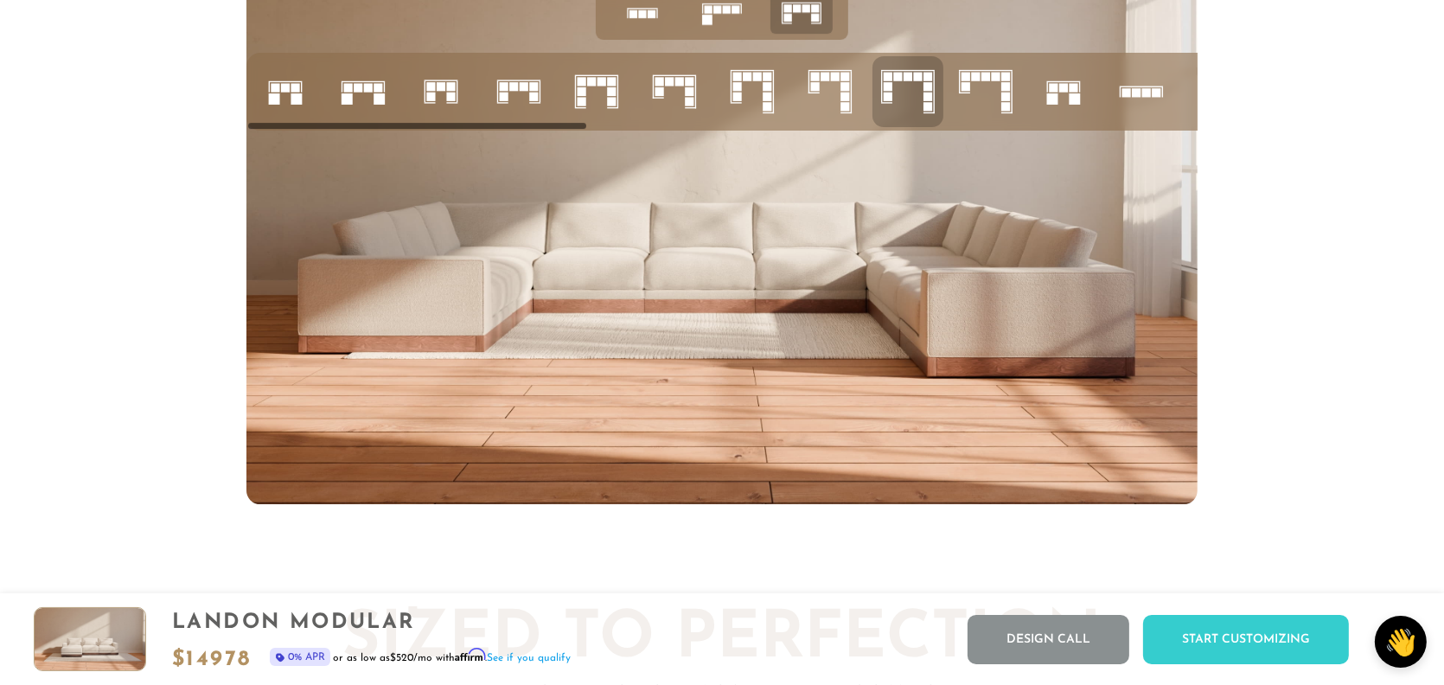
scroll to position [7156, 0]
click at [828, 107] on icon at bounding box center [829, 90] width 59 height 59
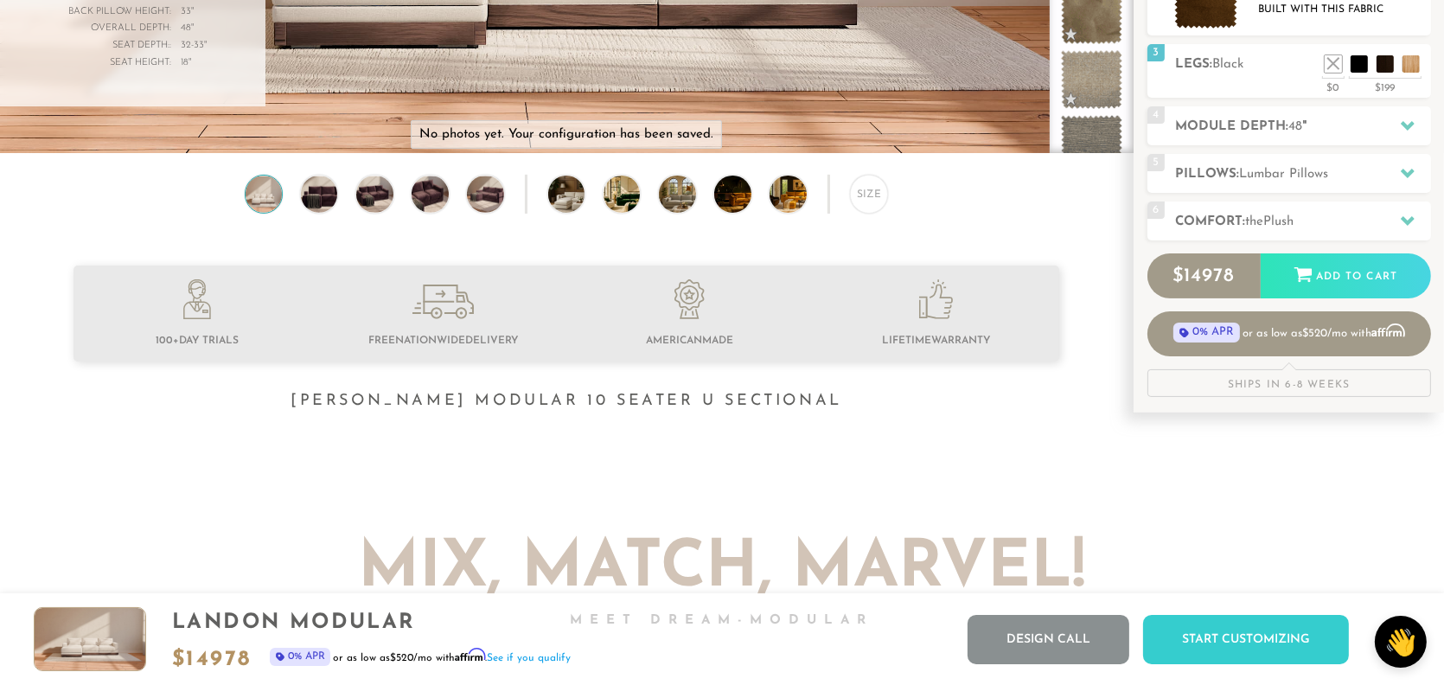
scroll to position [0, 0]
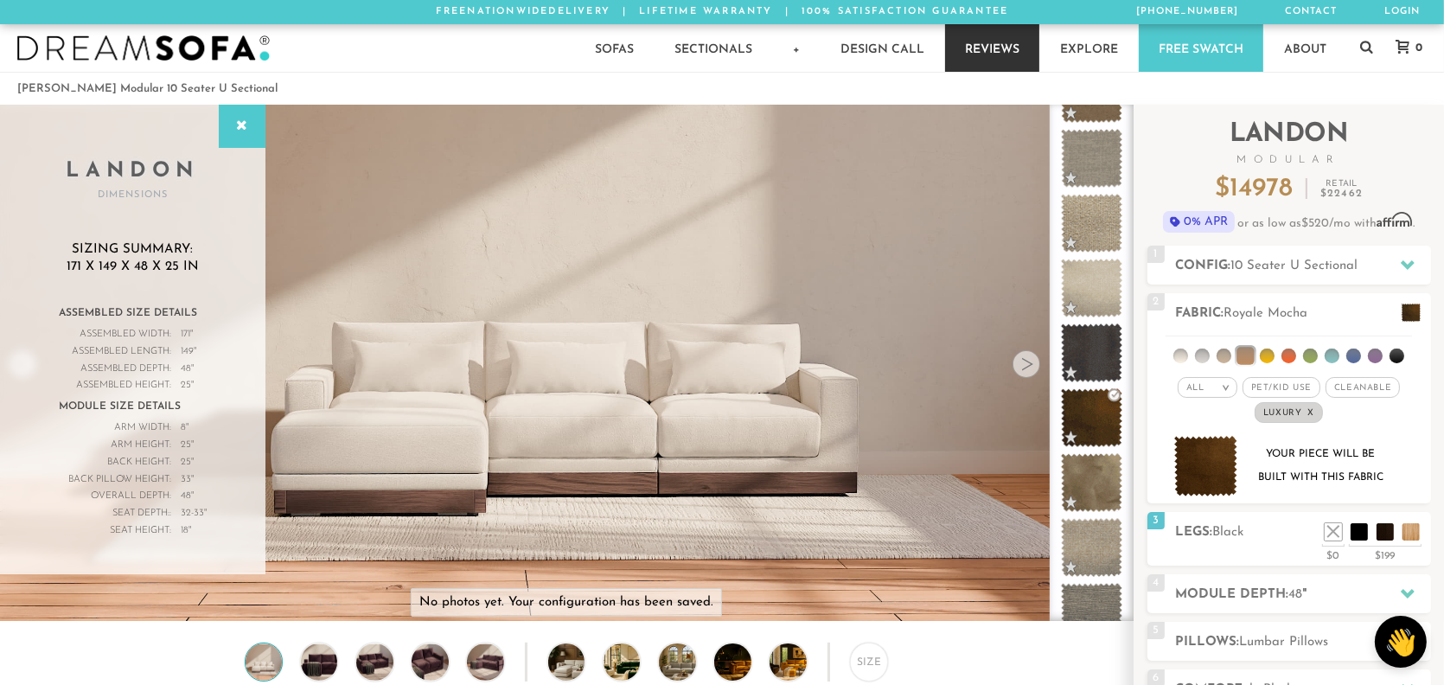
click at [998, 40] on link "Reviews" at bounding box center [992, 48] width 94 height 48
